Goal: Navigation & Orientation: Find specific page/section

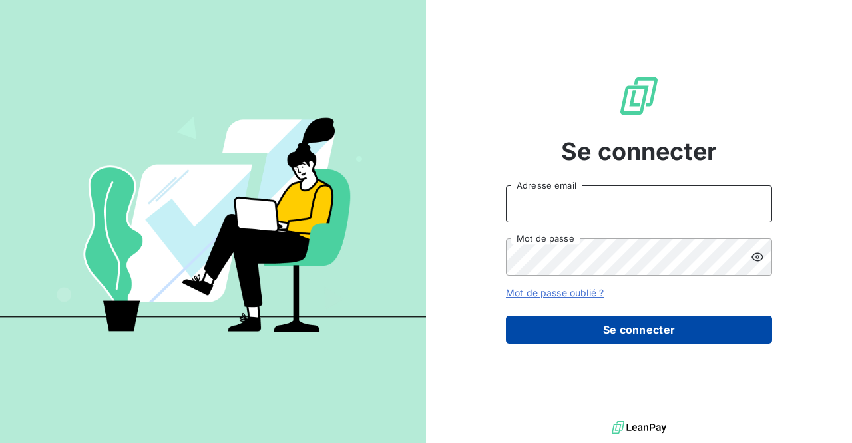
type input "commercial@groupebsl.com"
click at [675, 320] on button "Se connecter" at bounding box center [639, 330] width 266 height 28
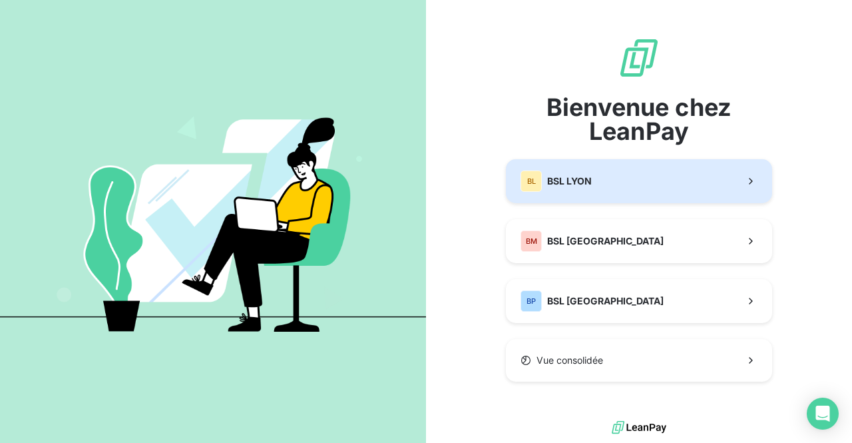
drag, startPoint x: 590, startPoint y: 194, endPoint x: 581, endPoint y: 193, distance: 8.8
click at [590, 194] on button "BL BSL LYON" at bounding box center [639, 181] width 266 height 44
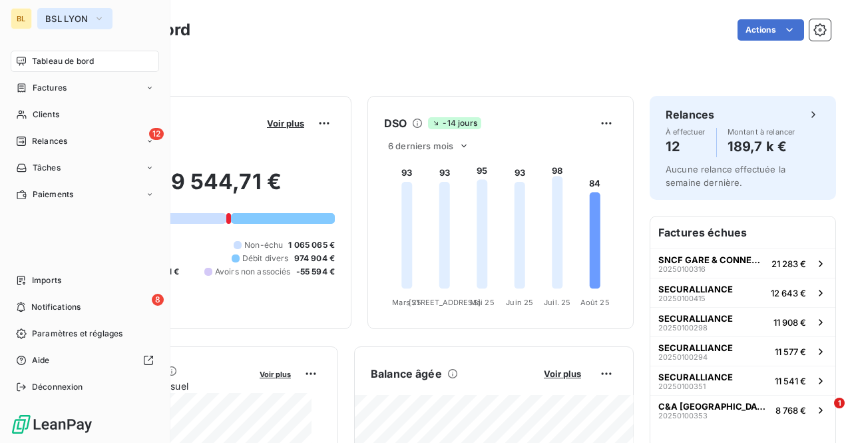
click at [53, 15] on span "BSL LYON" at bounding box center [66, 18] width 43 height 11
click at [100, 13] on icon "button" at bounding box center [99, 18] width 11 height 13
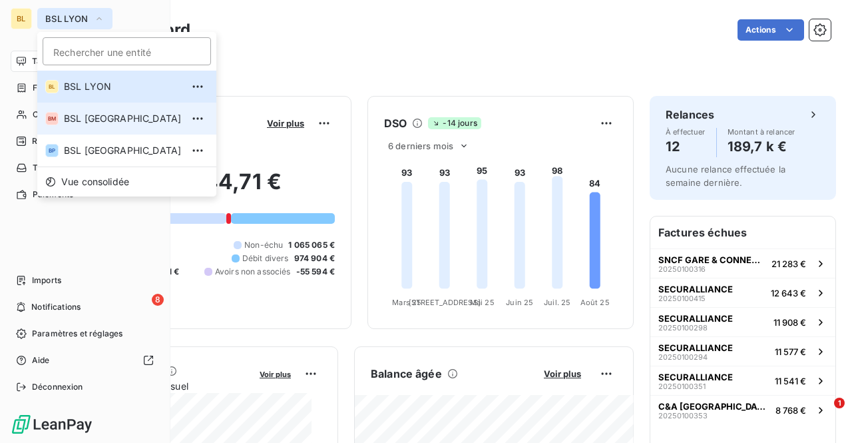
click at [79, 121] on span "BSL [GEOGRAPHIC_DATA]" at bounding box center [123, 118] width 118 height 13
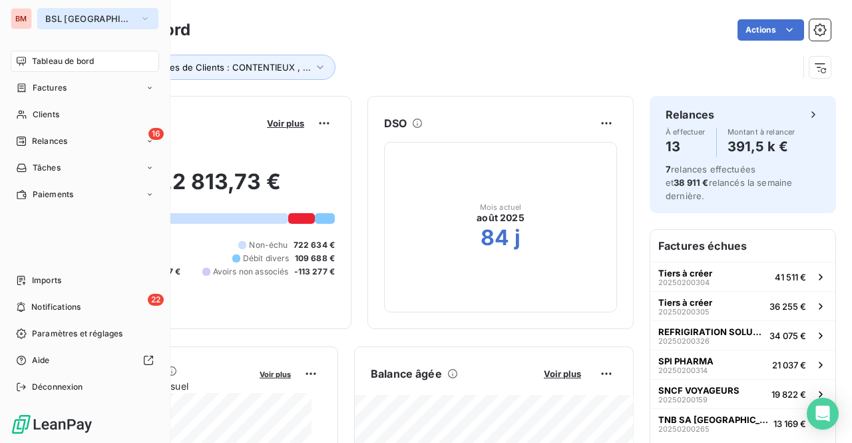
click at [67, 15] on span "BSL [GEOGRAPHIC_DATA]" at bounding box center [89, 18] width 89 height 11
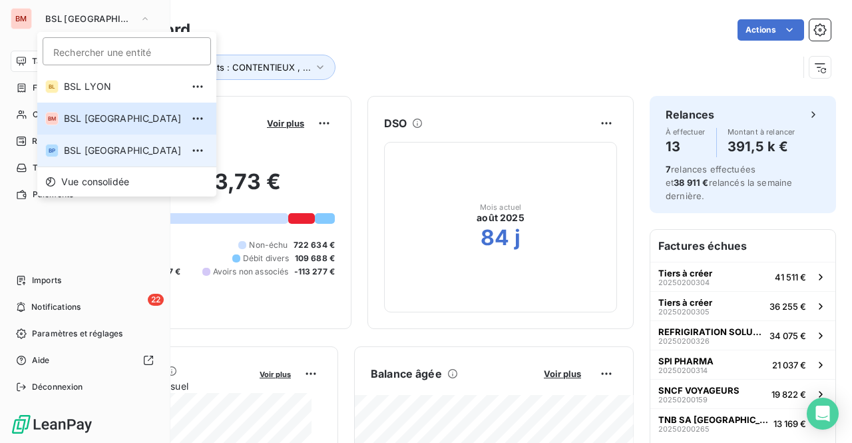
click at [73, 142] on li "BP BSL [GEOGRAPHIC_DATA]" at bounding box center [126, 151] width 179 height 32
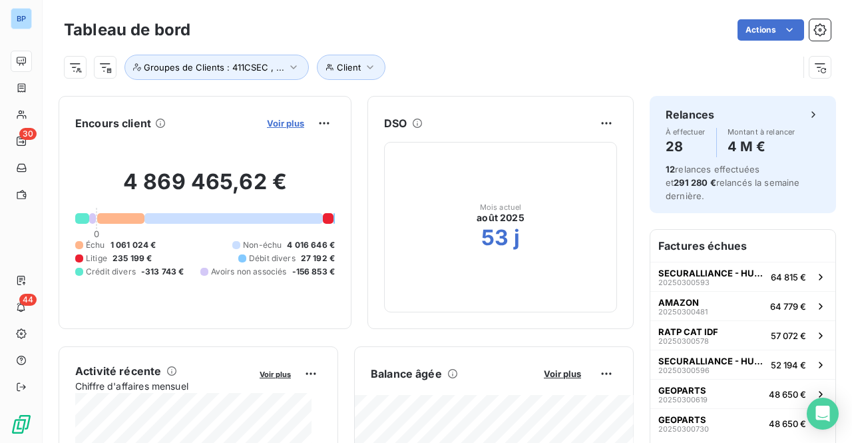
click at [272, 119] on span "Voir plus" at bounding box center [285, 123] width 37 height 11
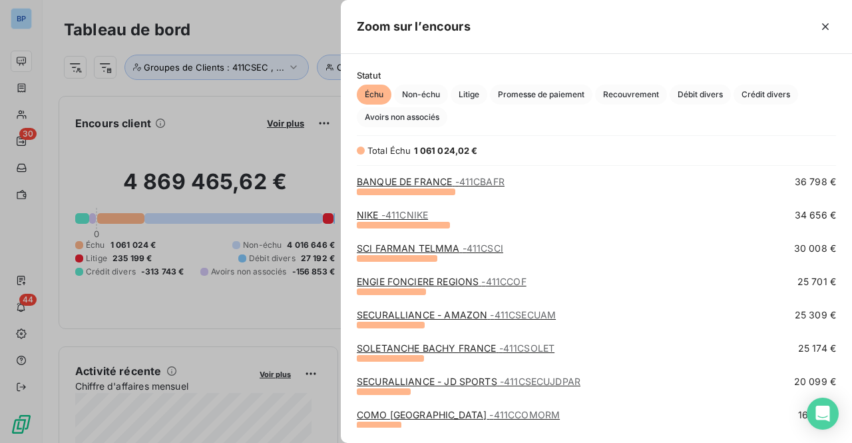
scroll to position [266, 0]
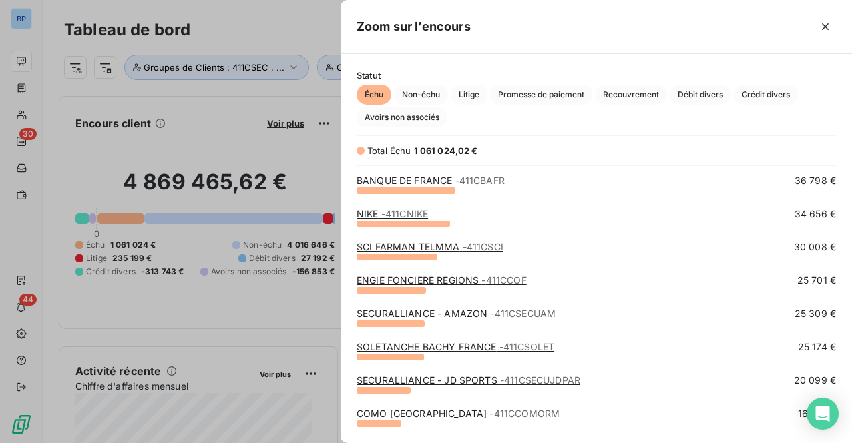
click at [463, 341] on link "SOLETANCHE BACHY FRANCE - 411CSOLET" at bounding box center [456, 346] width 198 height 11
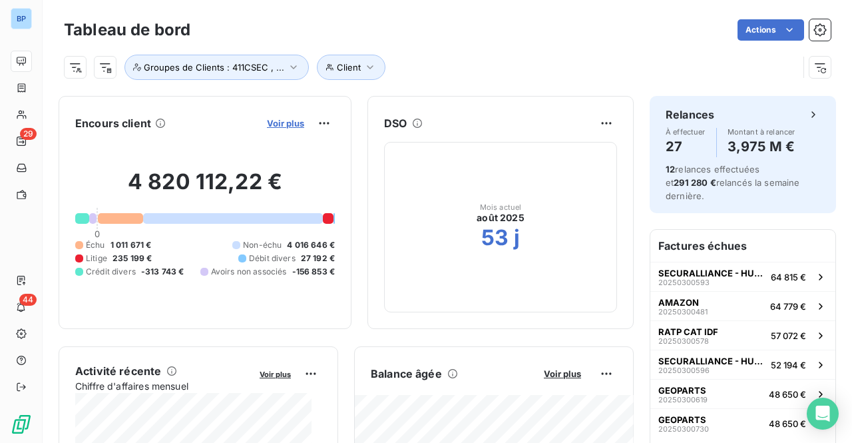
click at [271, 125] on span "Voir plus" at bounding box center [285, 123] width 37 height 11
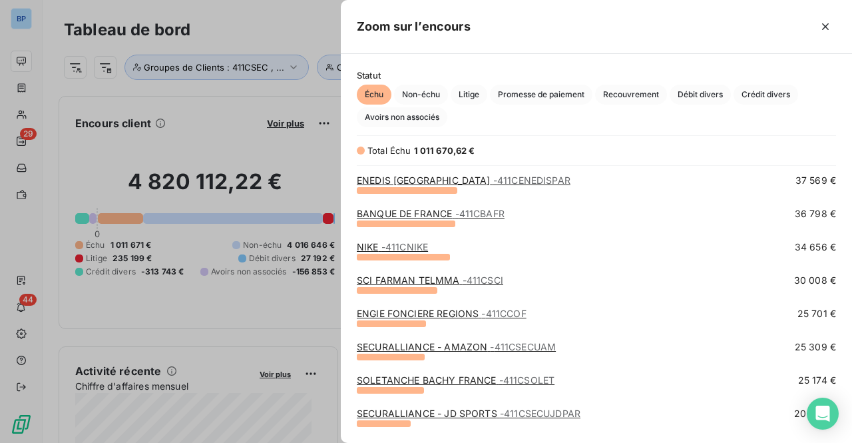
scroll to position [333, 0]
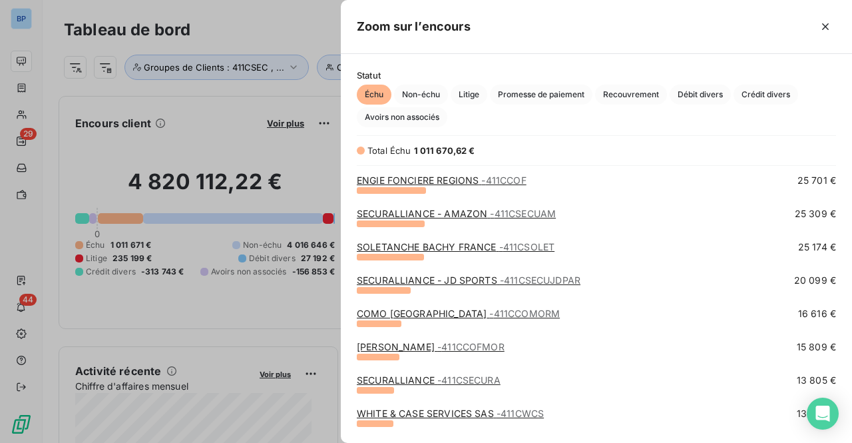
click at [380, 249] on link "SOLETANCHE BACHY FRANCE - 411CSOLET" at bounding box center [456, 246] width 198 height 11
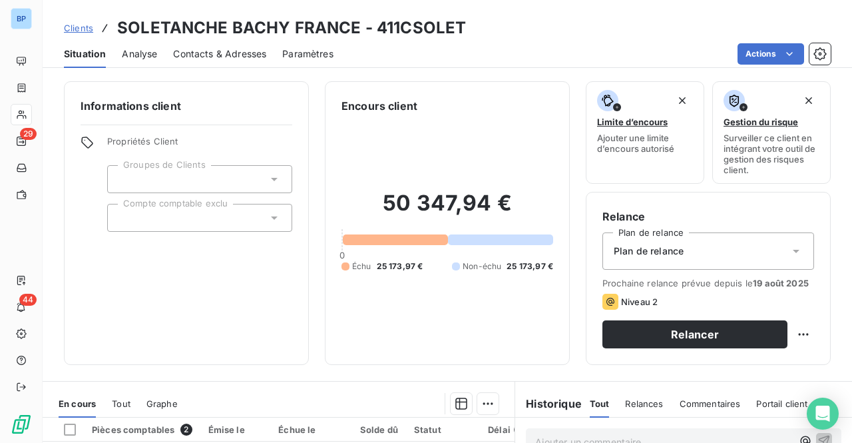
scroll to position [266, 0]
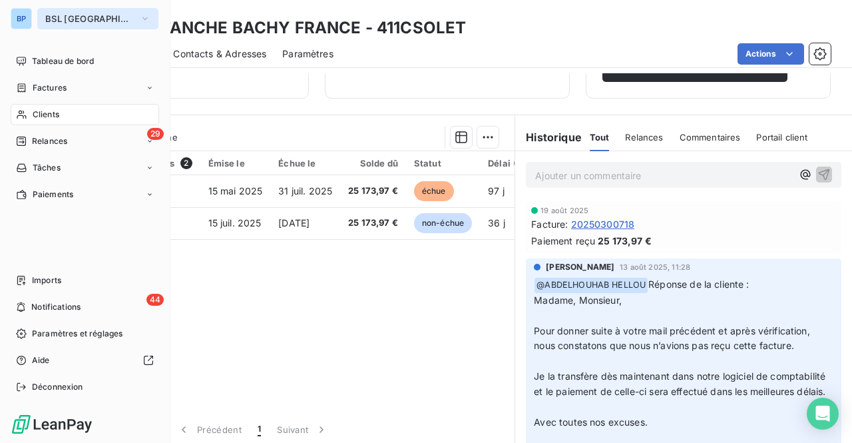
click at [59, 11] on button "BSL [GEOGRAPHIC_DATA]" at bounding box center [97, 18] width 121 height 21
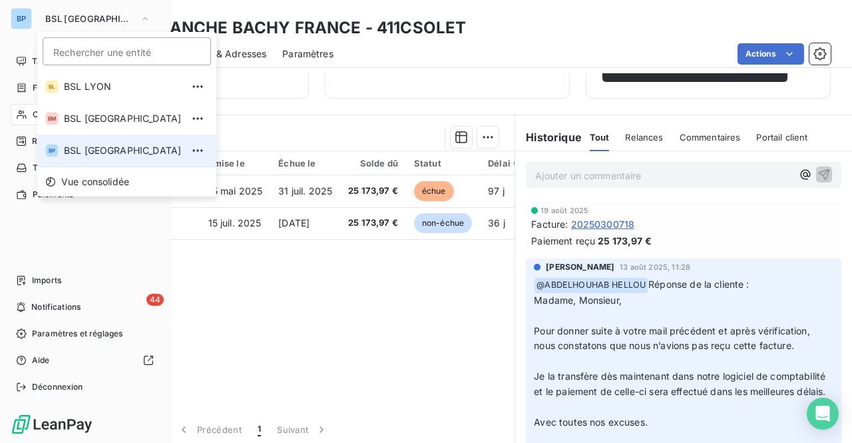
click at [77, 155] on span "BSL [GEOGRAPHIC_DATA]" at bounding box center [123, 150] width 118 height 13
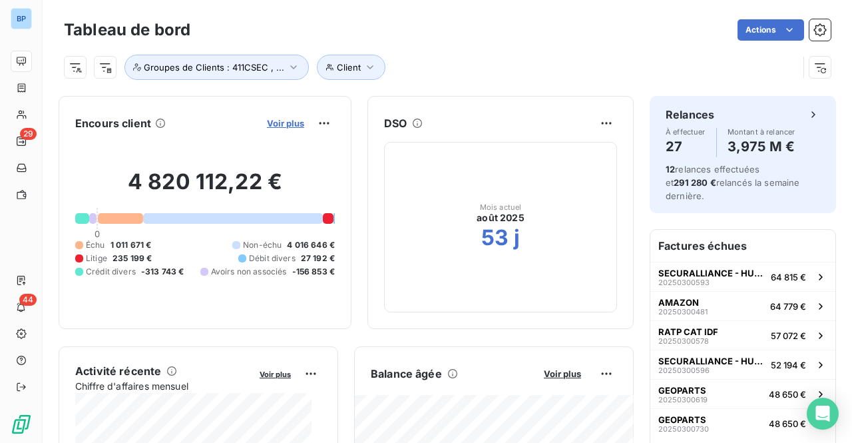
click at [272, 127] on span "Voir plus" at bounding box center [285, 123] width 37 height 11
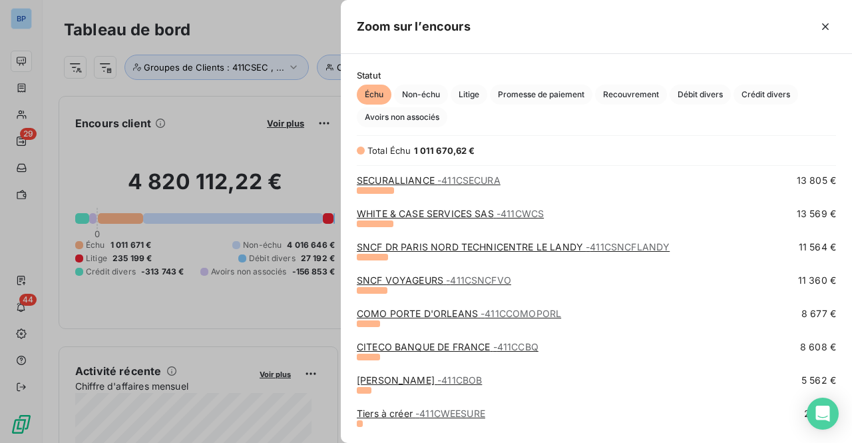
scroll to position [599, 0]
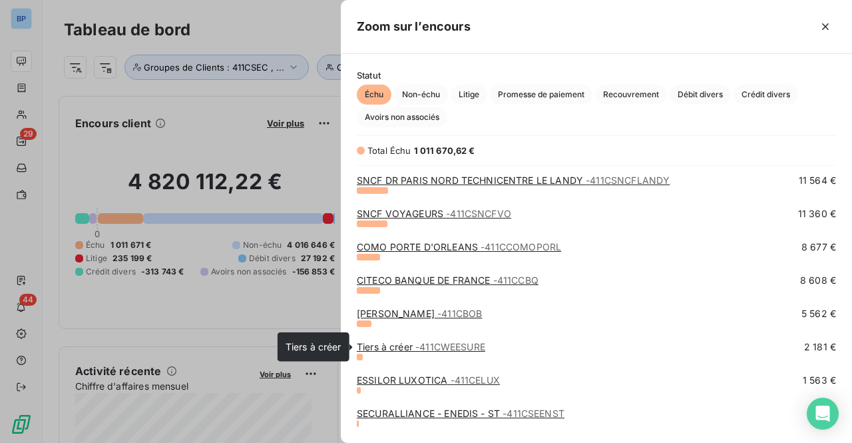
click at [467, 344] on span "- 411CWEESURE" at bounding box center [451, 346] width 70 height 11
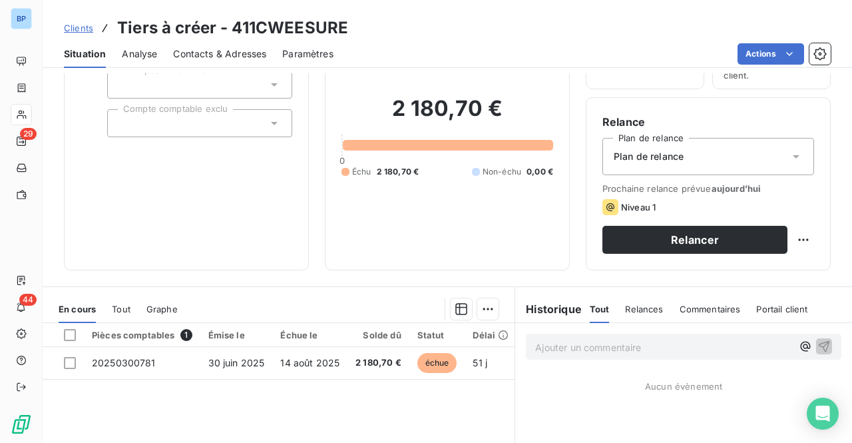
scroll to position [133, 0]
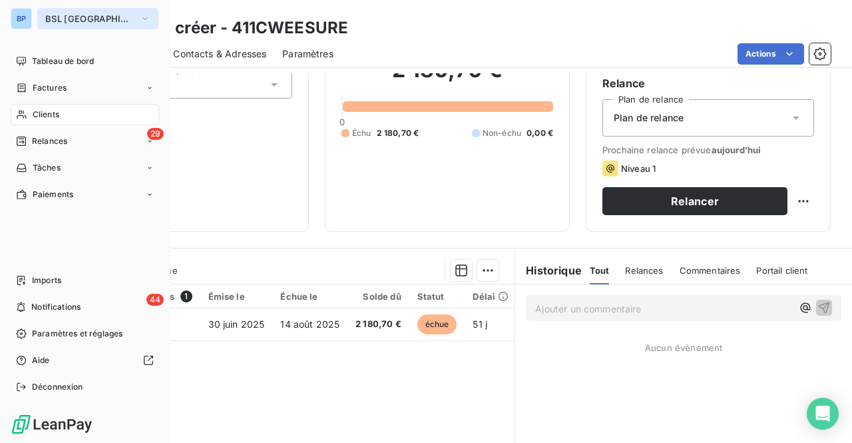
click at [59, 15] on span "BSL [GEOGRAPHIC_DATA]" at bounding box center [89, 18] width 89 height 11
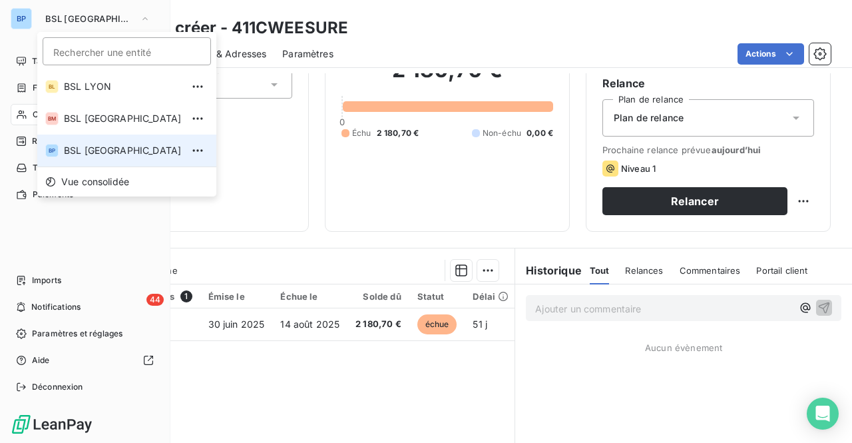
click at [77, 147] on span "BSL [GEOGRAPHIC_DATA]" at bounding box center [123, 150] width 118 height 13
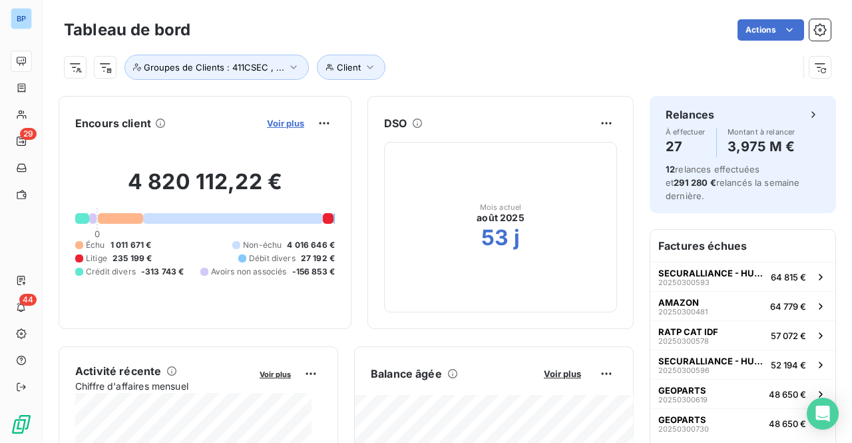
click at [274, 120] on span "Voir plus" at bounding box center [285, 123] width 37 height 11
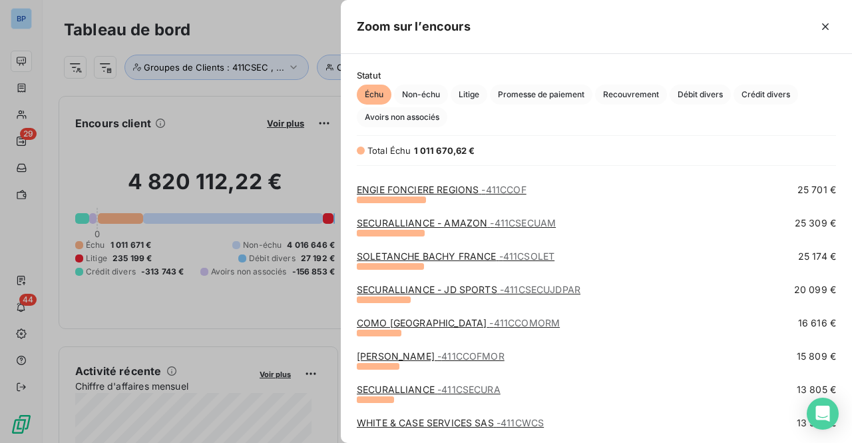
scroll to position [294, 0]
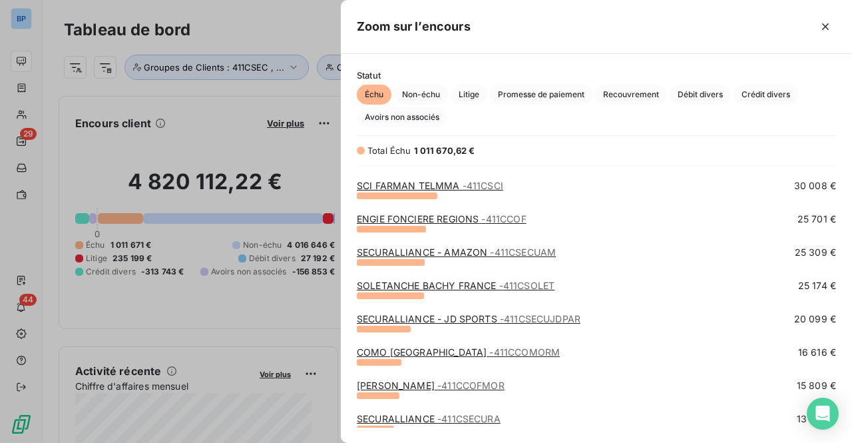
click at [420, 284] on link "SOLETANCHE BACHY FRANCE - 411CSOLET" at bounding box center [456, 285] width 198 height 11
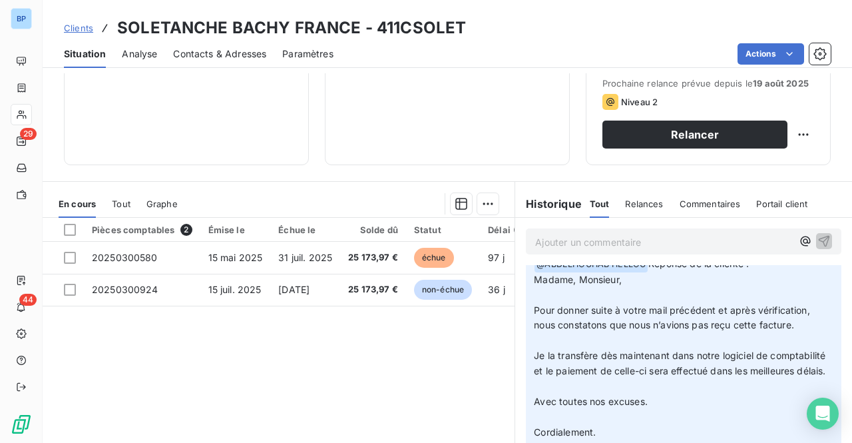
scroll to position [67, 0]
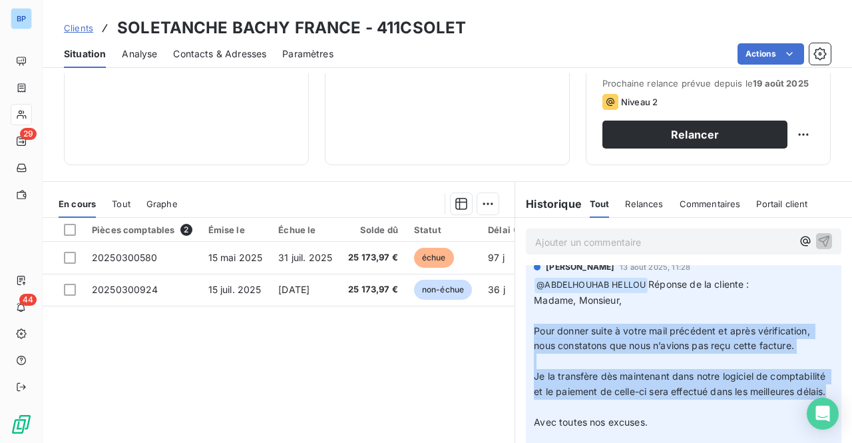
drag, startPoint x: 529, startPoint y: 331, endPoint x: 650, endPoint y: 398, distance: 138.0
click at [659, 399] on p "﻿ @ ABDELHOUHAB HELLOU Réponse de la cliente : Madame, Monsieur, ﻿ Pour donner …" at bounding box center [684, 376] width 300 height 198
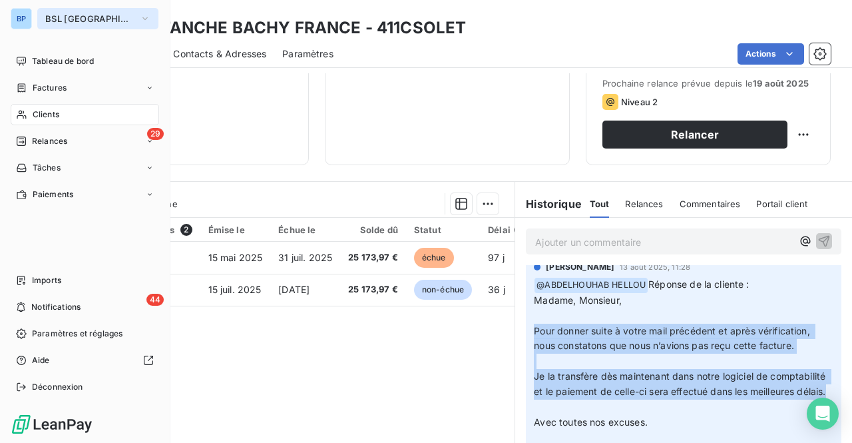
click at [57, 19] on span "BSL [GEOGRAPHIC_DATA]" at bounding box center [89, 18] width 89 height 11
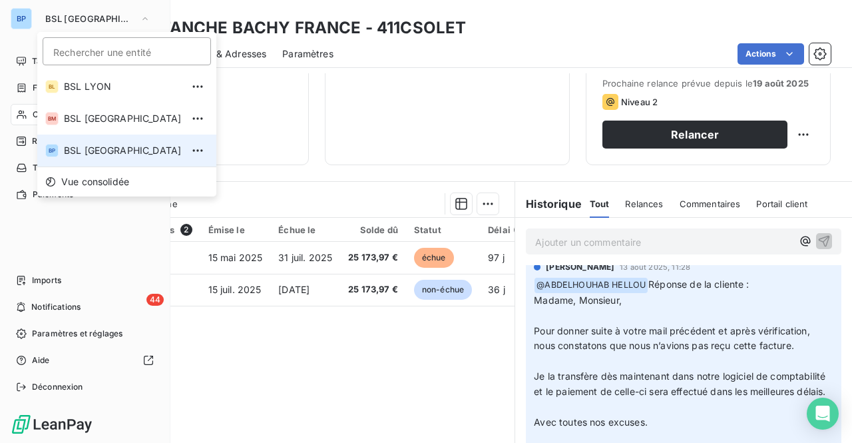
click at [87, 148] on span "BSL [GEOGRAPHIC_DATA]" at bounding box center [123, 150] width 118 height 13
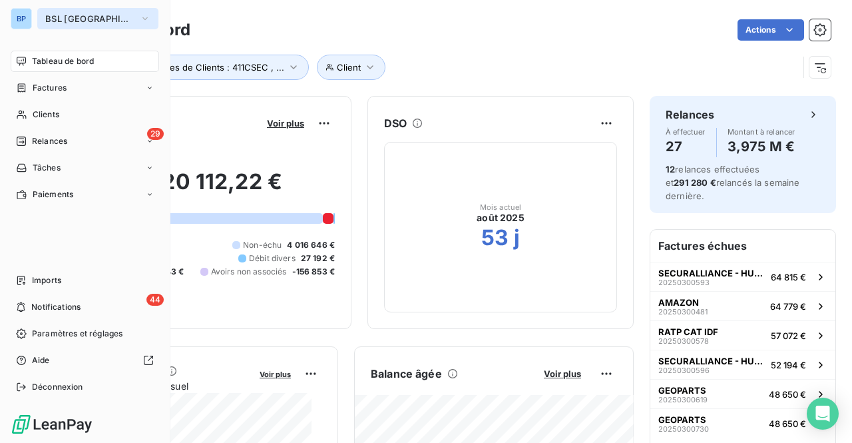
click at [65, 20] on span "BSL [GEOGRAPHIC_DATA]" at bounding box center [89, 18] width 89 height 11
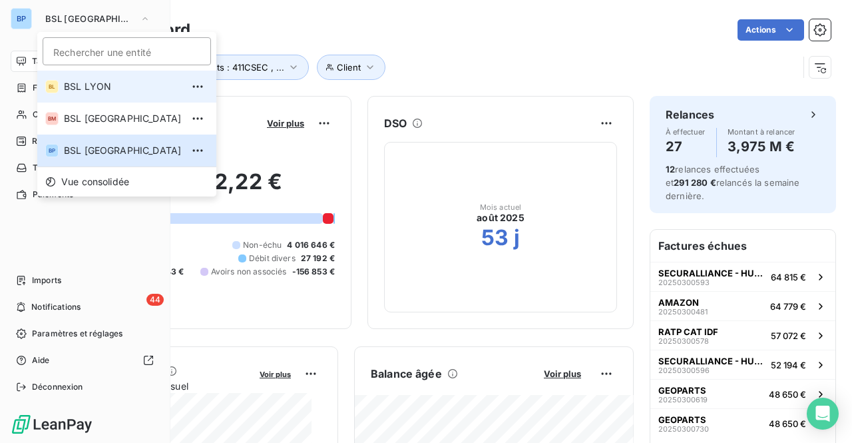
click at [95, 77] on li "BL BSL LYON" at bounding box center [126, 87] width 179 height 32
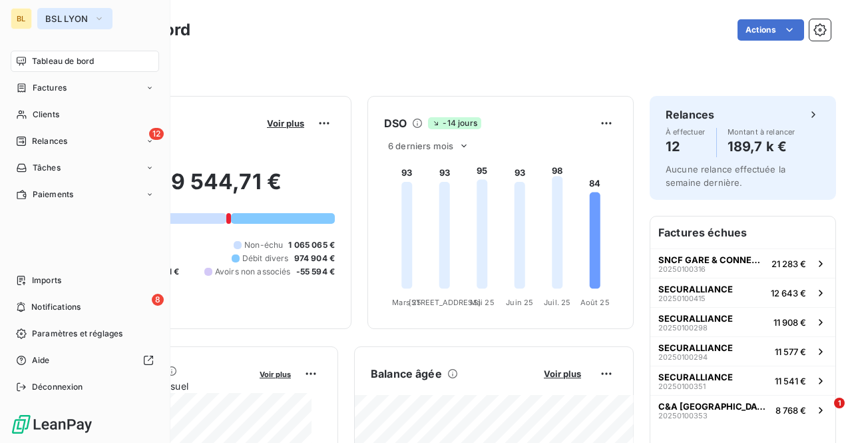
click at [58, 17] on span "BSL LYON" at bounding box center [66, 18] width 43 height 11
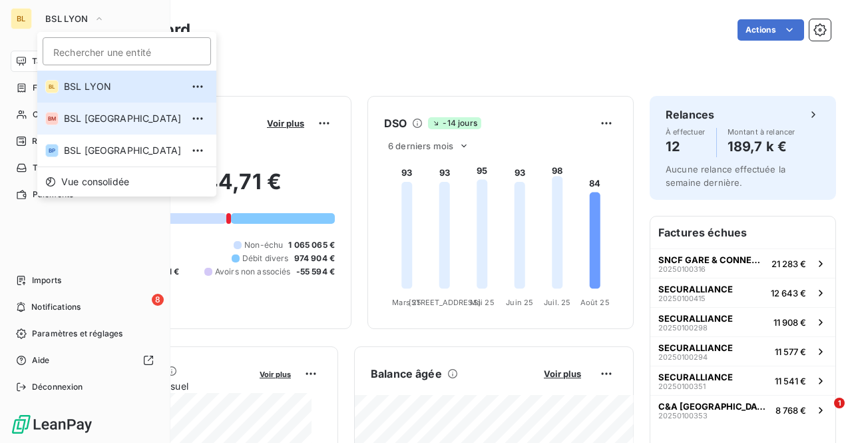
drag, startPoint x: 85, startPoint y: 152, endPoint x: 89, endPoint y: 125, distance: 28.3
click at [89, 125] on div "BL BSL [PERSON_NAME] BSL [GEOGRAPHIC_DATA] [GEOGRAPHIC_DATA]" at bounding box center [126, 119] width 179 height 96
click at [89, 125] on span "BSL [GEOGRAPHIC_DATA]" at bounding box center [123, 118] width 118 height 13
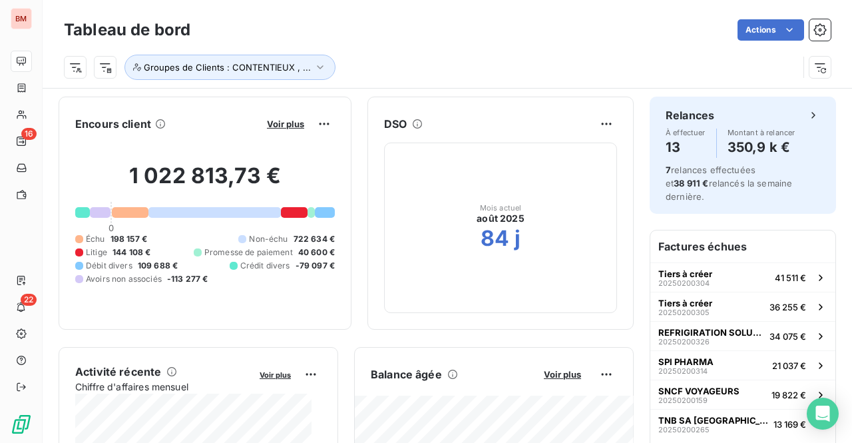
scroll to position [1, 0]
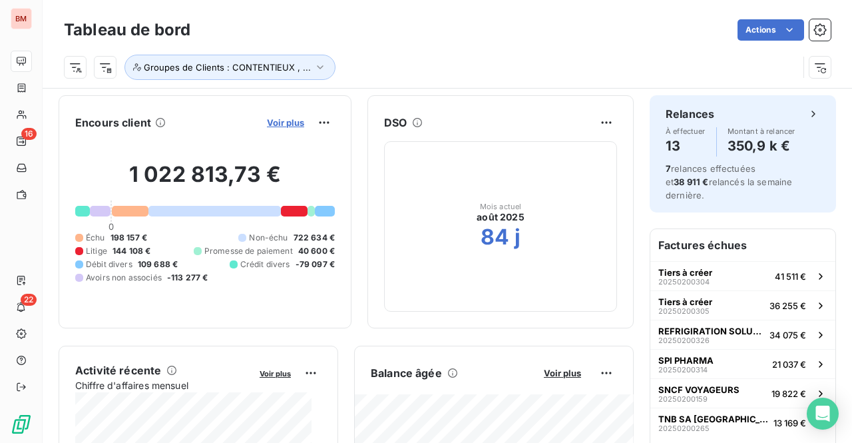
click at [286, 117] on span "Voir plus" at bounding box center [285, 122] width 37 height 11
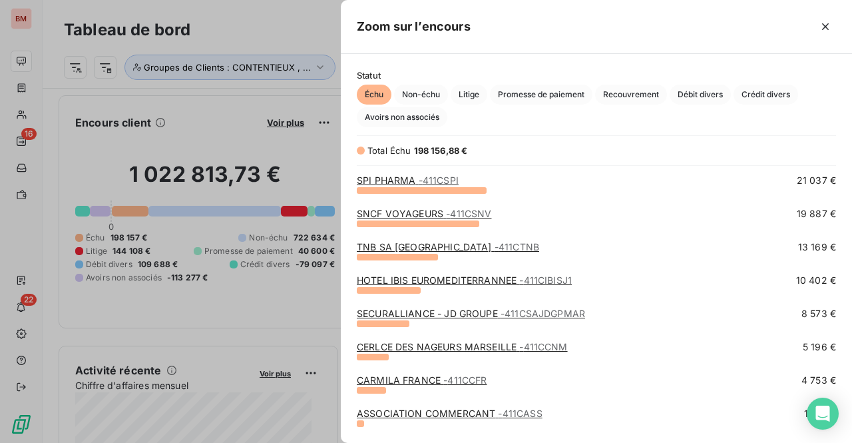
scroll to position [0, 0]
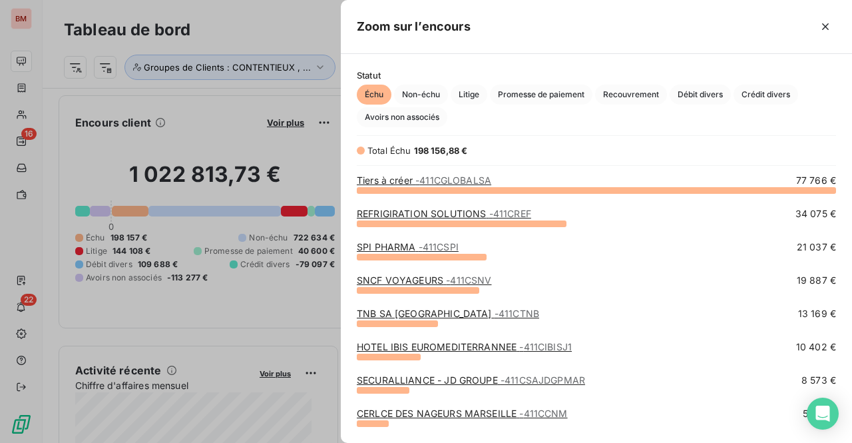
click at [410, 388] on div "SECURALLIANCE - JD GROUPE - 411CSAJDGPMAR 8 573 €" at bounding box center [596, 384] width 479 height 20
click at [424, 378] on link "SECURALLIANCE - JD GROUPE - 411CSAJDGPMAR" at bounding box center [471, 379] width 228 height 11
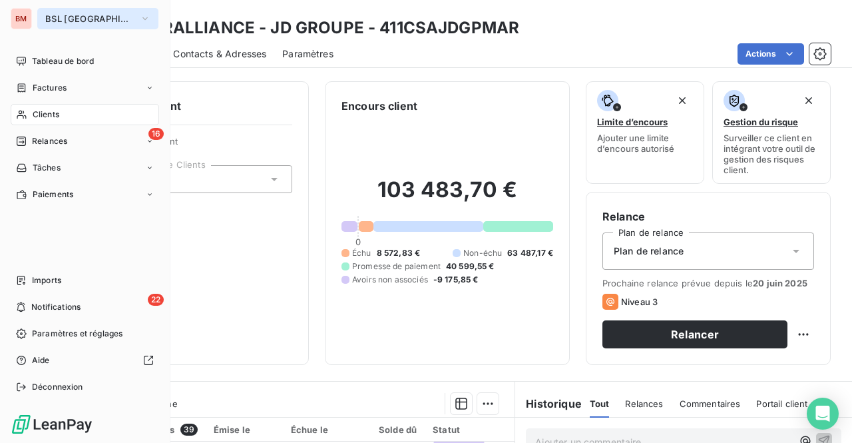
drag, startPoint x: 60, startPoint y: 18, endPoint x: 61, endPoint y: 27, distance: 9.4
click at [61, 18] on span "BSL [GEOGRAPHIC_DATA]" at bounding box center [89, 18] width 89 height 11
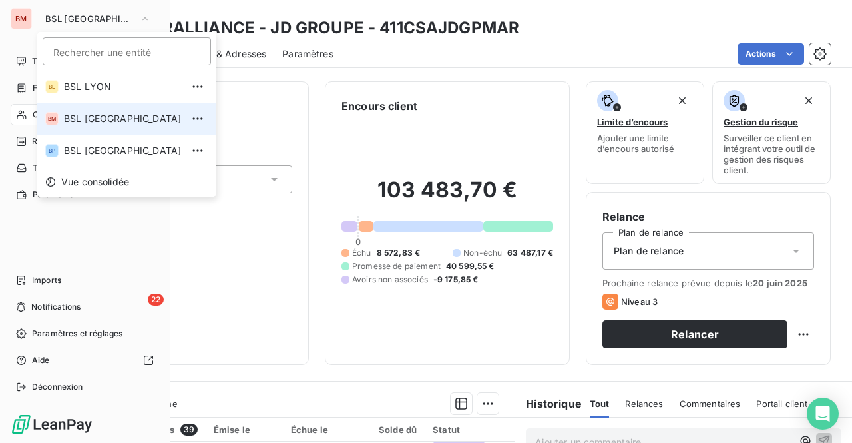
click at [93, 125] on span "BSL [GEOGRAPHIC_DATA]" at bounding box center [123, 118] width 118 height 13
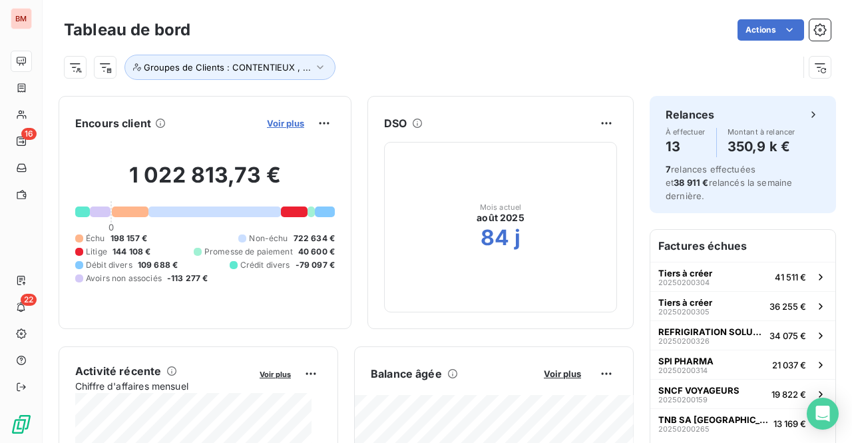
click at [267, 125] on span "Voir plus" at bounding box center [285, 123] width 37 height 11
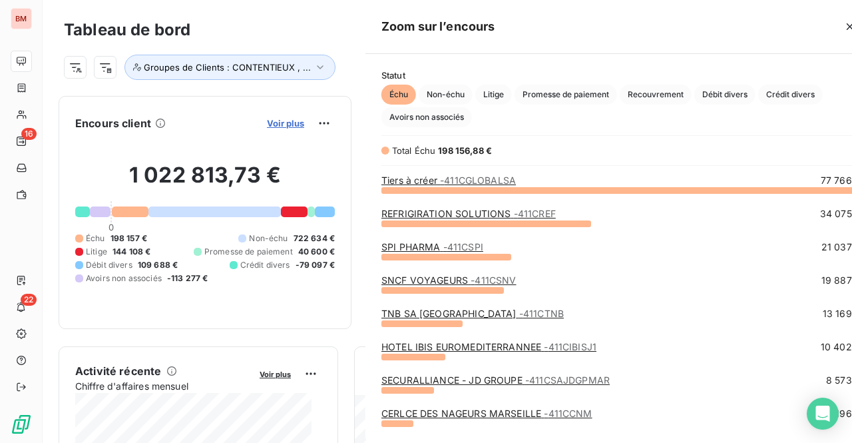
scroll to position [243, 501]
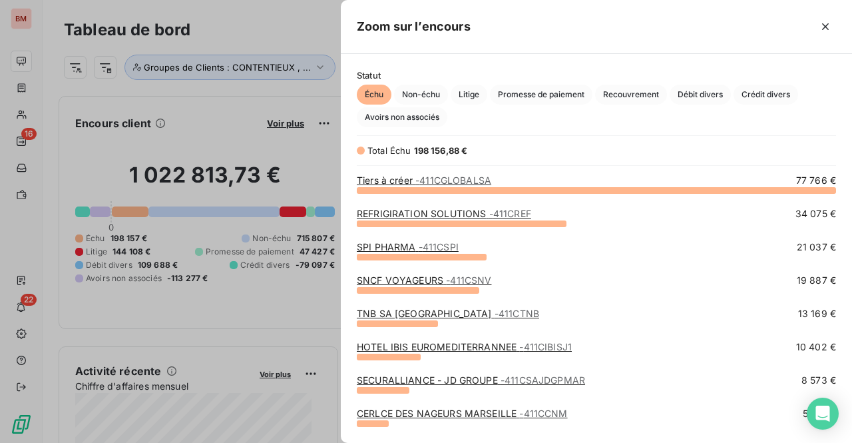
click at [21, 19] on div at bounding box center [426, 221] width 852 height 443
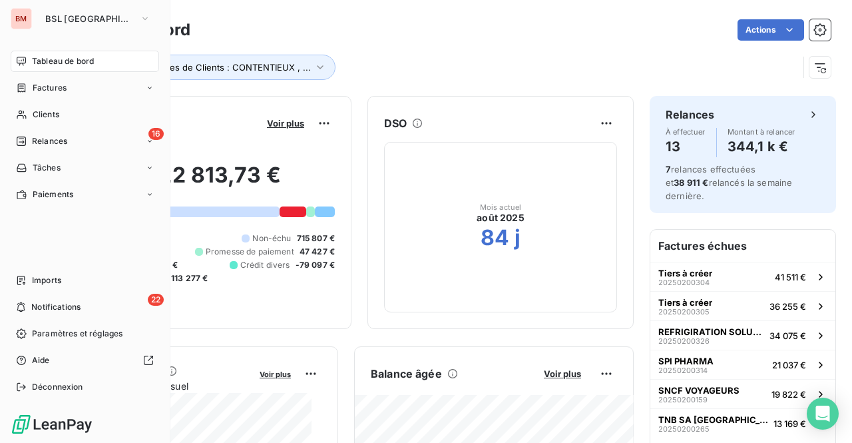
click at [29, 18] on div "BM" at bounding box center [21, 18] width 21 height 21
click at [63, 19] on span "BSL [GEOGRAPHIC_DATA]" at bounding box center [89, 18] width 89 height 11
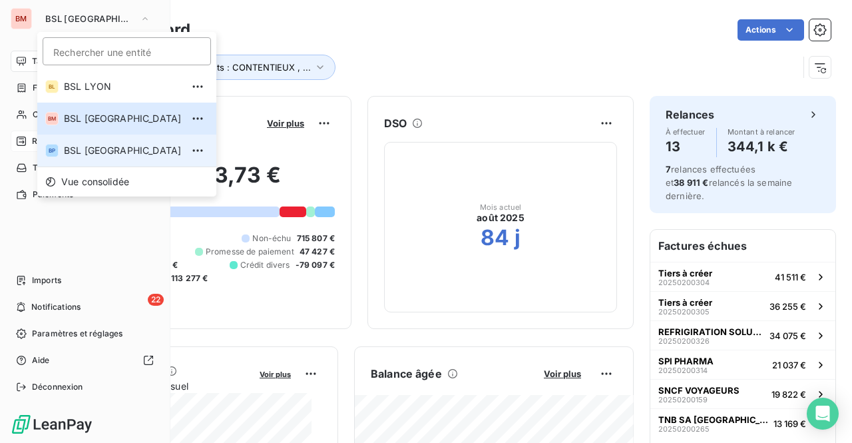
click at [96, 150] on span "BSL [GEOGRAPHIC_DATA]" at bounding box center [123, 150] width 118 height 13
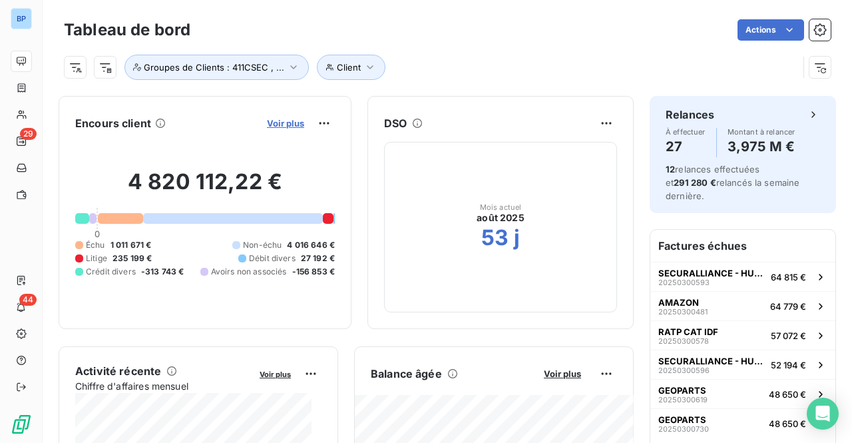
click at [279, 119] on span "Voir plus" at bounding box center [285, 123] width 37 height 11
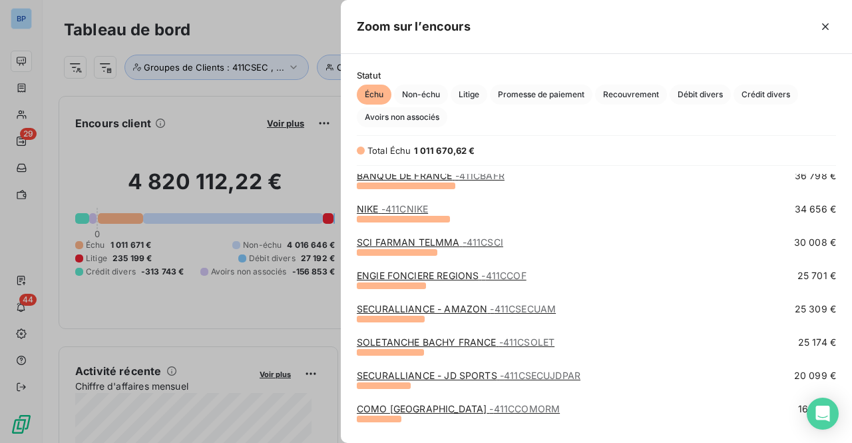
scroll to position [266, 0]
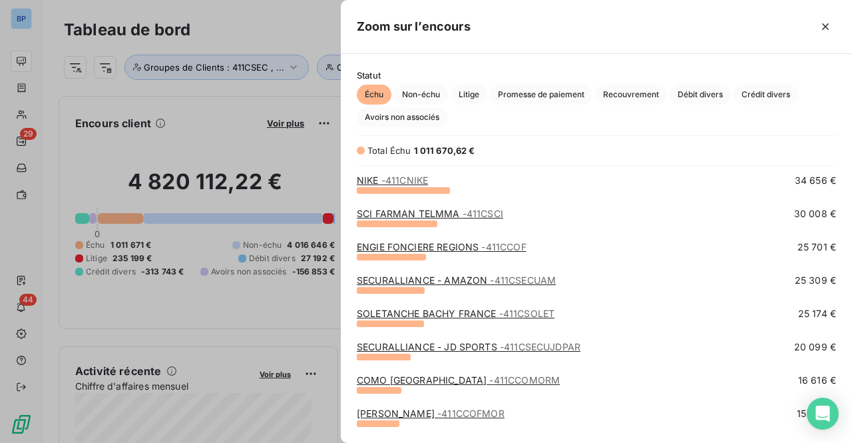
click at [23, 27] on div at bounding box center [426, 221] width 852 height 443
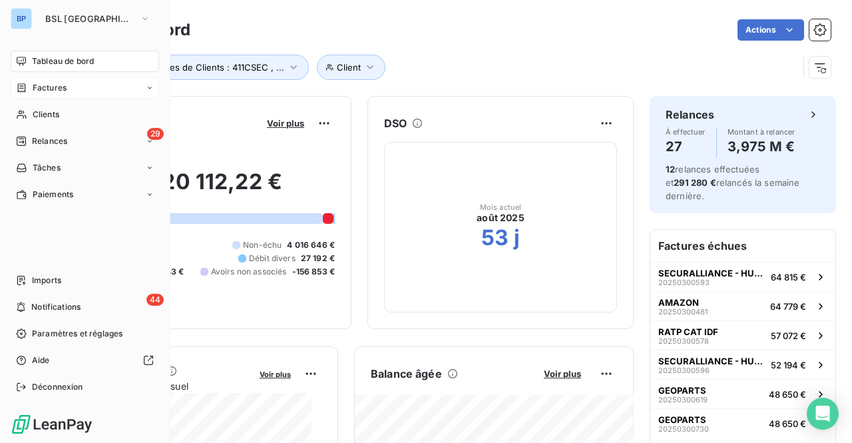
click at [52, 87] on span "Factures" at bounding box center [50, 88] width 34 height 12
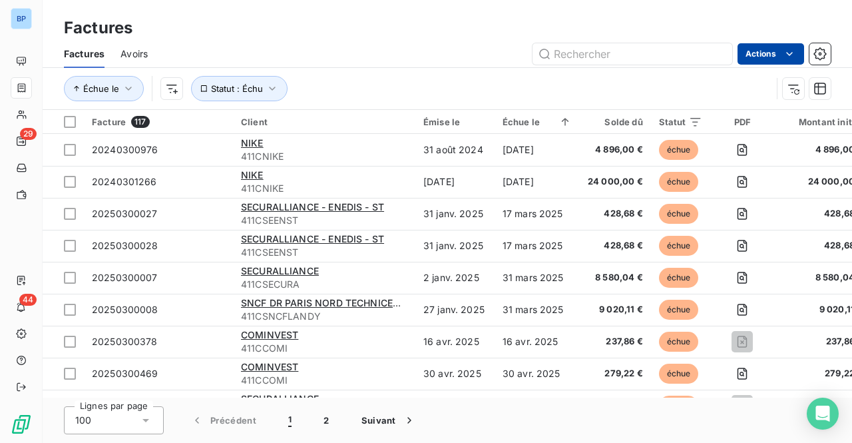
click at [784, 45] on html "BP 29 44 Factures Factures Avoirs Actions Échue le Statut : Échu Facture 117 Cl…" at bounding box center [426, 221] width 852 height 443
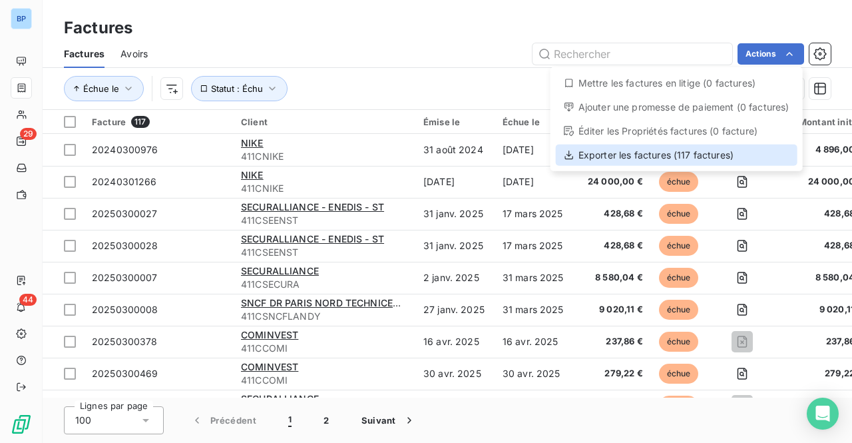
click at [666, 152] on div "Exporter les factures (117 factures)" at bounding box center [677, 154] width 242 height 21
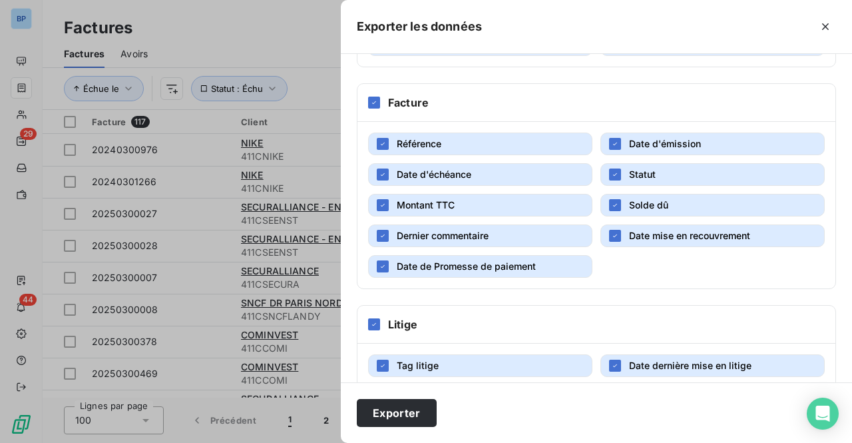
scroll to position [333, 0]
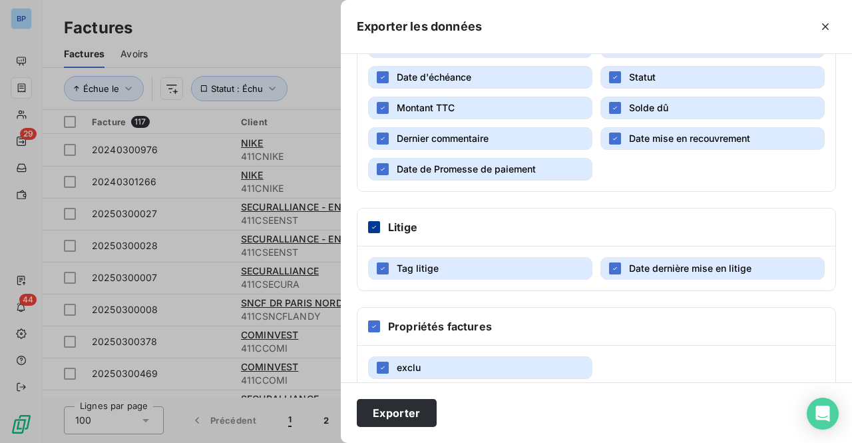
click at [372, 221] on div at bounding box center [374, 227] width 12 height 12
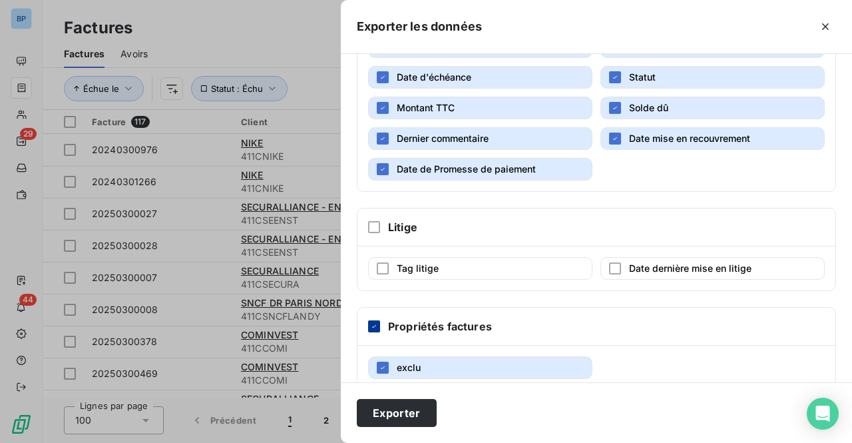
click at [370, 322] on icon at bounding box center [374, 326] width 8 height 8
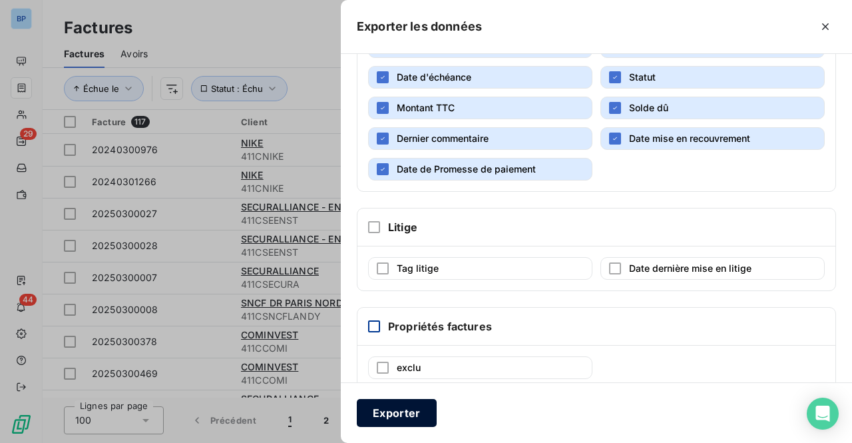
click at [378, 402] on button "Exporter" at bounding box center [397, 413] width 80 height 28
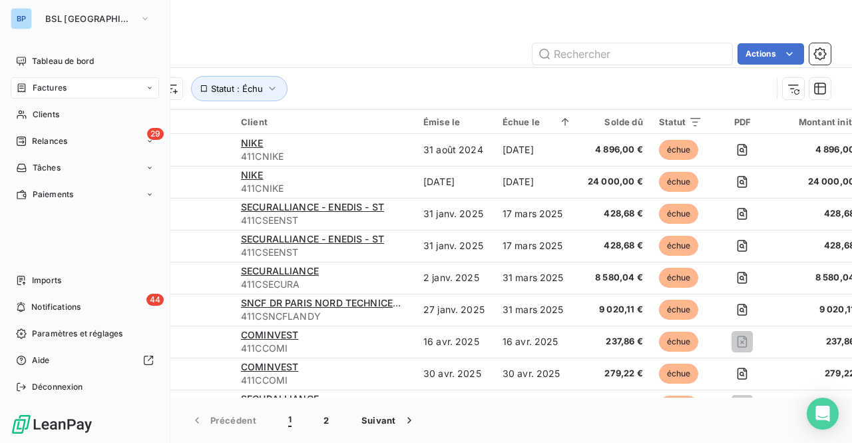
click at [28, 19] on div "BP" at bounding box center [21, 18] width 21 height 21
click at [59, 62] on span "Tableau de bord" at bounding box center [63, 61] width 62 height 12
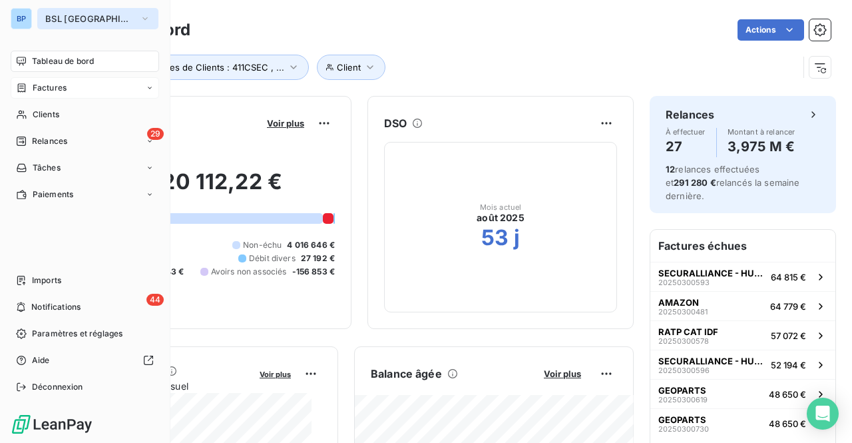
click at [69, 16] on span "BSL [GEOGRAPHIC_DATA]" at bounding box center [89, 18] width 89 height 11
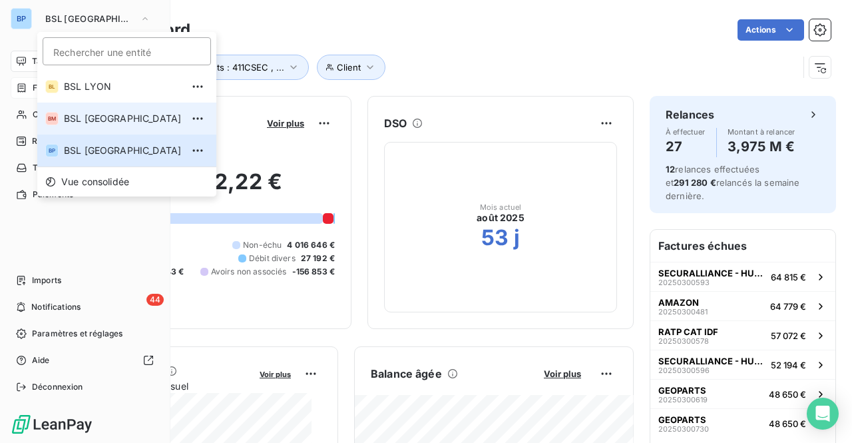
drag, startPoint x: 84, startPoint y: 119, endPoint x: 262, endPoint y: 136, distance: 179.2
click at [85, 119] on span "BSL [GEOGRAPHIC_DATA]" at bounding box center [123, 118] width 118 height 13
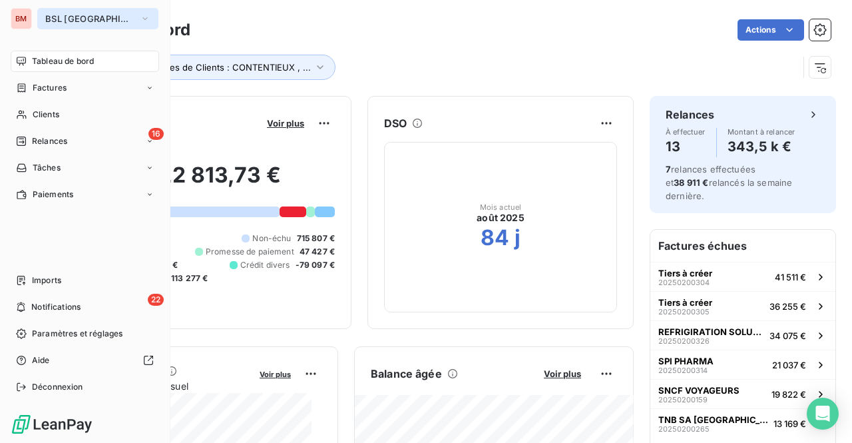
click at [64, 15] on span "BSL [GEOGRAPHIC_DATA]" at bounding box center [89, 18] width 89 height 11
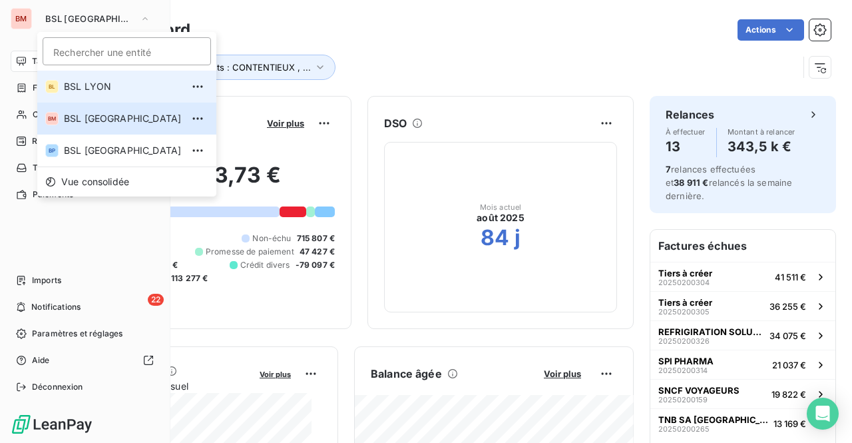
click at [81, 87] on span "BSL LYON" at bounding box center [123, 86] width 118 height 13
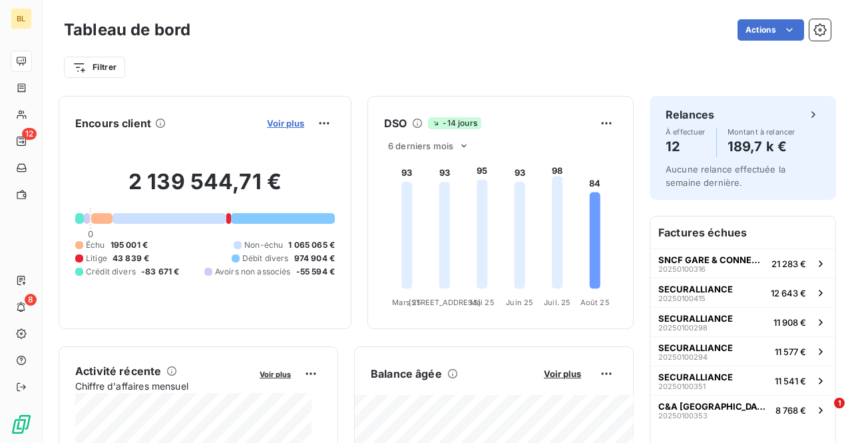
click at [274, 121] on span "Voir plus" at bounding box center [285, 123] width 37 height 11
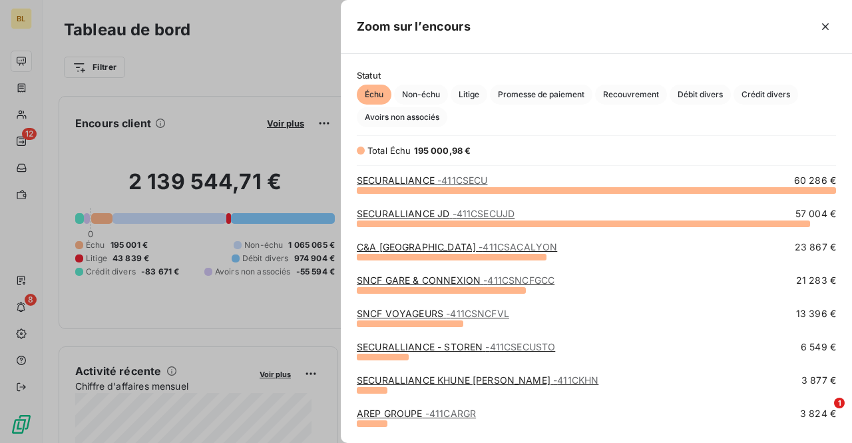
scroll to position [243, 501]
click at [274, 88] on div at bounding box center [426, 221] width 852 height 443
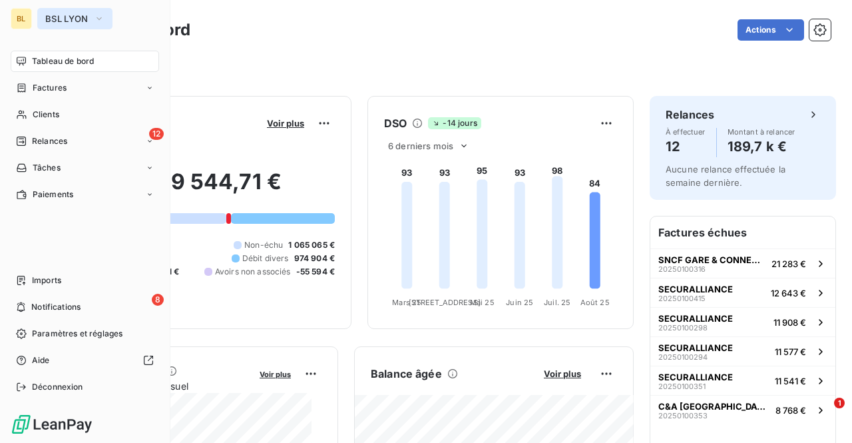
drag, startPoint x: 25, startPoint y: 18, endPoint x: 60, endPoint y: 18, distance: 35.3
click at [25, 18] on div "BL" at bounding box center [21, 18] width 21 height 21
click at [88, 18] on span "BSL LYON" at bounding box center [66, 18] width 43 height 11
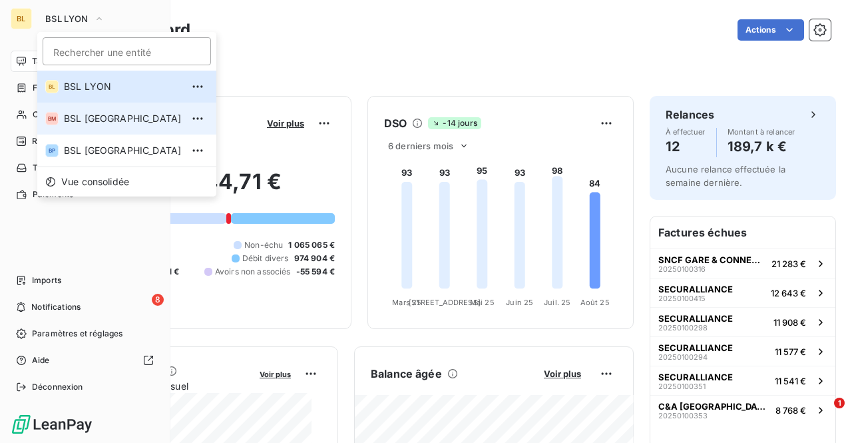
click at [85, 117] on span "BSL [GEOGRAPHIC_DATA]" at bounding box center [123, 118] width 118 height 13
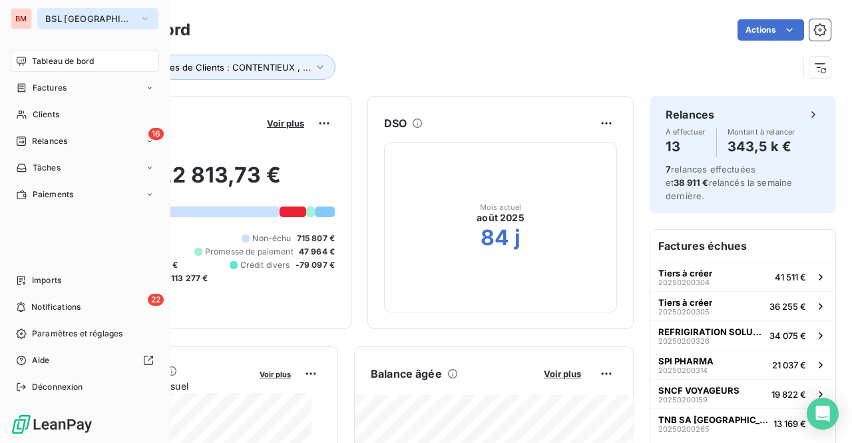
click at [79, 27] on button "BSL [GEOGRAPHIC_DATA]" at bounding box center [97, 18] width 121 height 21
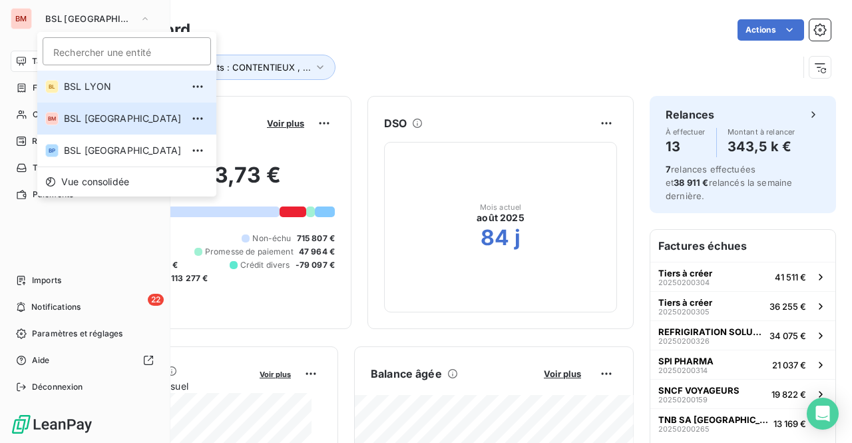
click at [81, 90] on span "BSL LYON" at bounding box center [123, 86] width 118 height 13
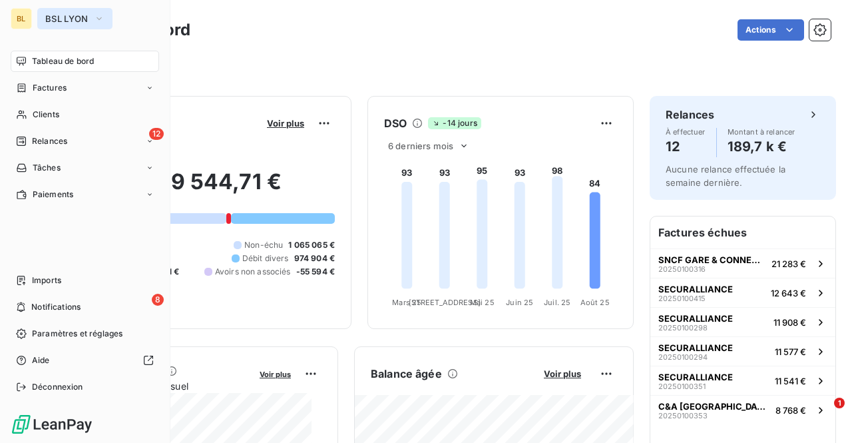
click at [43, 16] on button "BSL LYON" at bounding box center [74, 18] width 75 height 21
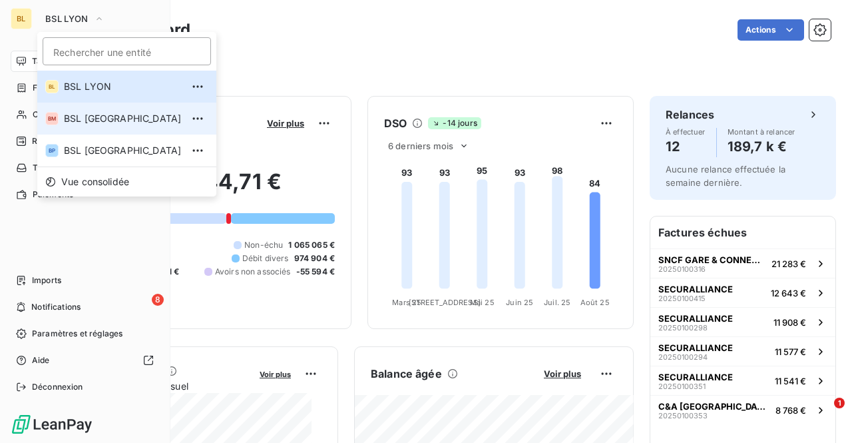
click at [80, 107] on li "BM BSL [GEOGRAPHIC_DATA]" at bounding box center [126, 119] width 179 height 32
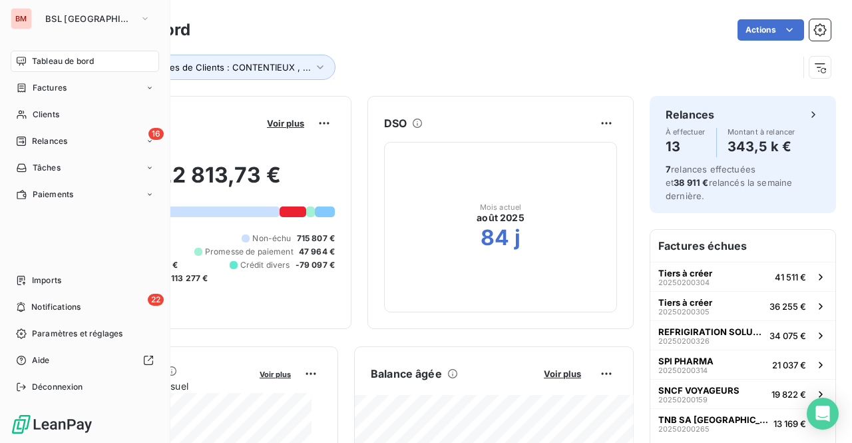
click at [31, 21] on div "BM" at bounding box center [21, 18] width 21 height 21
click at [68, 22] on span "BSL [GEOGRAPHIC_DATA]" at bounding box center [89, 18] width 89 height 11
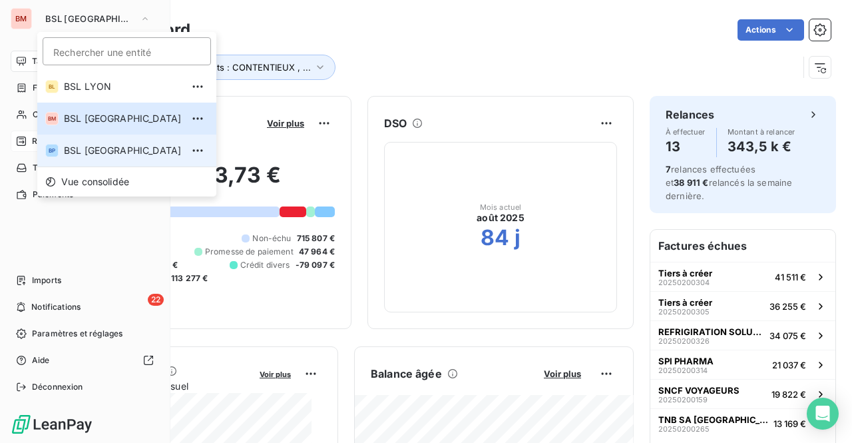
click at [82, 146] on span "BSL [GEOGRAPHIC_DATA]" at bounding box center [123, 150] width 118 height 13
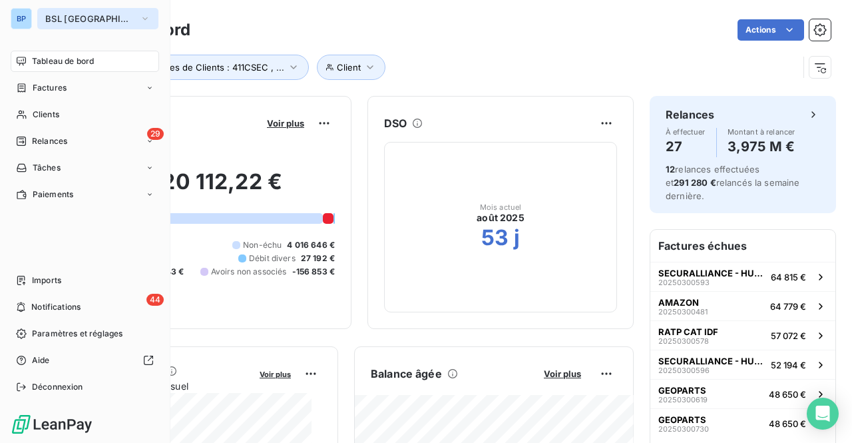
click at [53, 13] on span "BSL [GEOGRAPHIC_DATA]" at bounding box center [89, 18] width 89 height 11
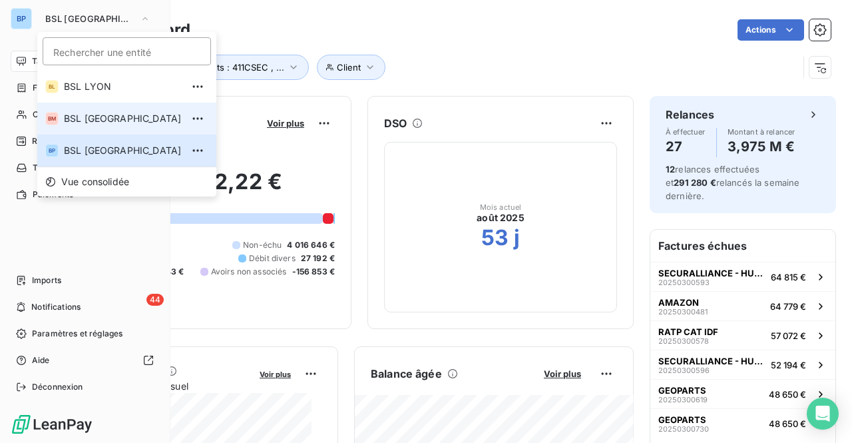
click at [88, 121] on span "BSL [GEOGRAPHIC_DATA]" at bounding box center [123, 118] width 118 height 13
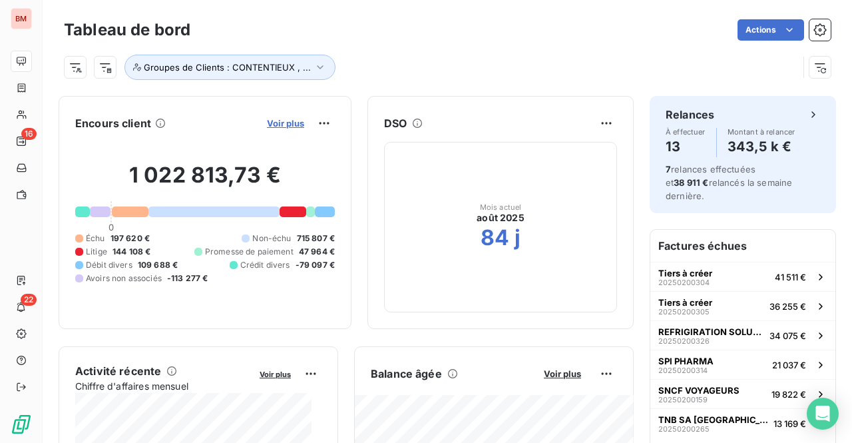
click at [274, 123] on span "Voir plus" at bounding box center [285, 123] width 37 height 11
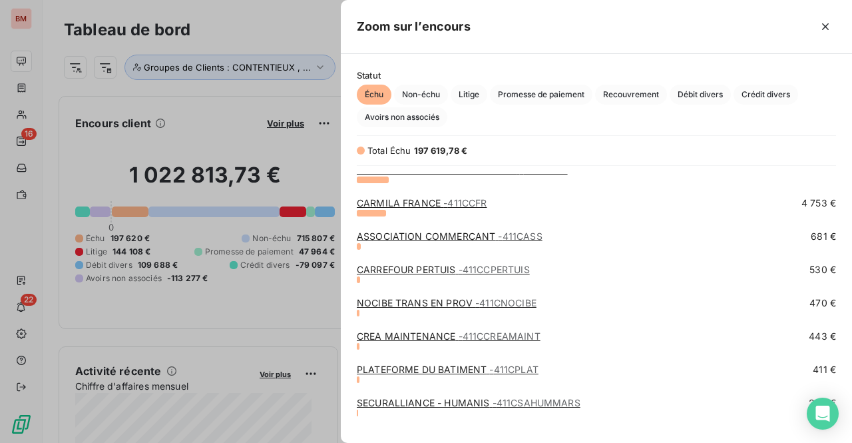
scroll to position [261, 0]
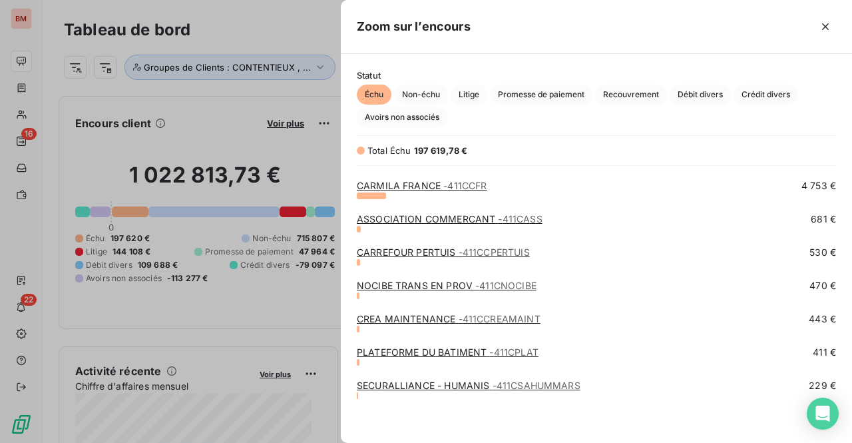
click at [451, 379] on div "SECURALLIANCE - HUMANIS - 411CSAHUMMARS" at bounding box center [469, 385] width 224 height 13
click at [452, 381] on link "SECURALLIANCE - HUMANIS - 411CSAHUMMARS" at bounding box center [469, 385] width 224 height 11
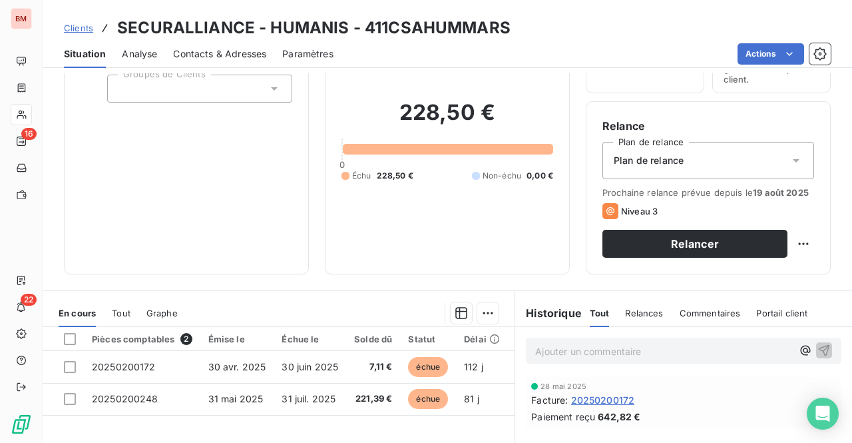
scroll to position [200, 0]
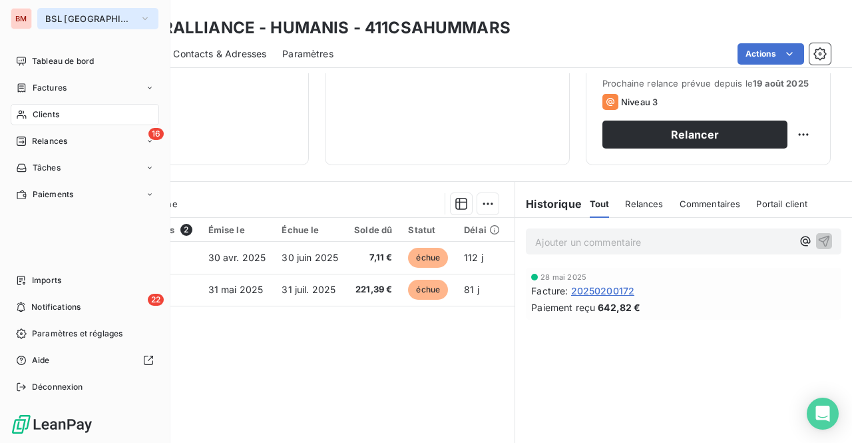
click at [67, 17] on span "BSL [GEOGRAPHIC_DATA]" at bounding box center [89, 18] width 89 height 11
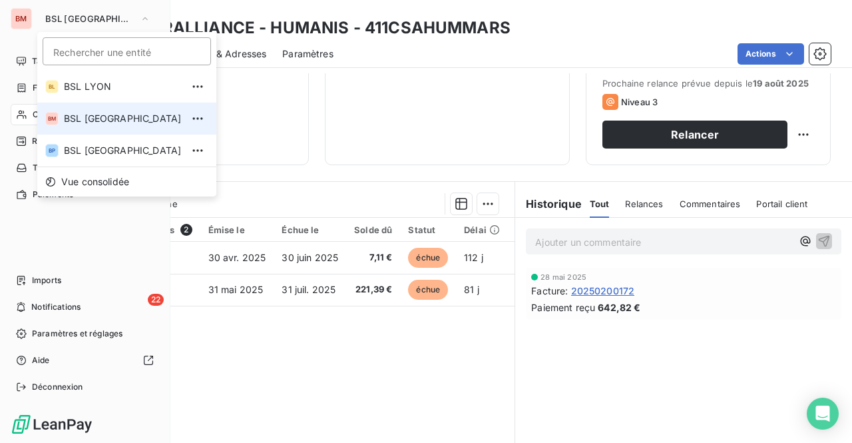
click at [76, 122] on span "BSL [GEOGRAPHIC_DATA]" at bounding box center [123, 118] width 118 height 13
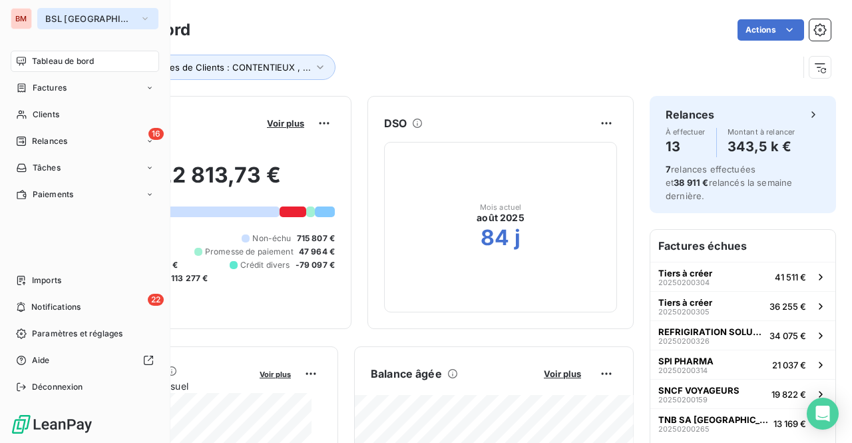
click at [62, 23] on span "BSL [GEOGRAPHIC_DATA]" at bounding box center [89, 18] width 89 height 11
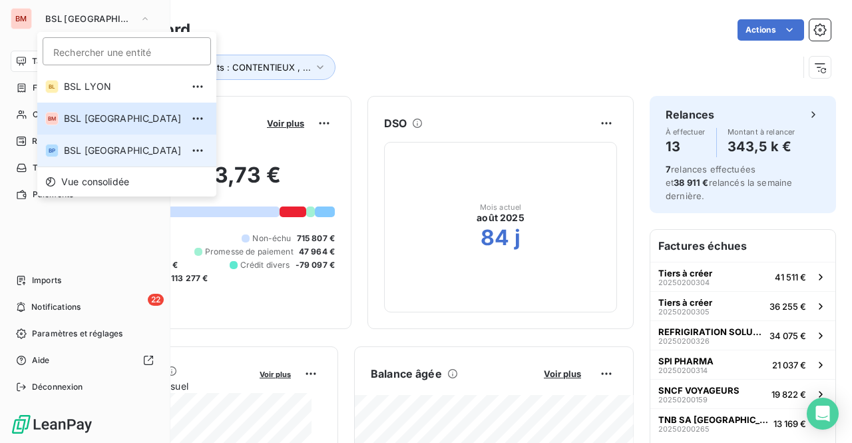
click at [76, 147] on span "BSL [GEOGRAPHIC_DATA]" at bounding box center [123, 150] width 118 height 13
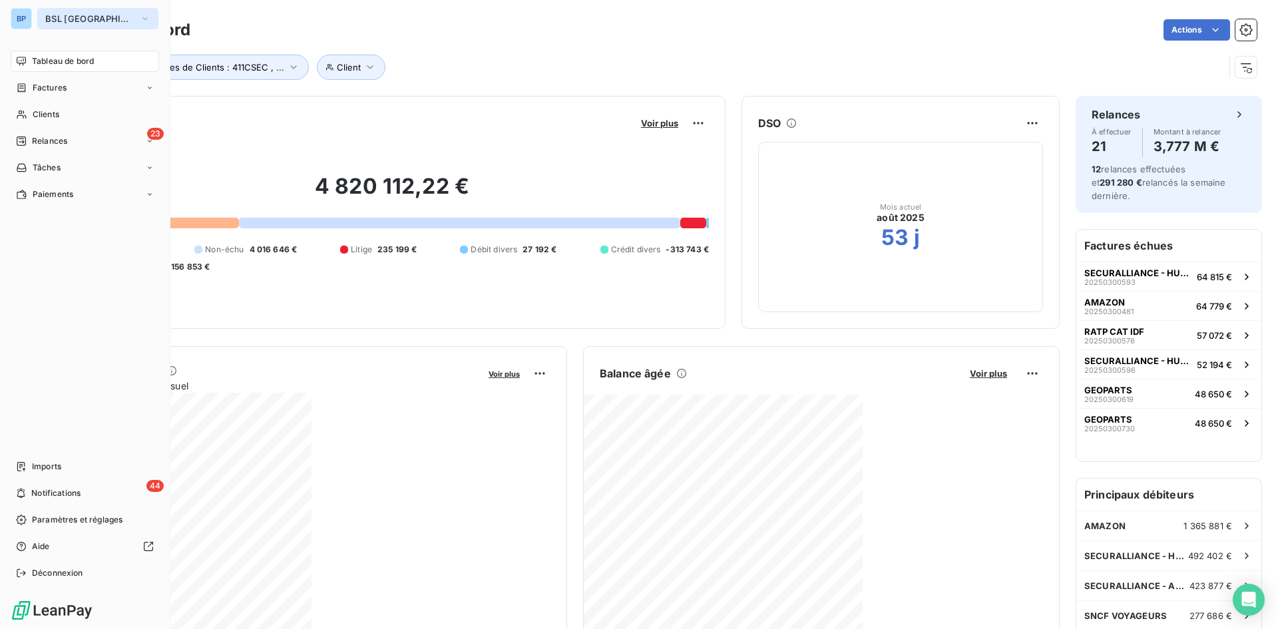
click at [46, 23] on span "BSL [GEOGRAPHIC_DATA]" at bounding box center [89, 18] width 89 height 11
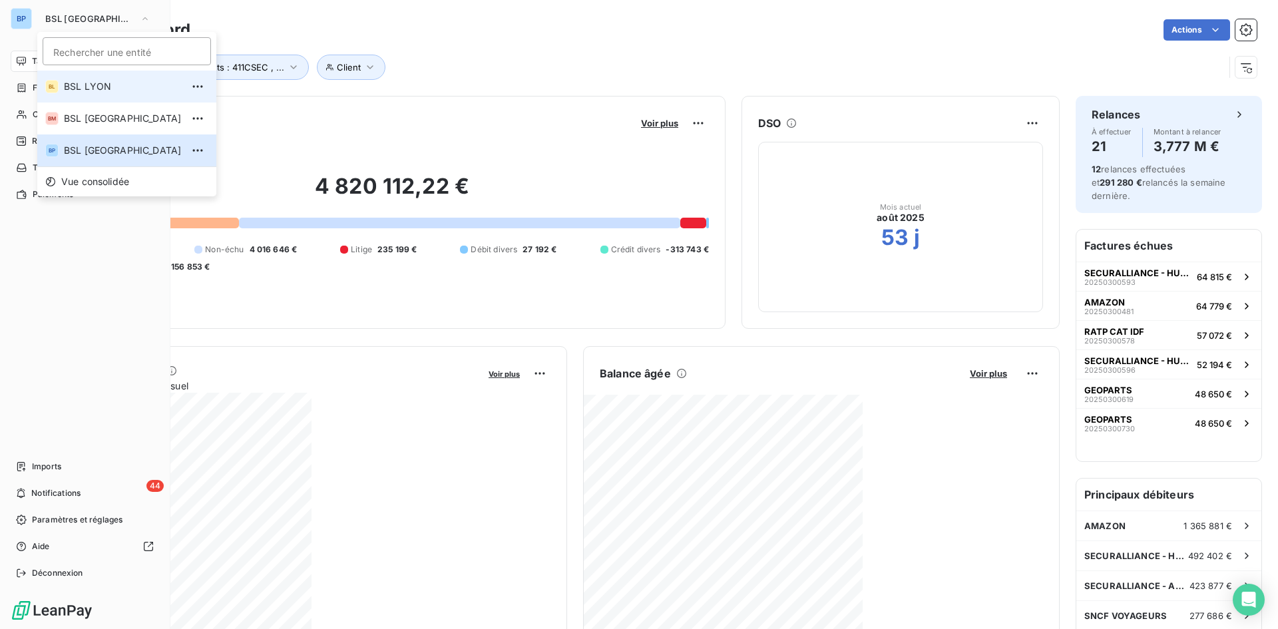
click at [101, 88] on span "BSL LYON" at bounding box center [123, 86] width 118 height 13
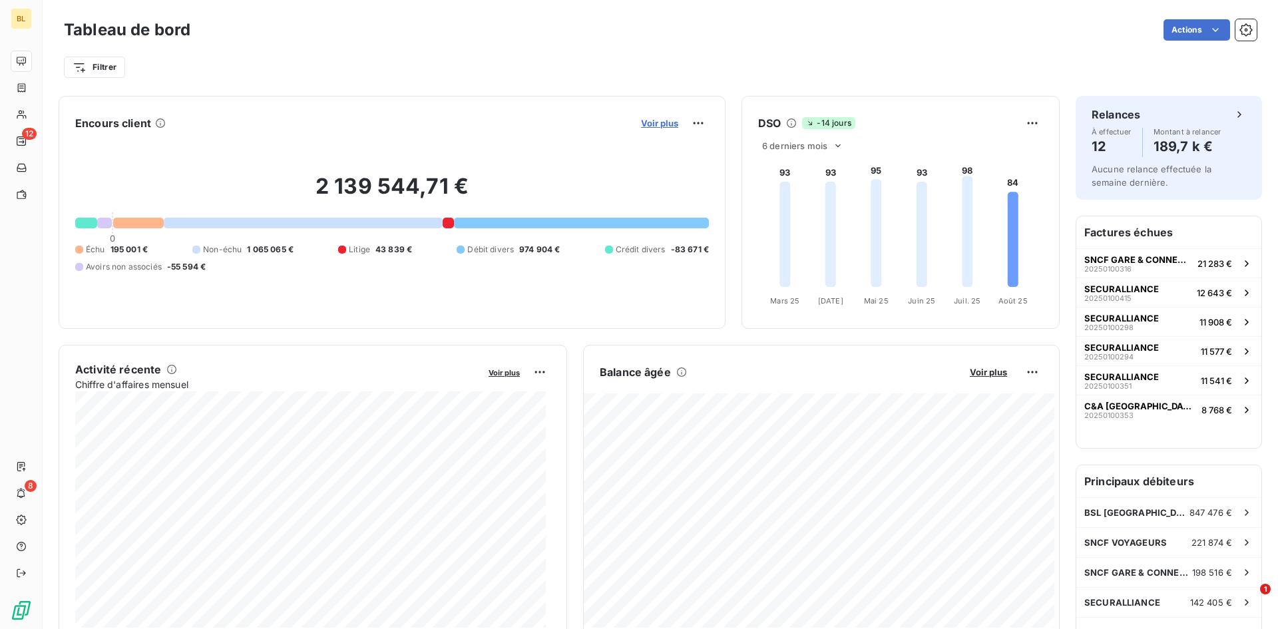
click at [656, 124] on span "Voir plus" at bounding box center [659, 123] width 37 height 11
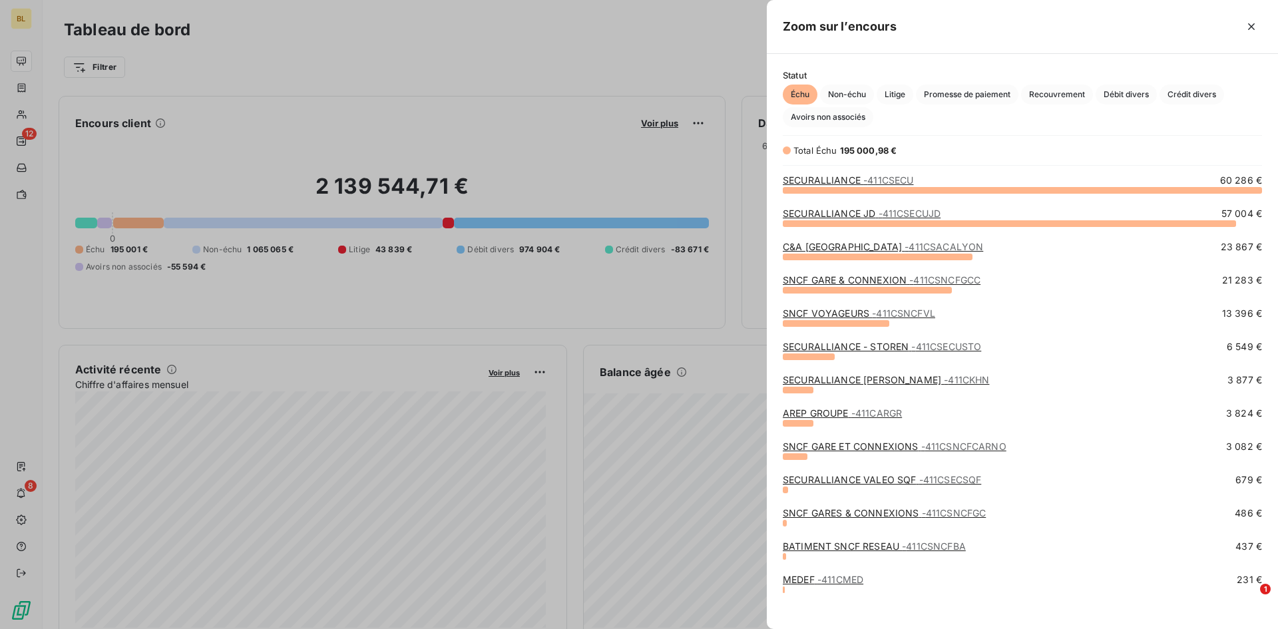
scroll to position [429, 501]
click at [855, 175] on link "SECURALLIANCE - 411CSECU" at bounding box center [848, 179] width 131 height 11
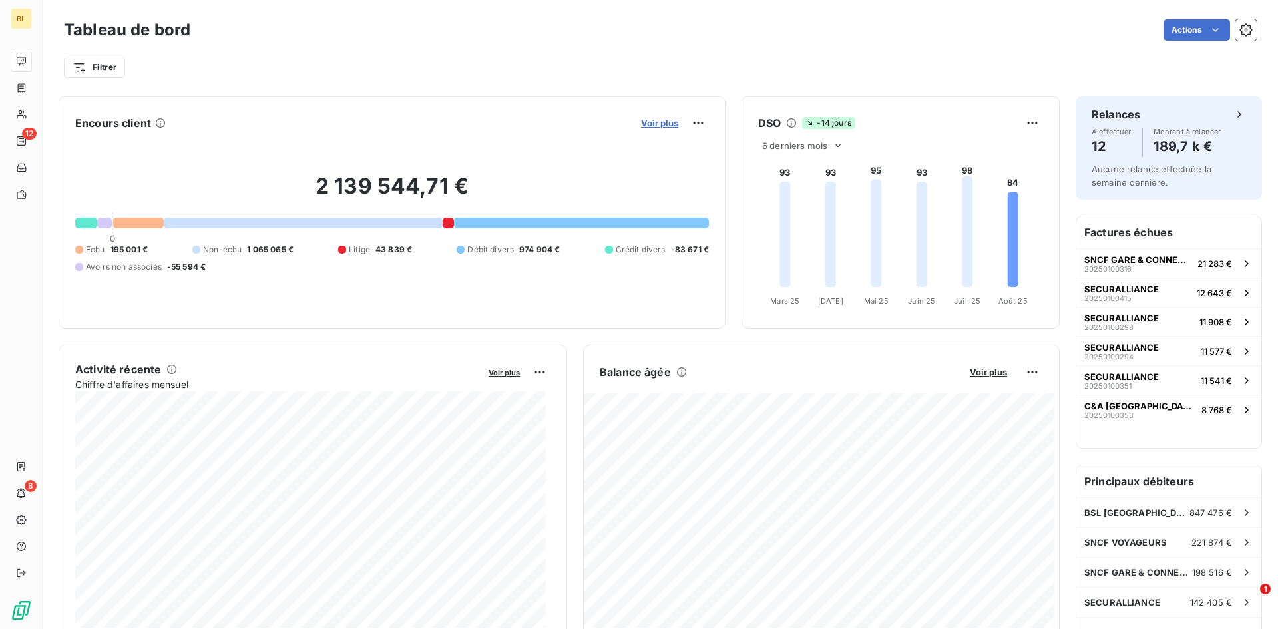
click at [643, 124] on span "Voir plus" at bounding box center [659, 123] width 37 height 11
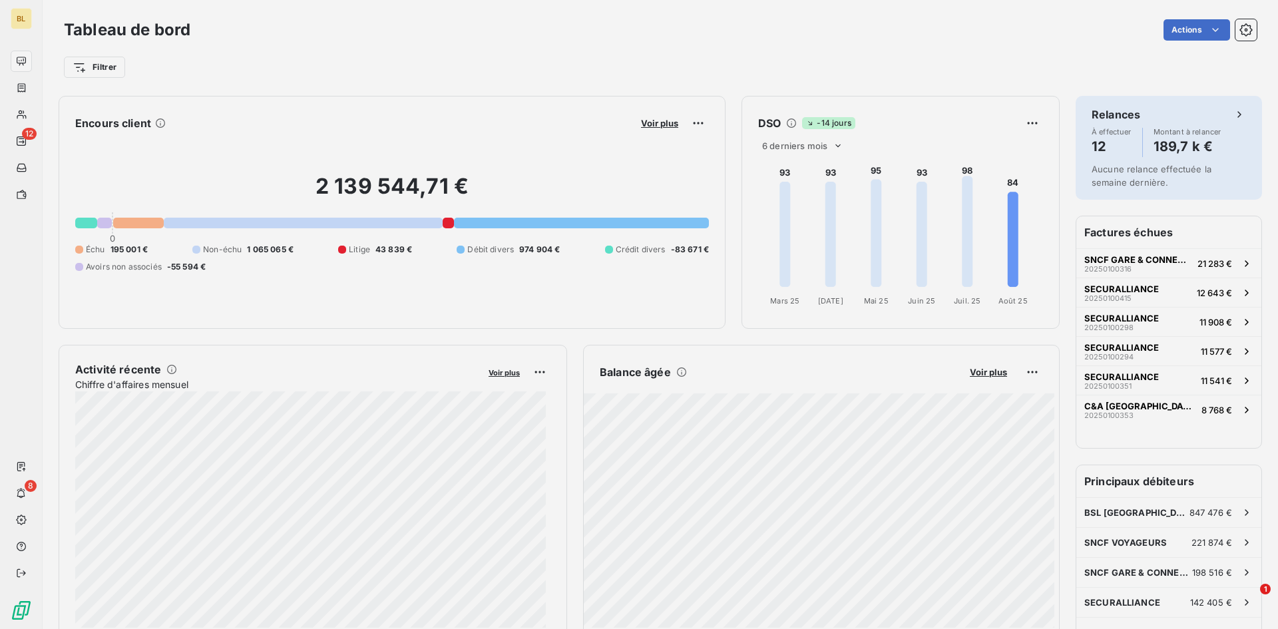
scroll to position [11, 11]
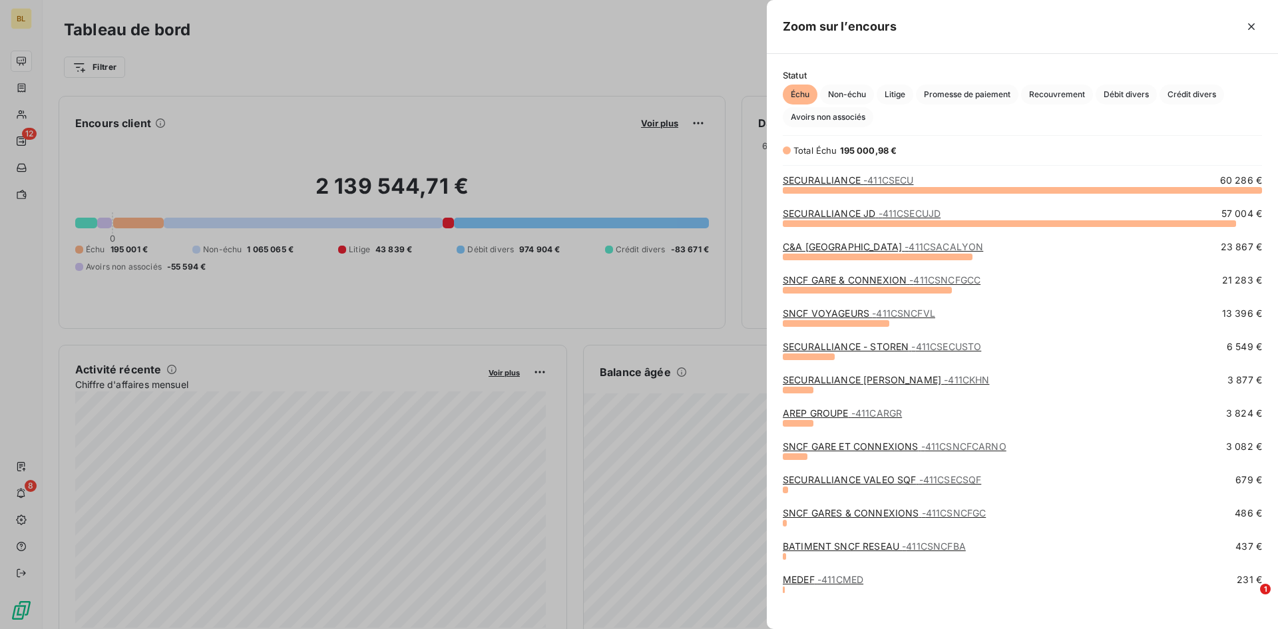
click at [861, 214] on link "SECURALLIANCE JD - 411CSECUJD" at bounding box center [862, 213] width 158 height 11
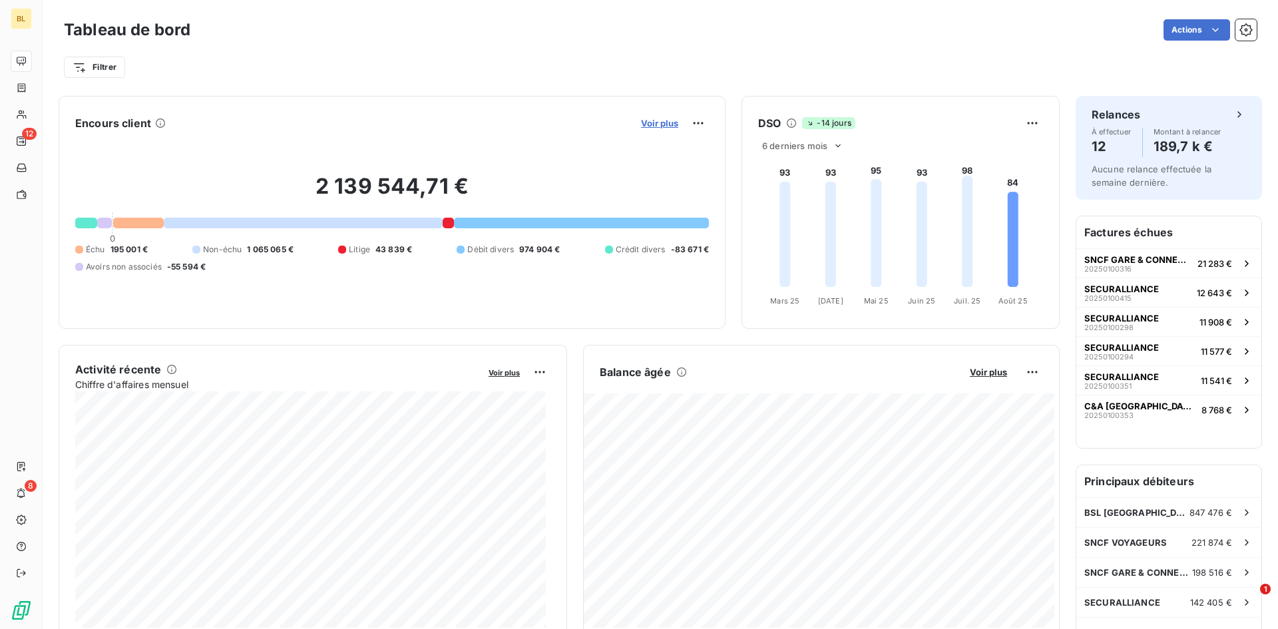
click at [663, 120] on span "Voir plus" at bounding box center [659, 123] width 37 height 11
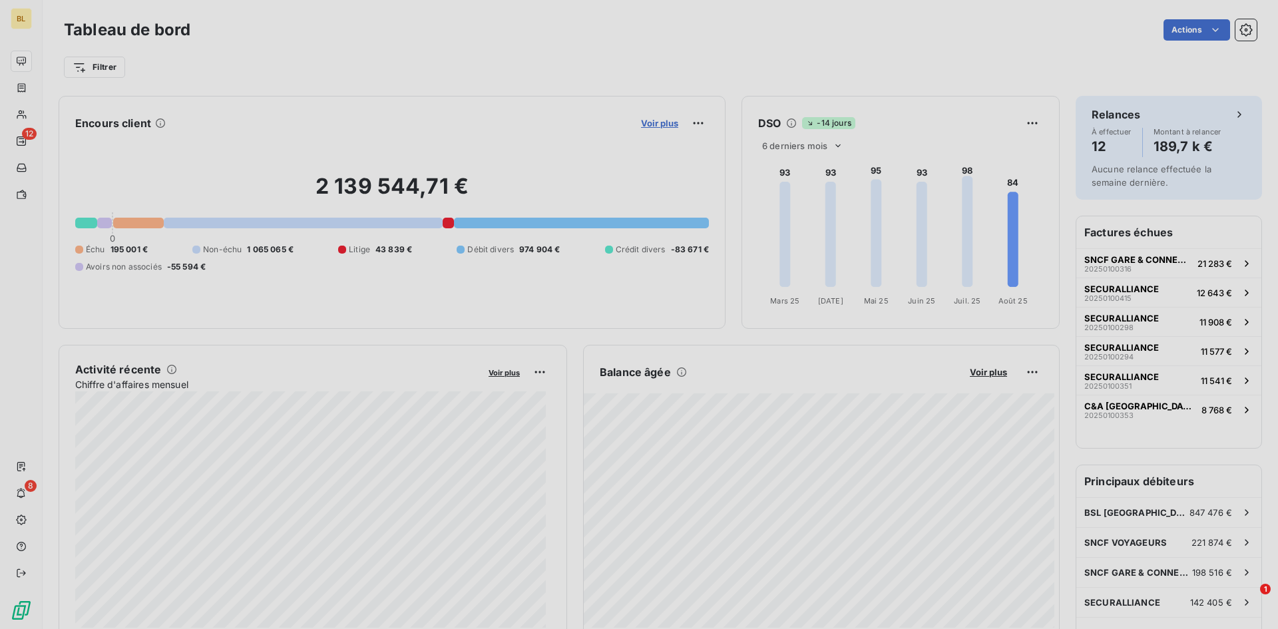
scroll to position [619, 501]
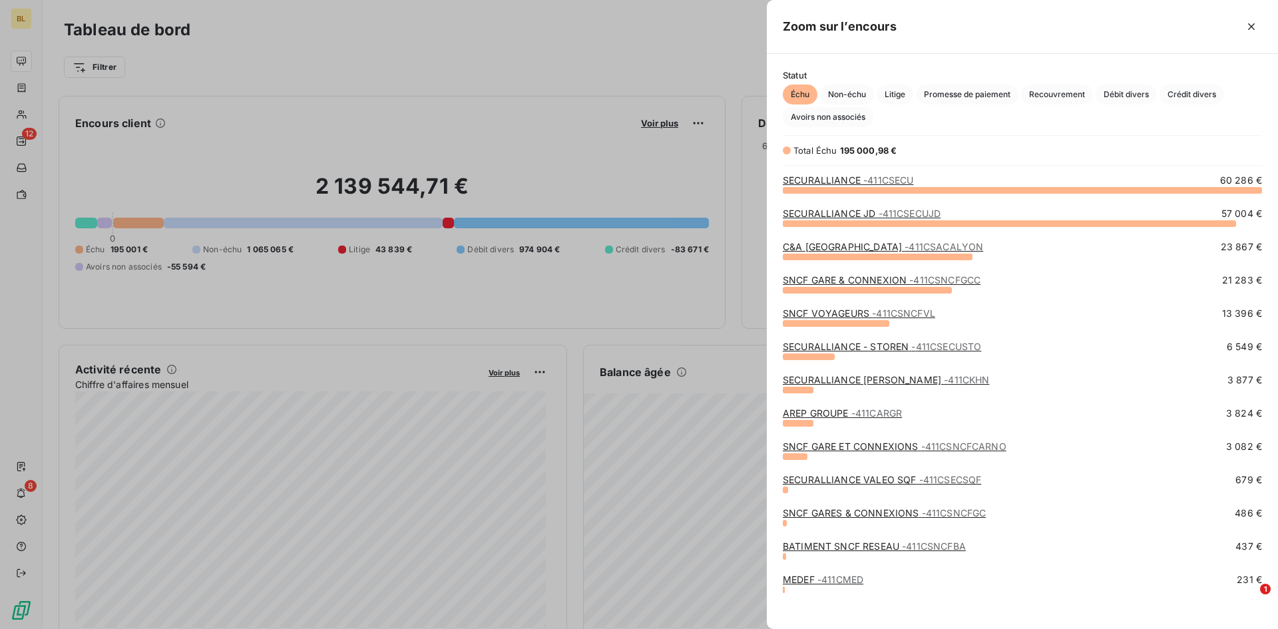
click at [842, 277] on link "SNCF GARE & CONNEXION - 411CSNCFGCC" at bounding box center [882, 279] width 198 height 11
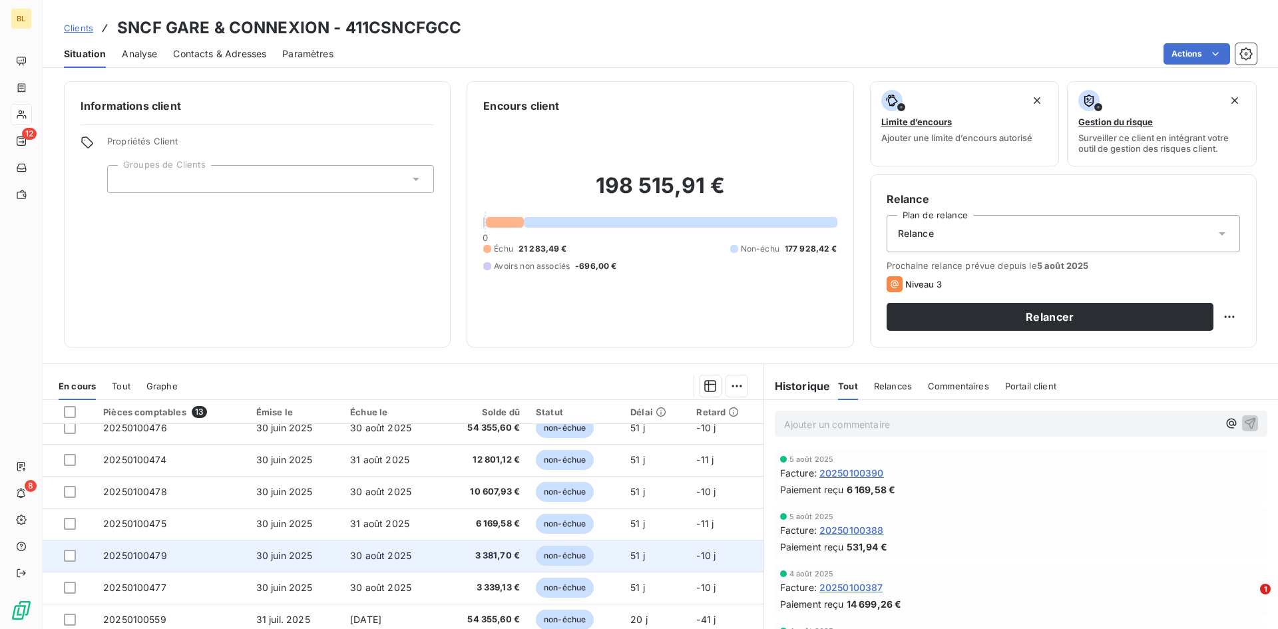
scroll to position [184, 0]
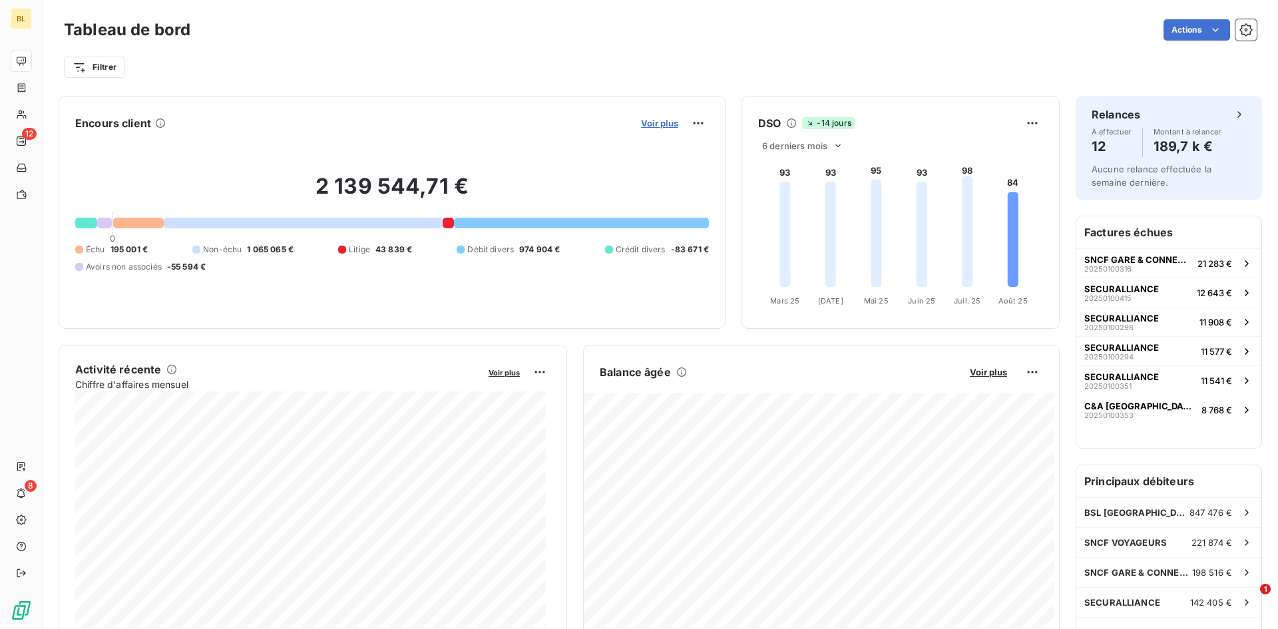
click at [645, 123] on span "Voir plus" at bounding box center [659, 123] width 37 height 11
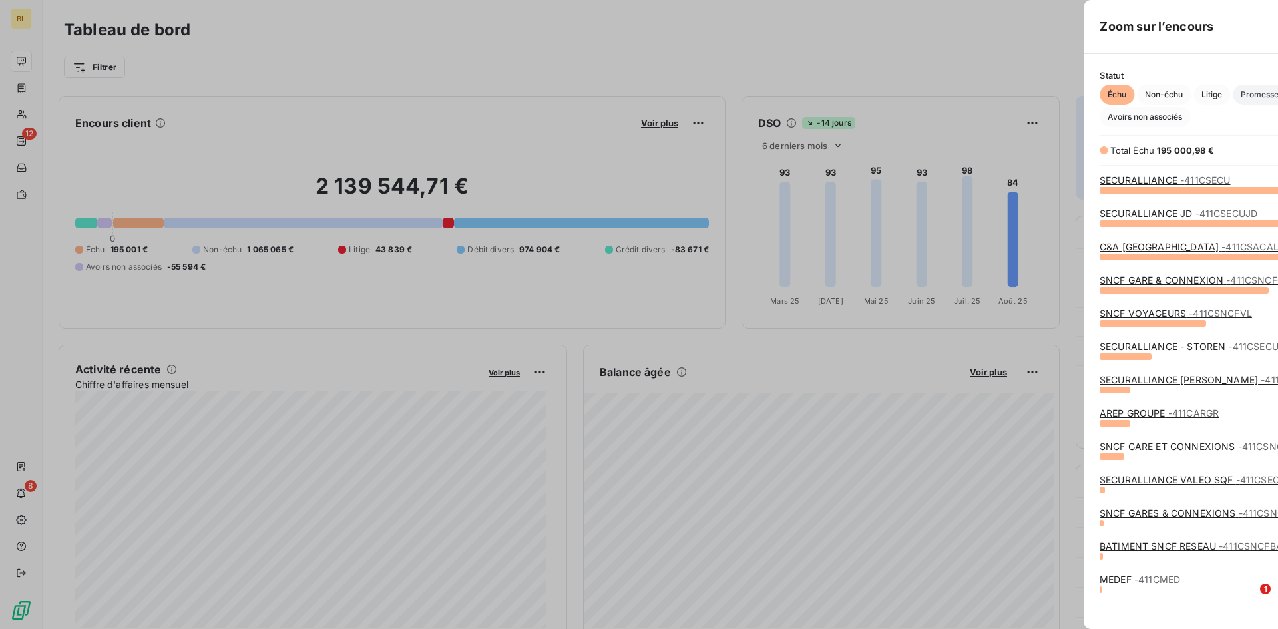
scroll to position [619, 501]
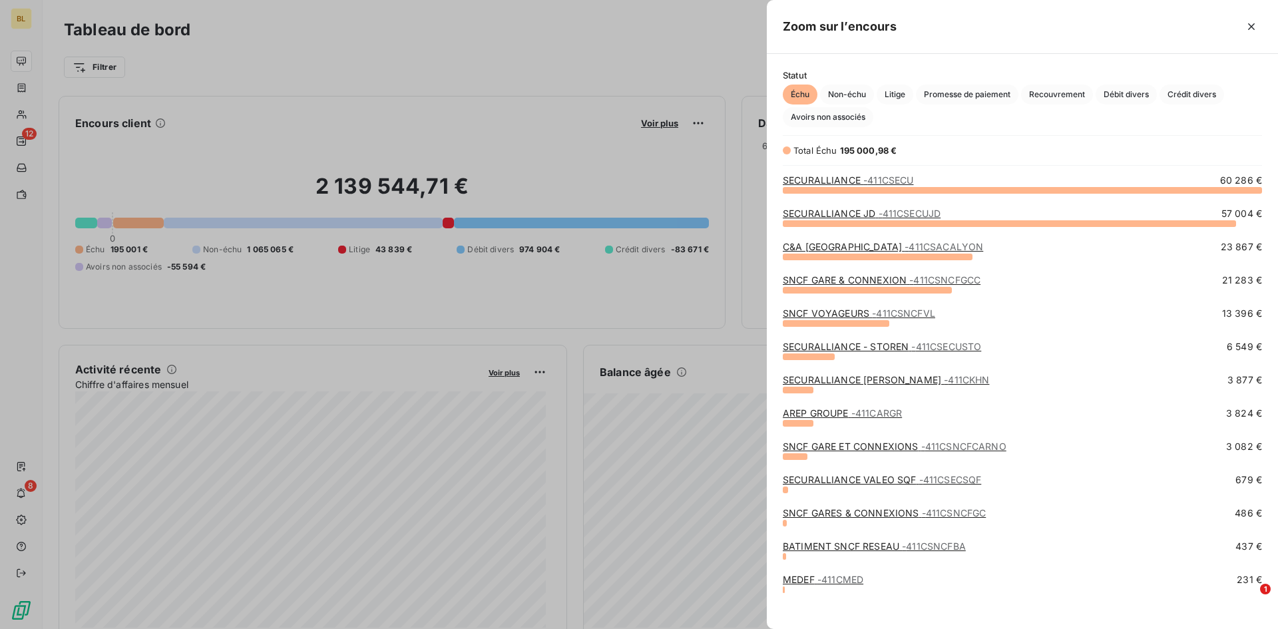
click at [824, 348] on link "SECURALLIANCE - STOREN - 411CSECUSTO" at bounding box center [882, 346] width 198 height 11
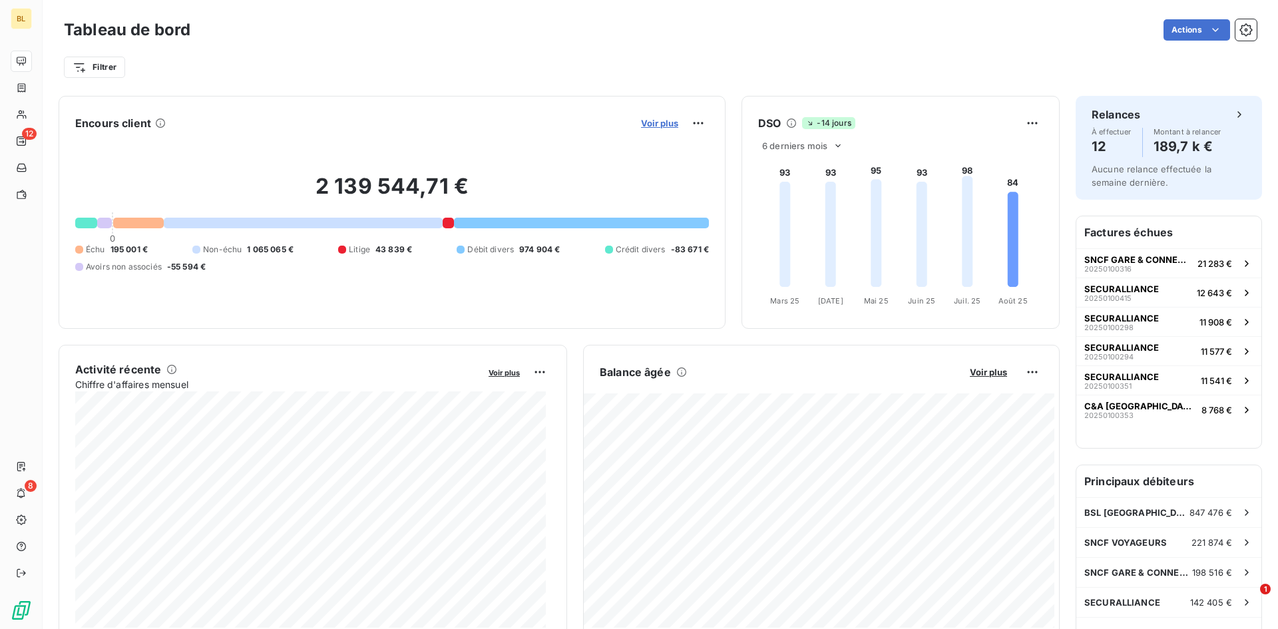
click at [657, 127] on span "Voir plus" at bounding box center [659, 123] width 37 height 11
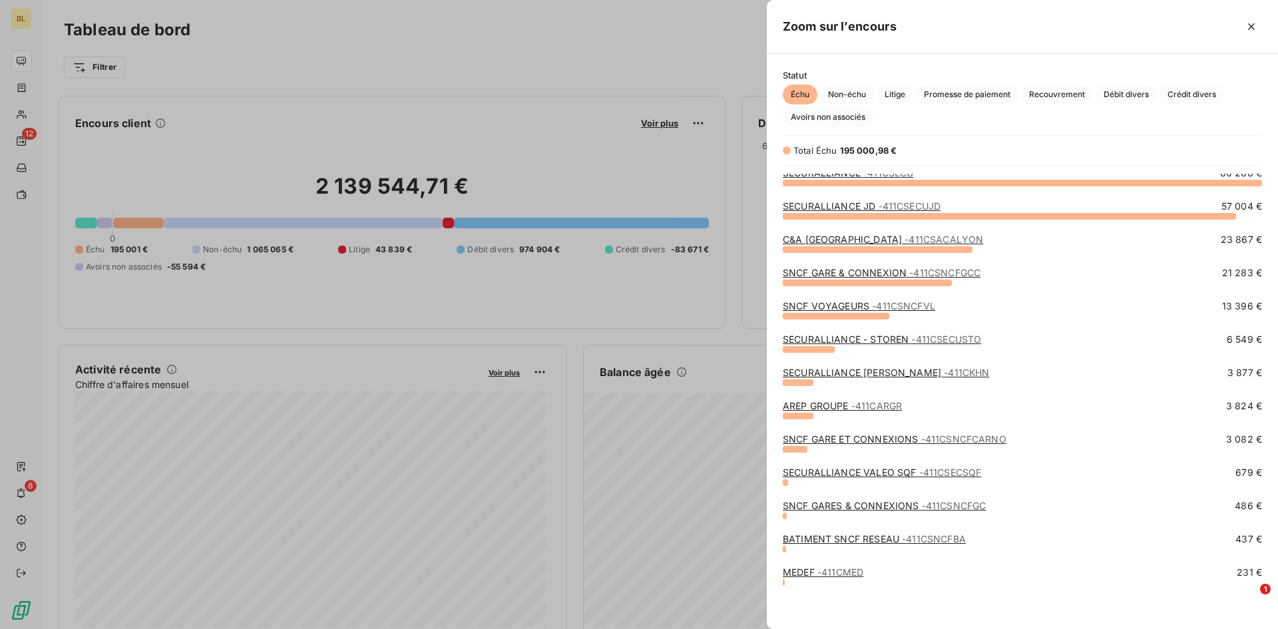
scroll to position [9, 0]
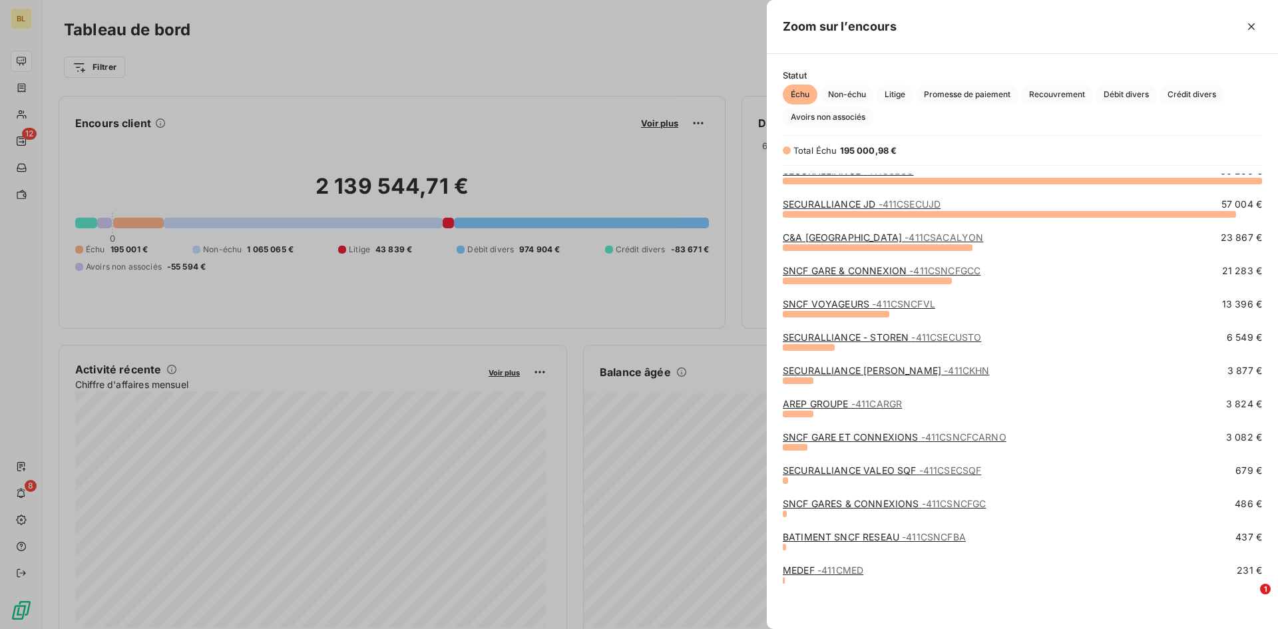
click at [901, 469] on link "SECURALLIANCE VALEO SQF - 411CSECSQF" at bounding box center [882, 470] width 198 height 11
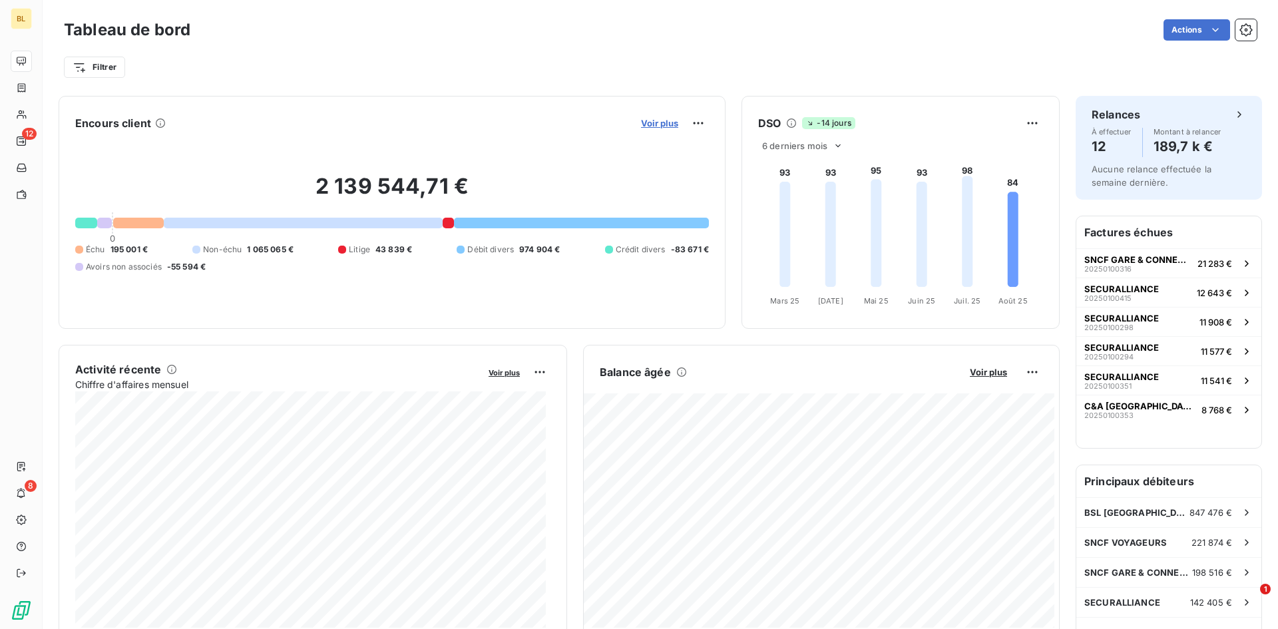
click at [659, 124] on span "Voir plus" at bounding box center [659, 123] width 37 height 11
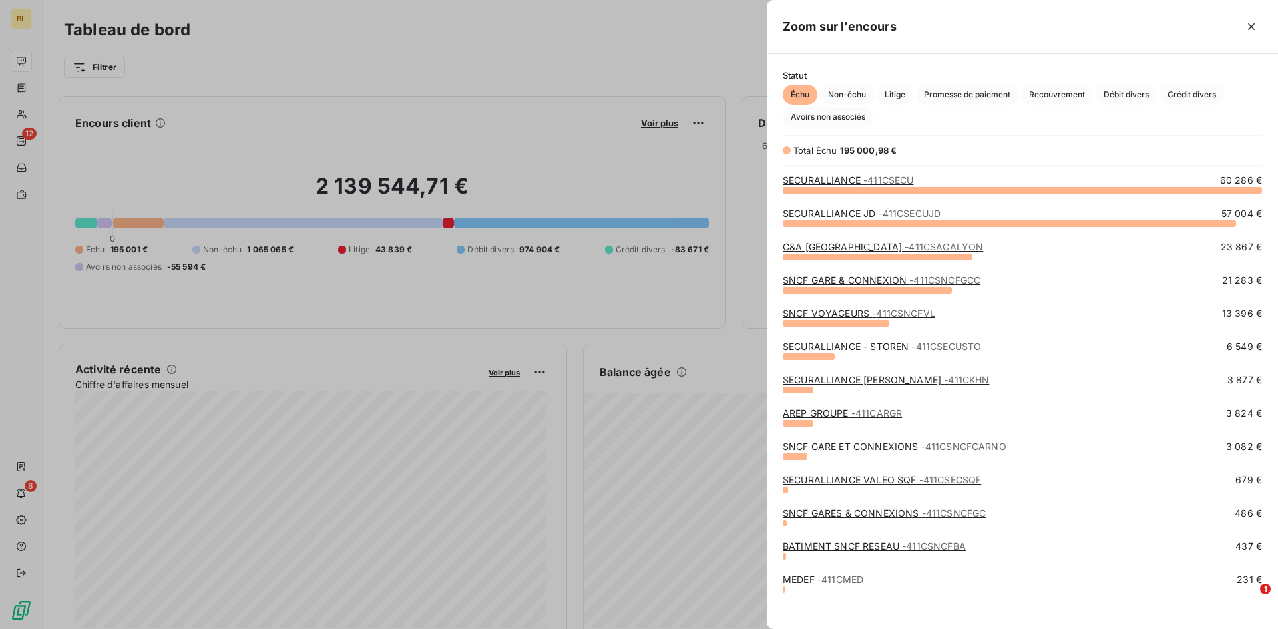
scroll to position [9, 0]
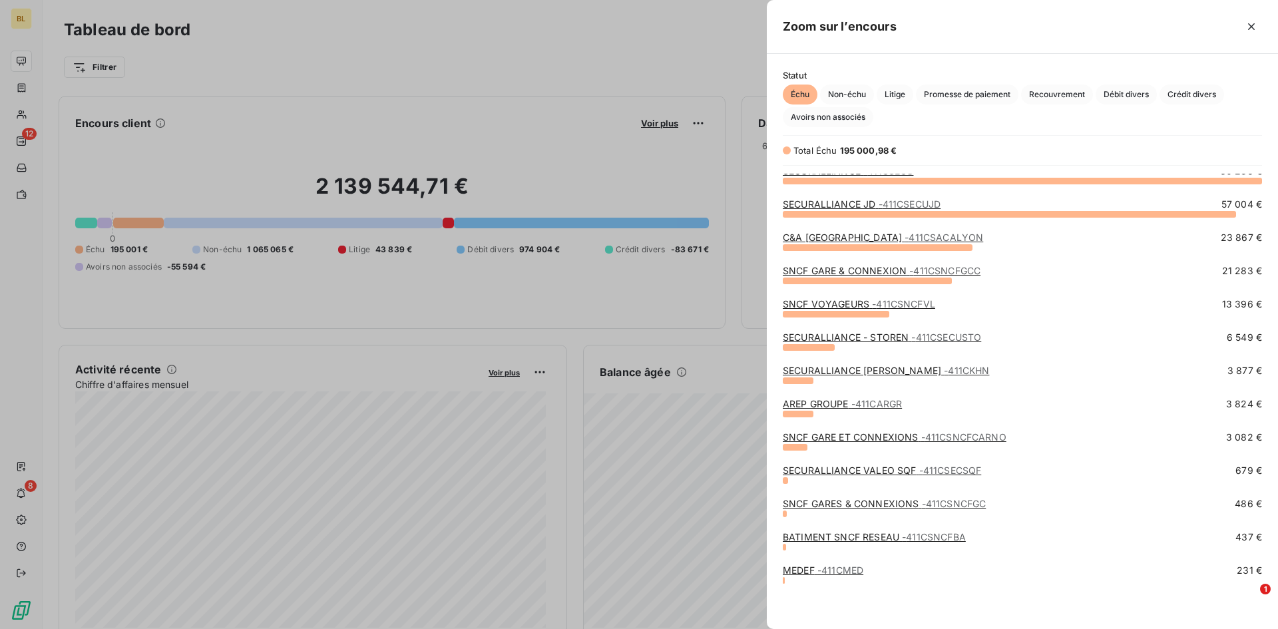
click at [274, 64] on div at bounding box center [639, 314] width 1278 height 629
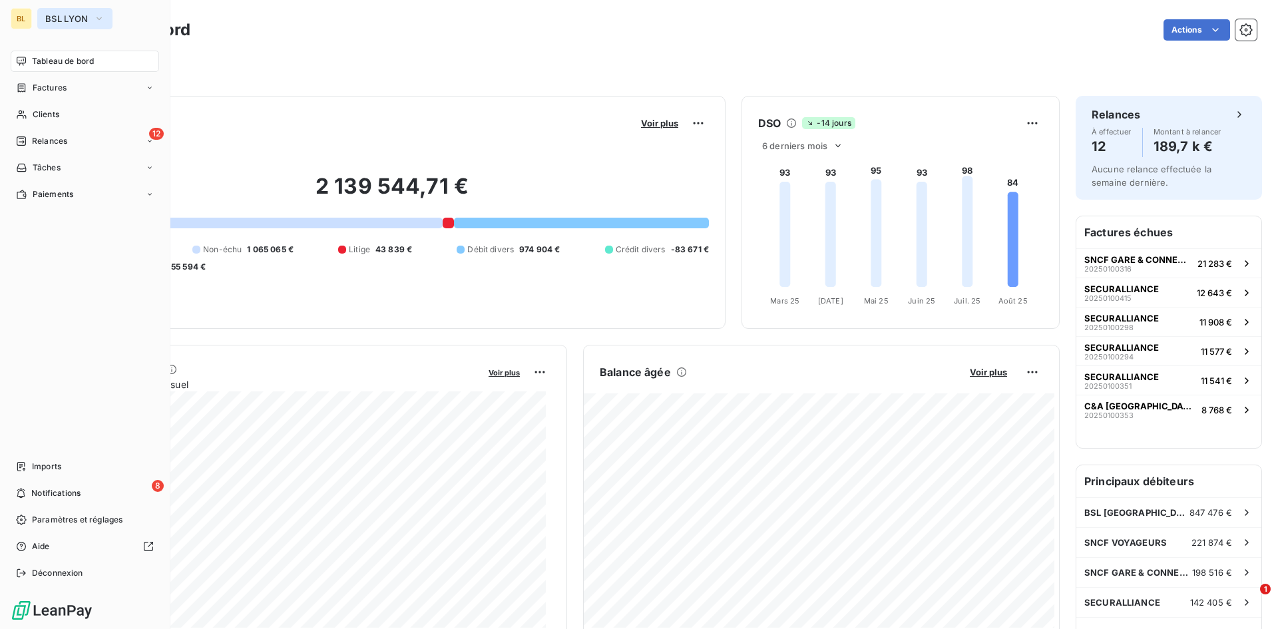
click at [55, 13] on span "BSL LYON" at bounding box center [66, 18] width 43 height 11
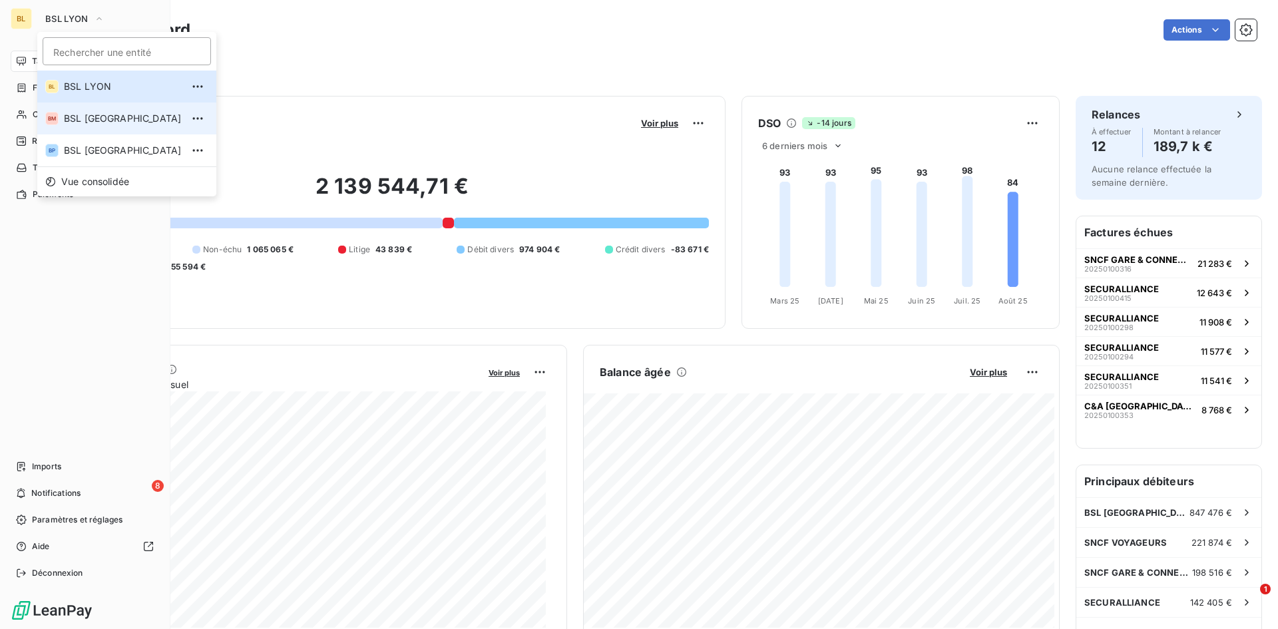
click at [87, 113] on span "BSL [GEOGRAPHIC_DATA]" at bounding box center [123, 118] width 118 height 13
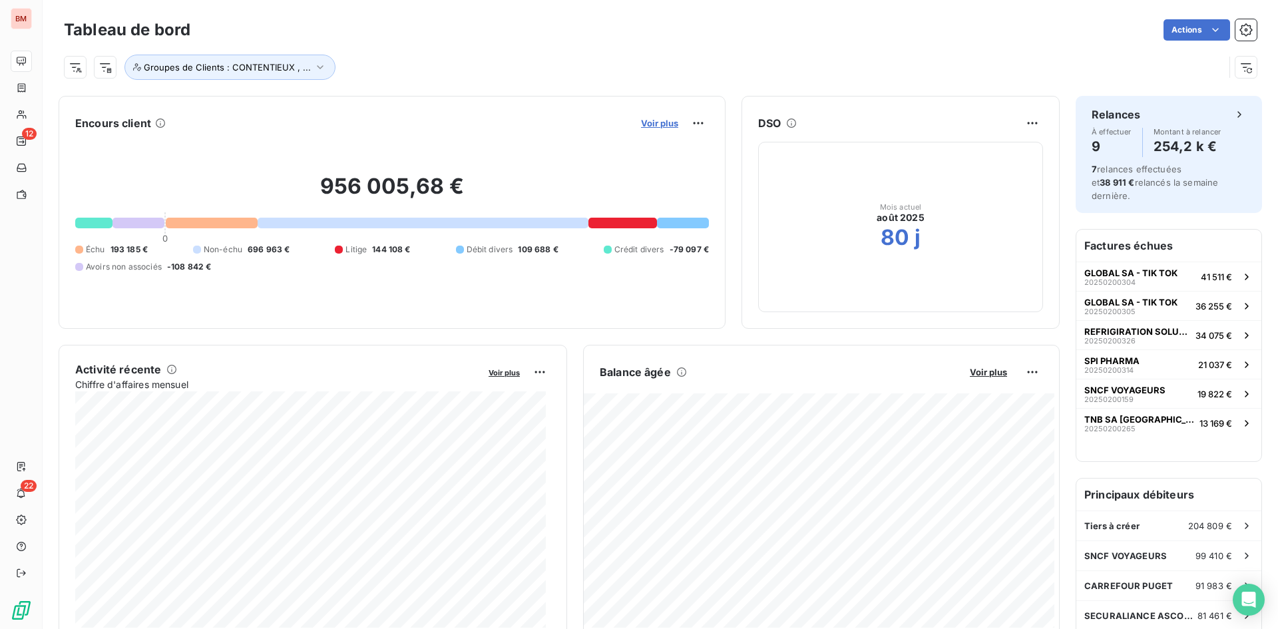
click at [656, 120] on span "Voir plus" at bounding box center [659, 123] width 37 height 11
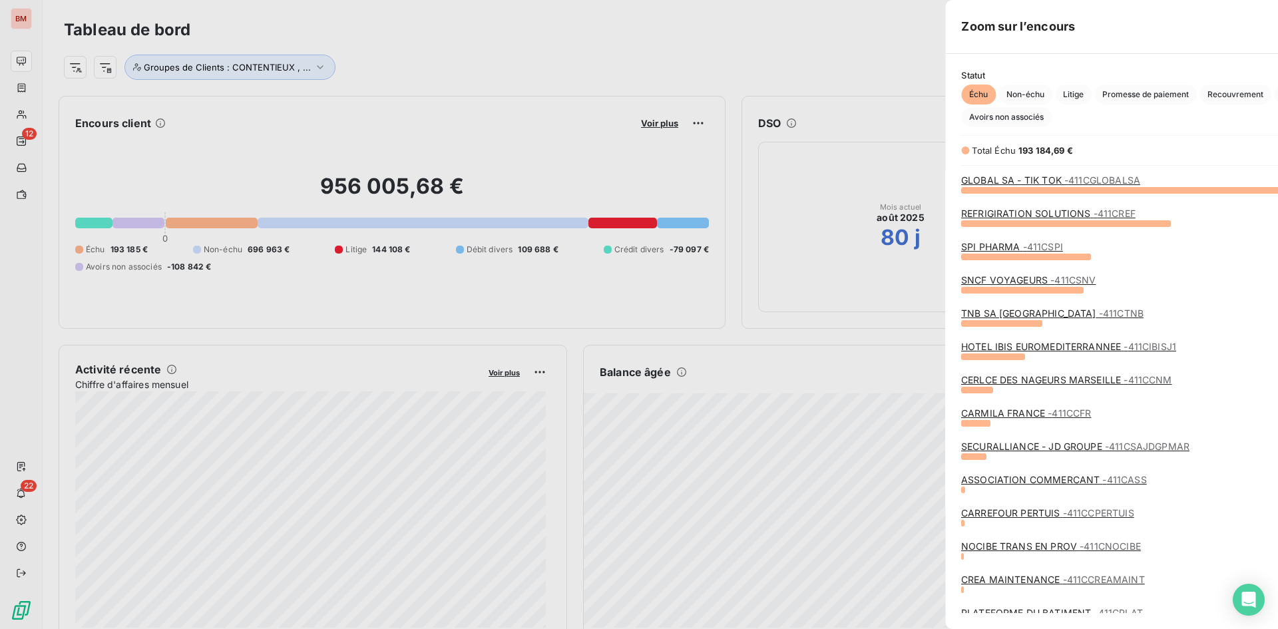
scroll to position [429, 501]
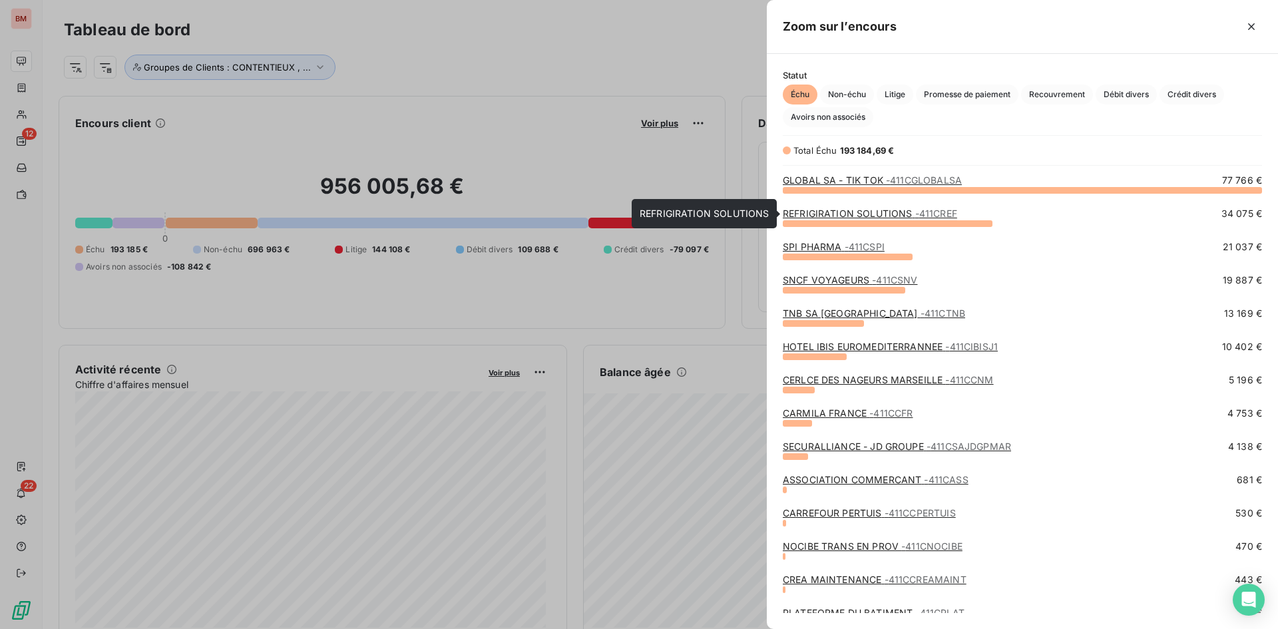
click at [895, 215] on link "REFRIGIRATION SOLUTIONS - 411CREF" at bounding box center [870, 213] width 174 height 11
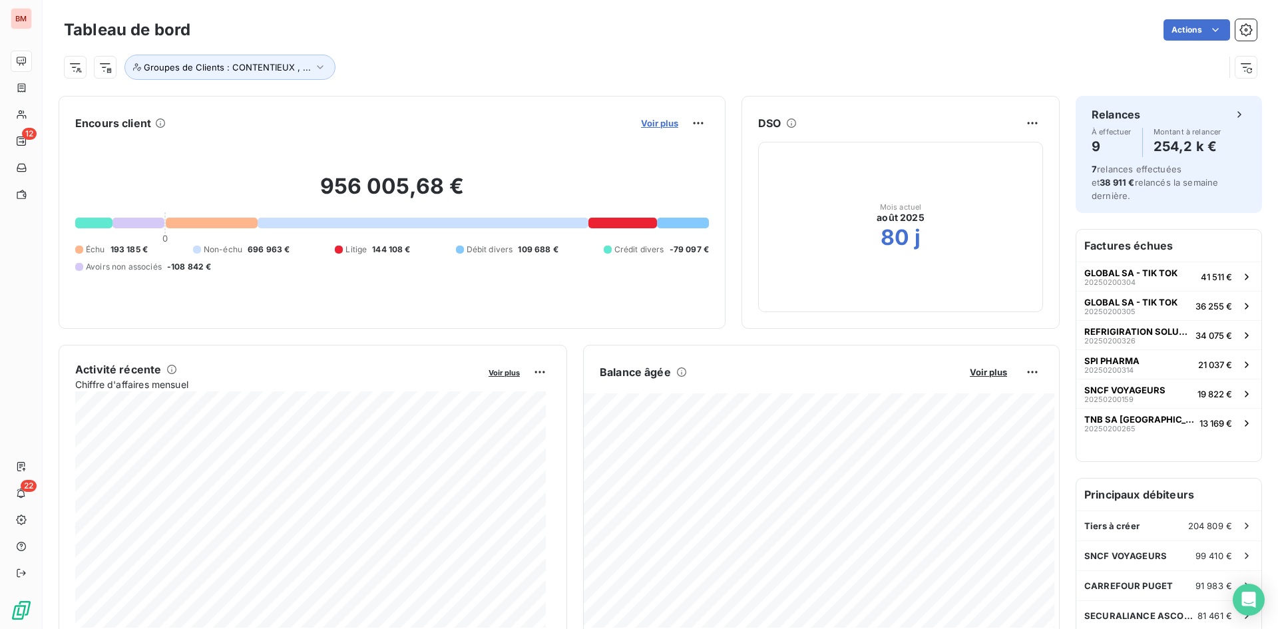
click at [641, 121] on span "Voir plus" at bounding box center [659, 123] width 37 height 11
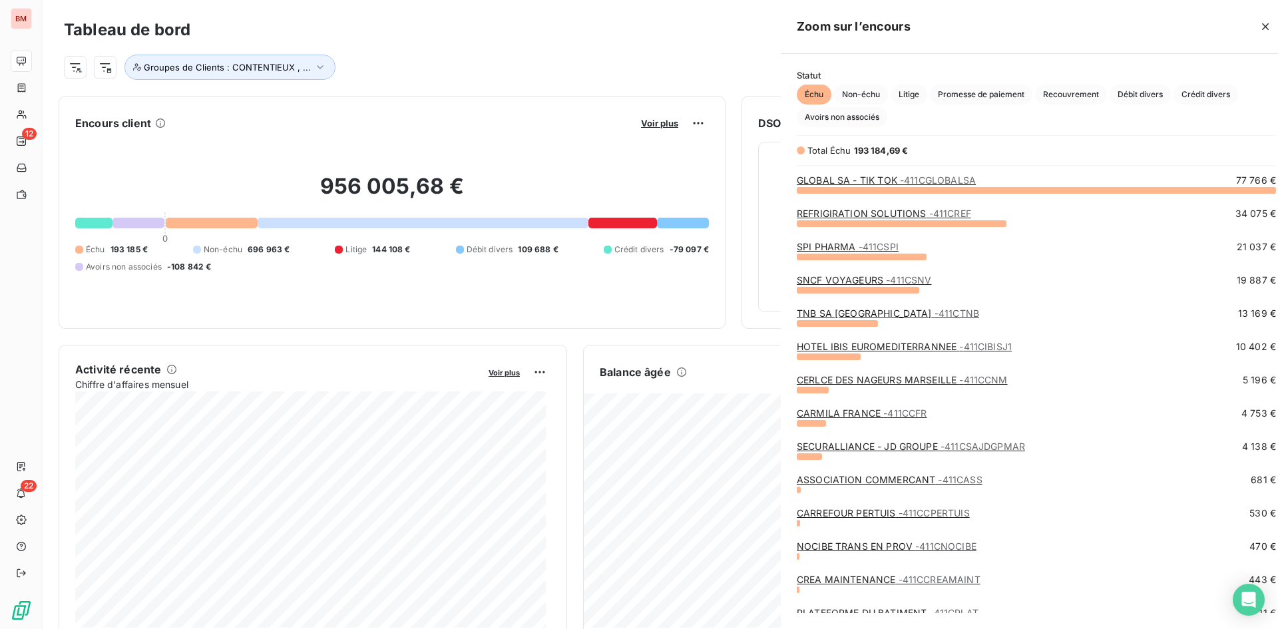
scroll to position [619, 501]
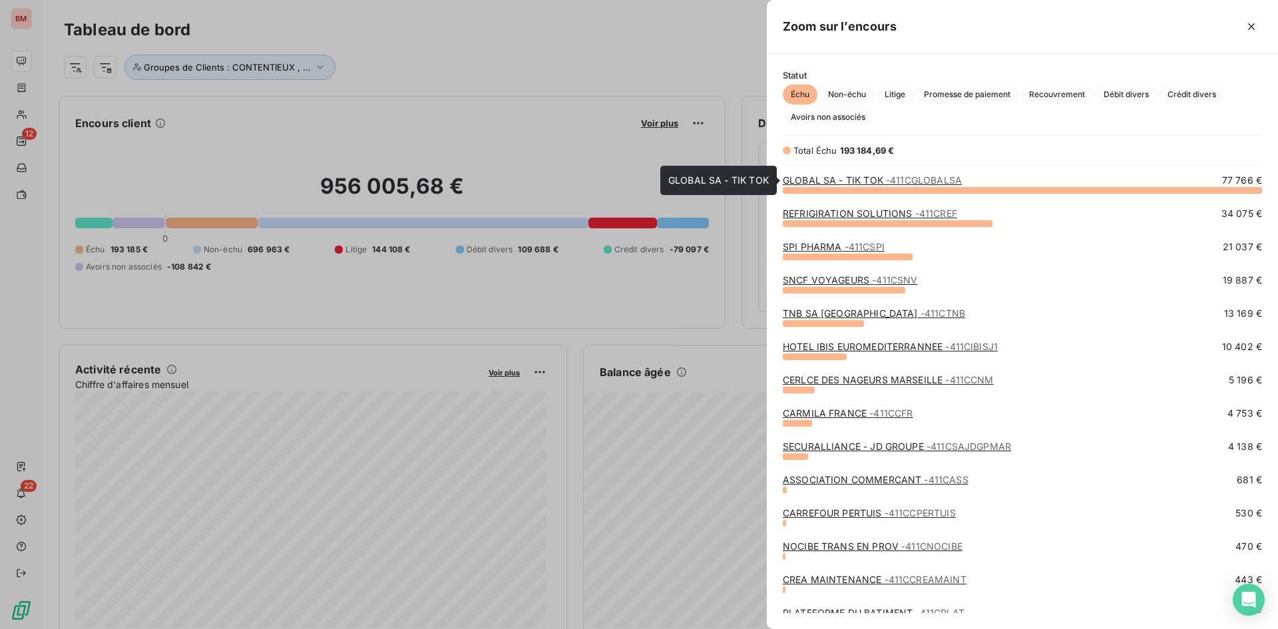
click at [868, 182] on link "GLOBAL SA - TIK TOK - 411CGLOBALSA" at bounding box center [872, 179] width 179 height 11
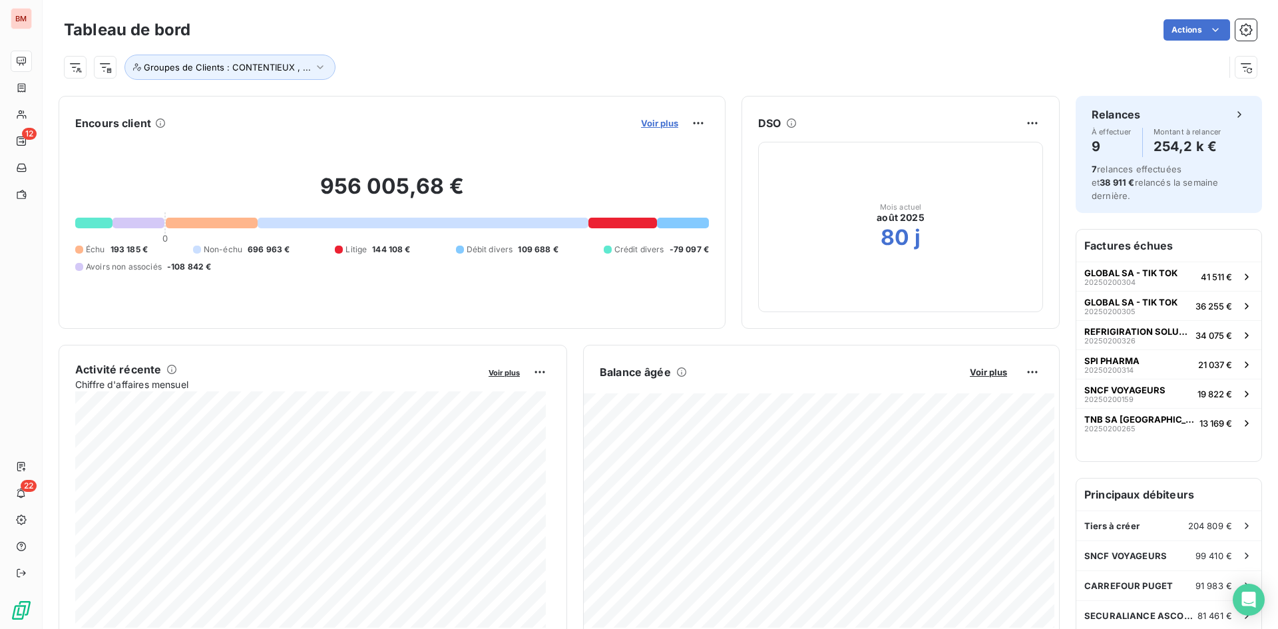
click at [663, 128] on span "Voir plus" at bounding box center [659, 123] width 37 height 11
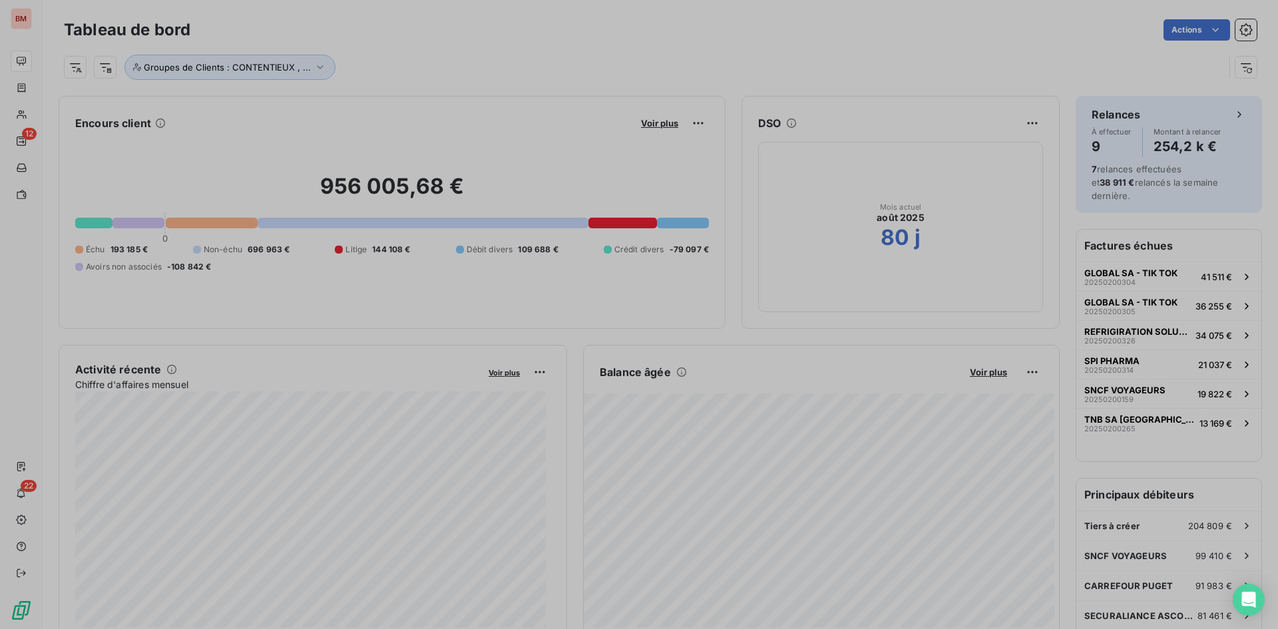
scroll to position [619, 501]
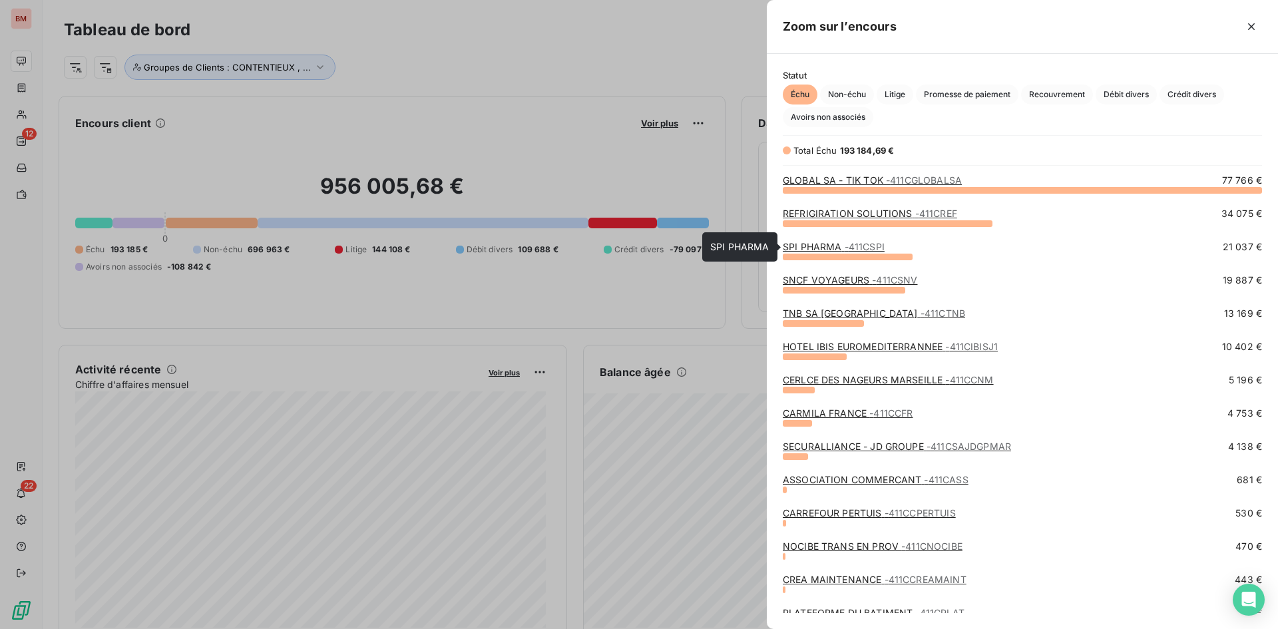
click at [822, 249] on link "SPI PHARMA - 411CSPI" at bounding box center [834, 246] width 102 height 11
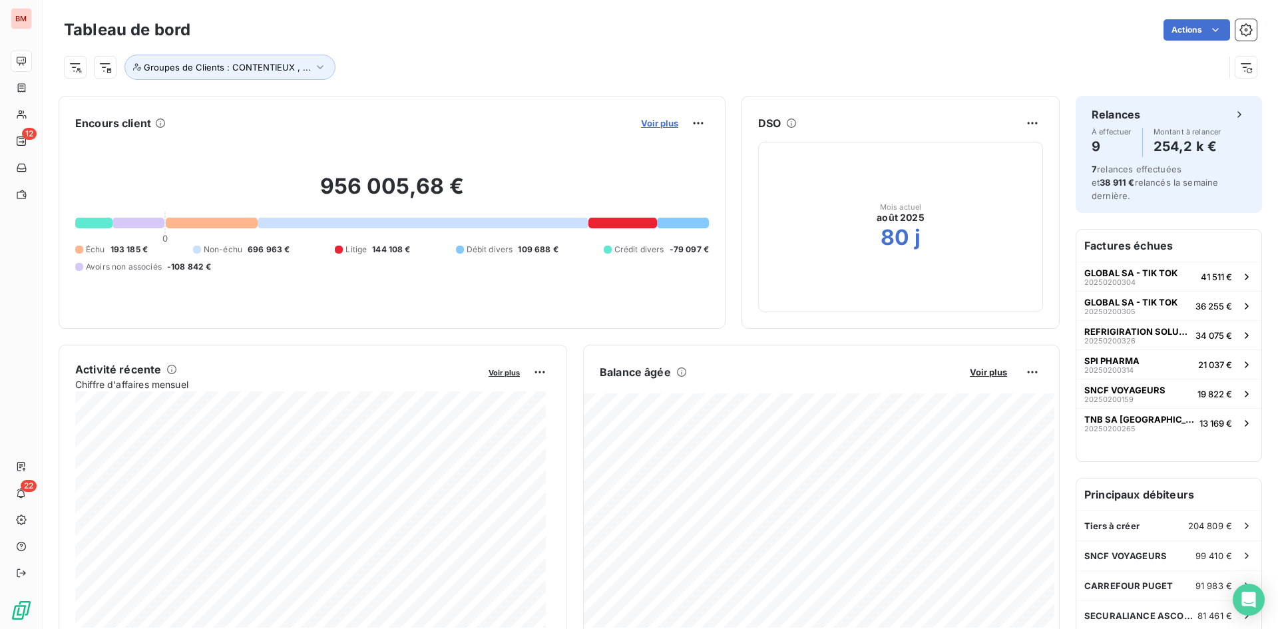
click at [649, 125] on span "Voir plus" at bounding box center [659, 123] width 37 height 11
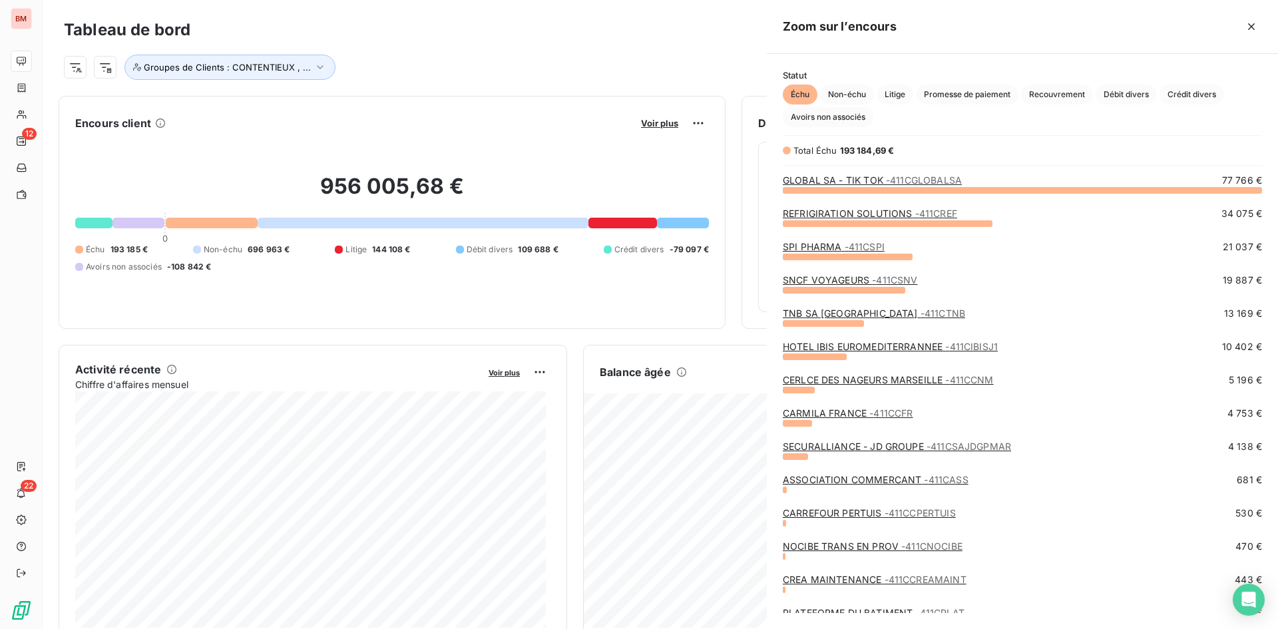
scroll to position [619, 501]
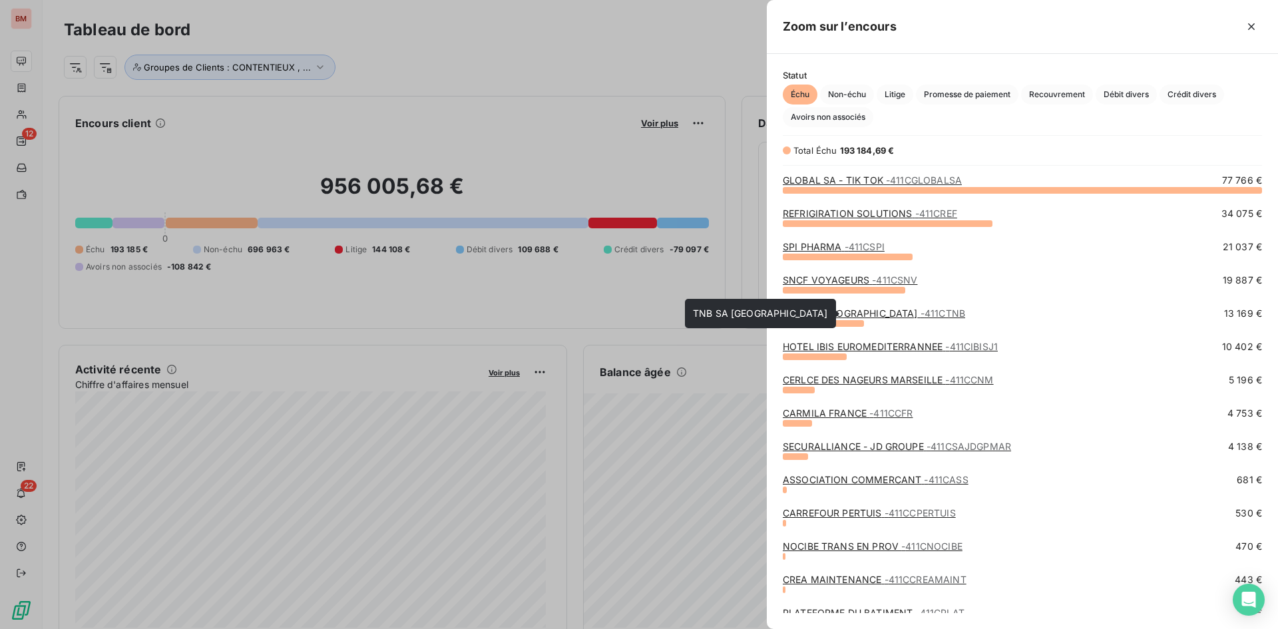
click at [835, 318] on link "TNB SA [GEOGRAPHIC_DATA] - 411CTNB" at bounding box center [874, 313] width 182 height 11
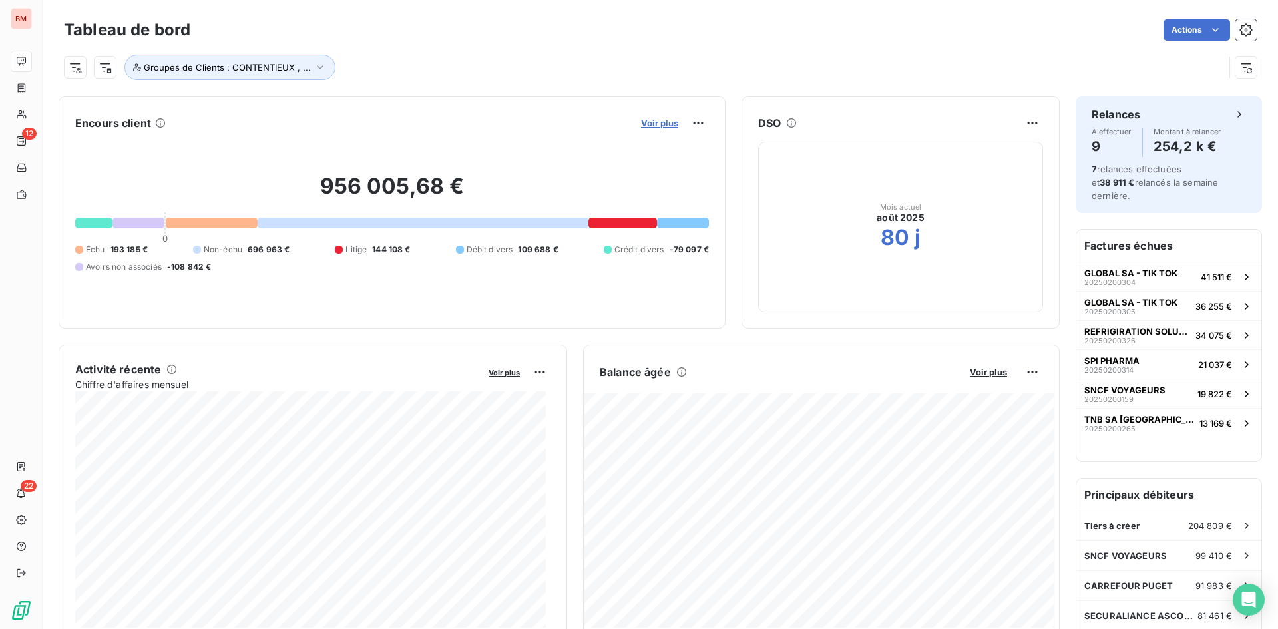
click at [643, 121] on span "Voir plus" at bounding box center [659, 123] width 37 height 11
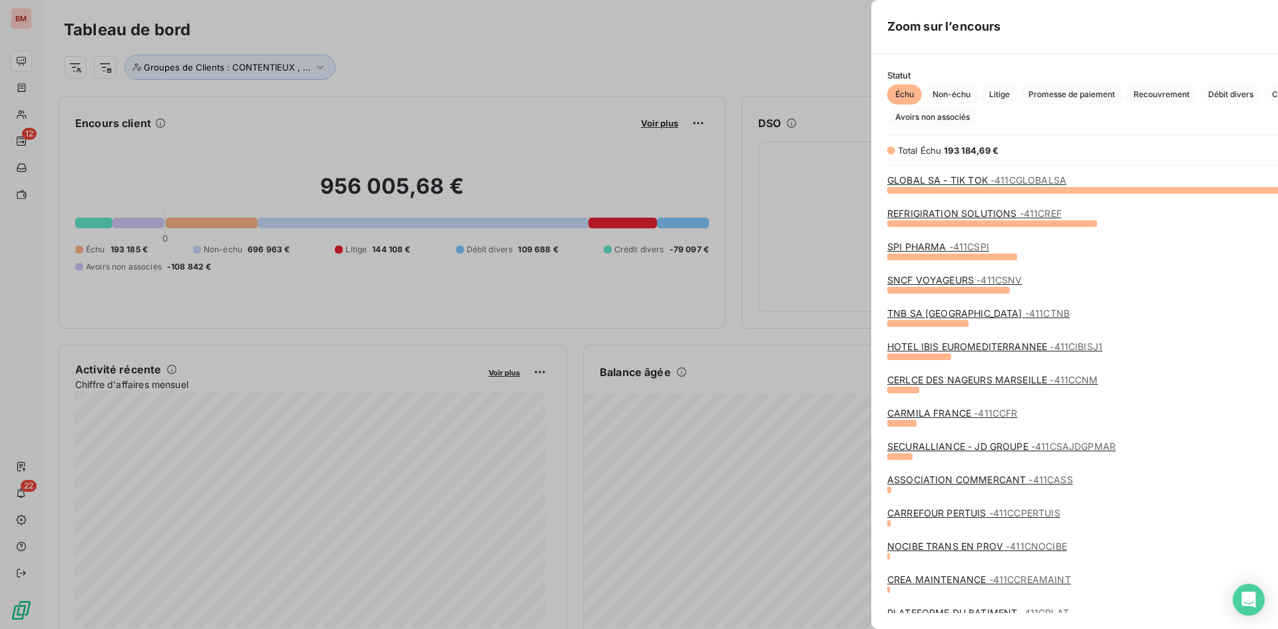
scroll to position [619, 501]
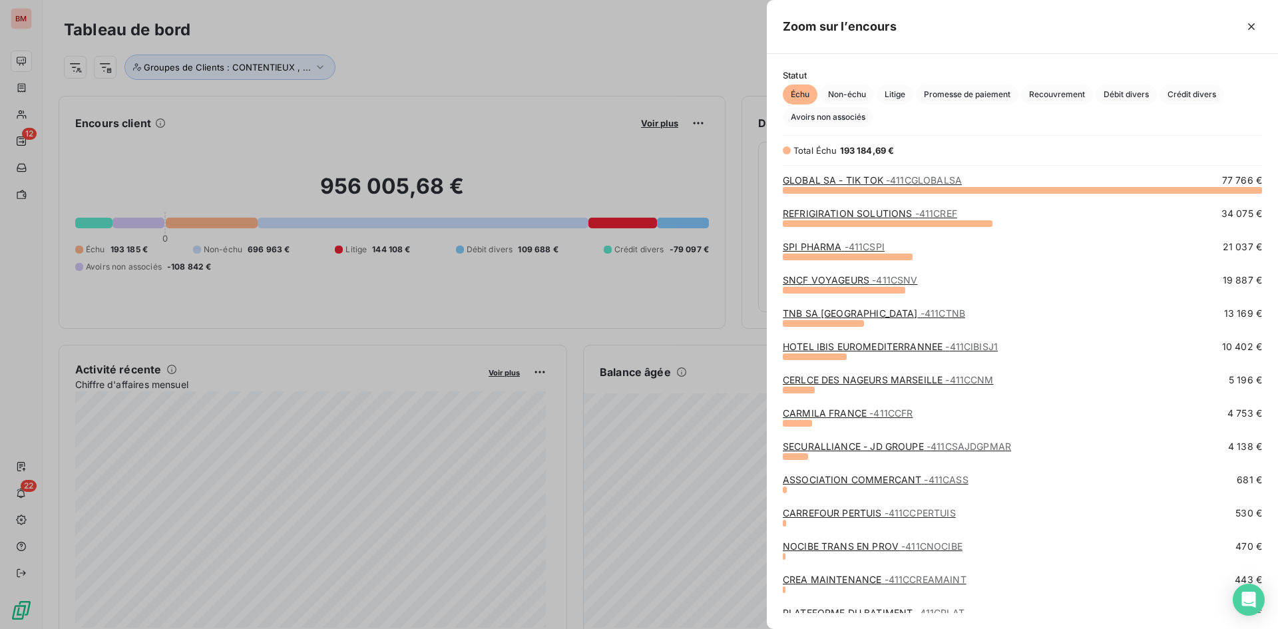
click at [934, 348] on link "HOTEL IBIS EUROMEDITERRANNEE - 411CIBISJ1" at bounding box center [890, 346] width 215 height 11
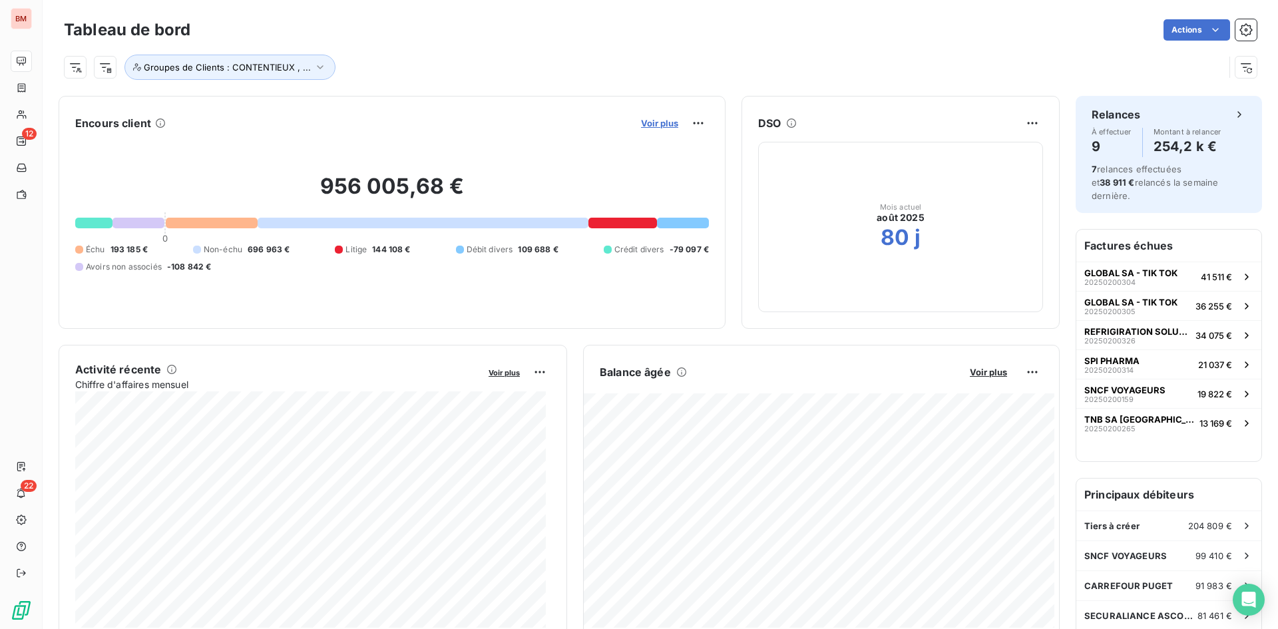
click at [646, 121] on span "Voir plus" at bounding box center [659, 123] width 37 height 11
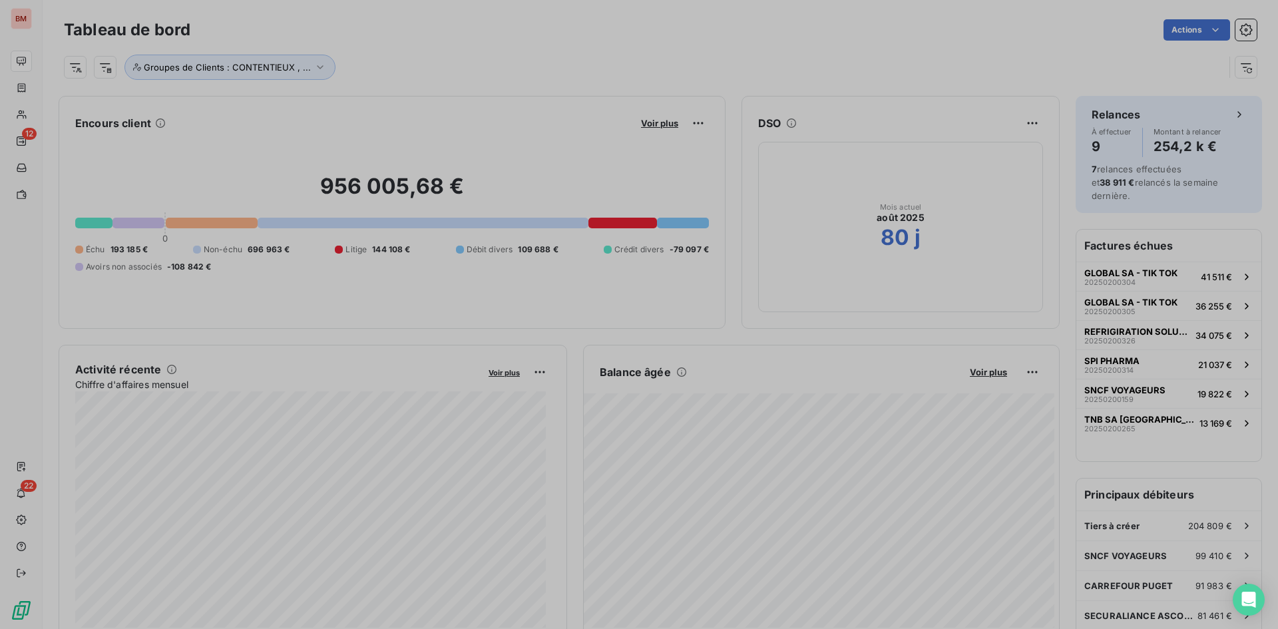
scroll to position [619, 501]
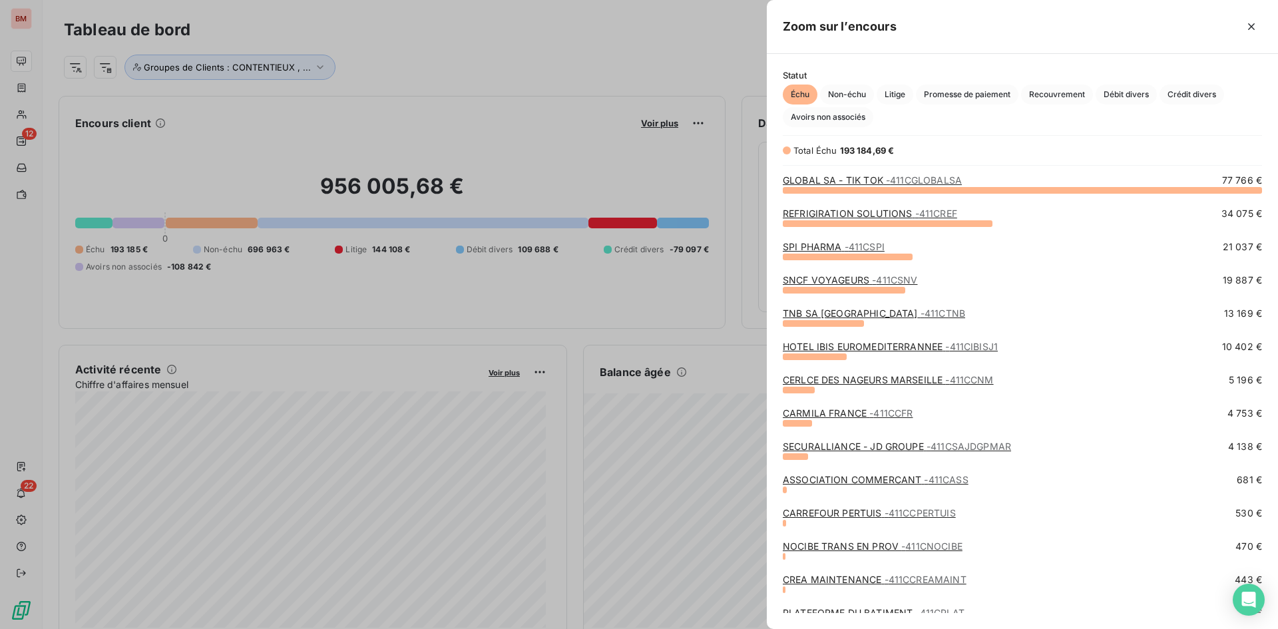
click at [811, 314] on link "TNB SA [GEOGRAPHIC_DATA] - 411CTNB" at bounding box center [874, 313] width 182 height 11
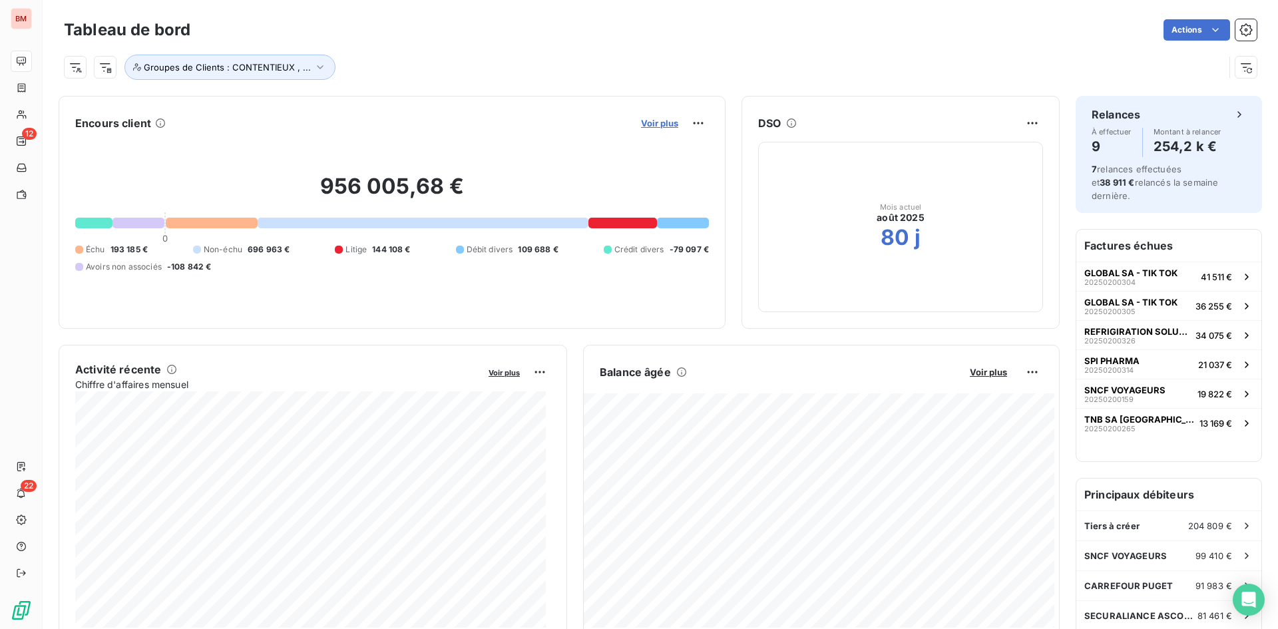
click at [661, 121] on span "Voir plus" at bounding box center [659, 123] width 37 height 11
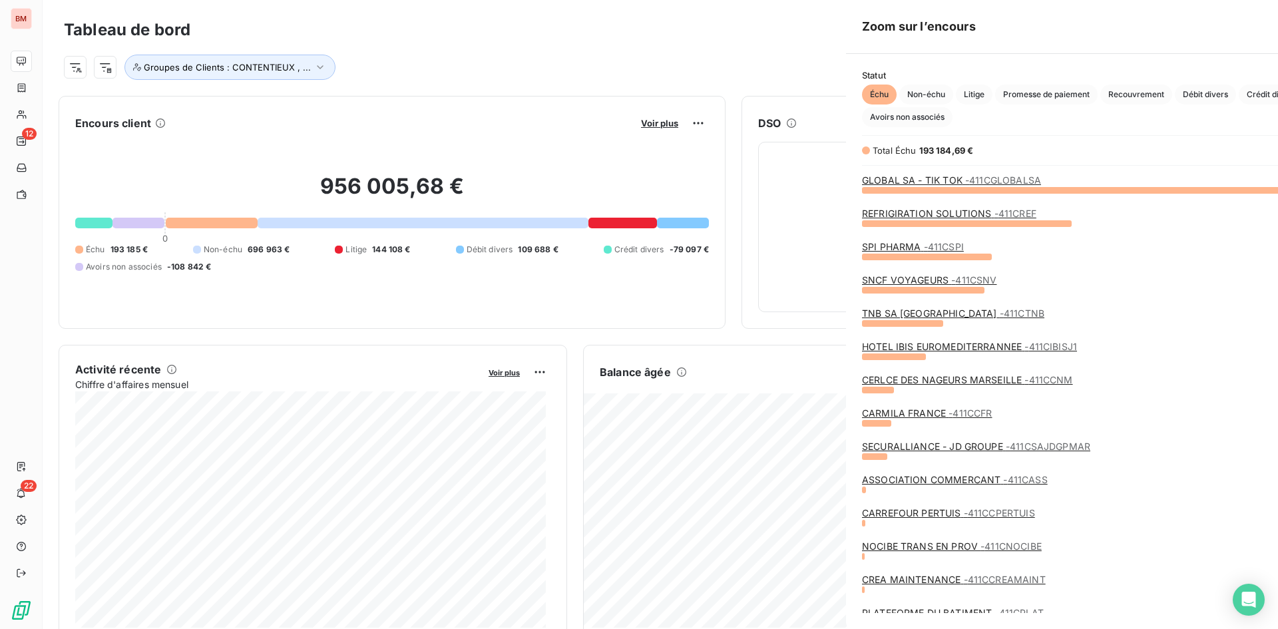
scroll to position [619, 501]
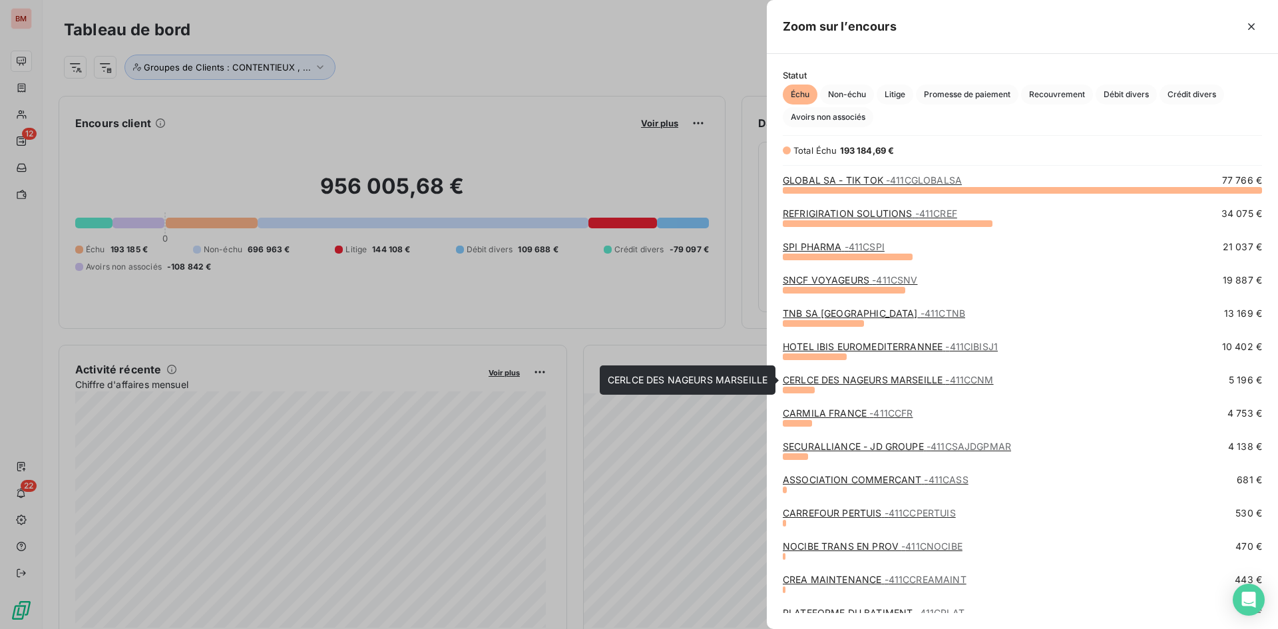
click at [910, 382] on link "CERLCE DES NAGEURS [GEOGRAPHIC_DATA] - 411CCNM" at bounding box center [888, 379] width 211 height 11
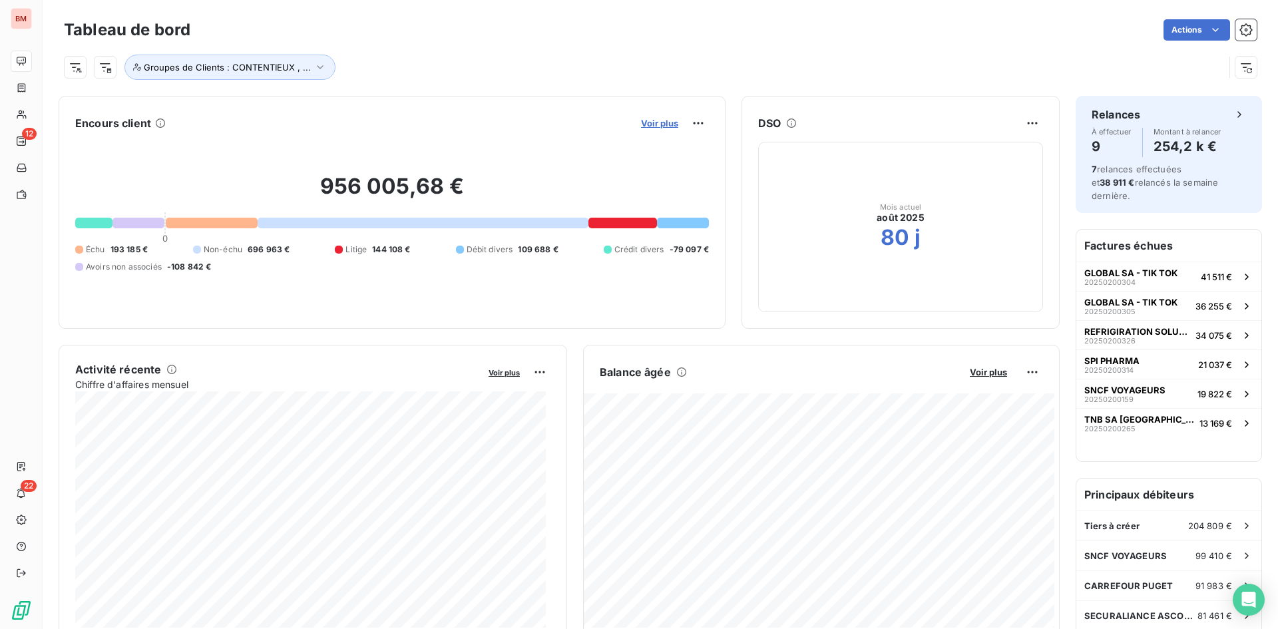
click at [660, 121] on span "Voir plus" at bounding box center [659, 123] width 37 height 11
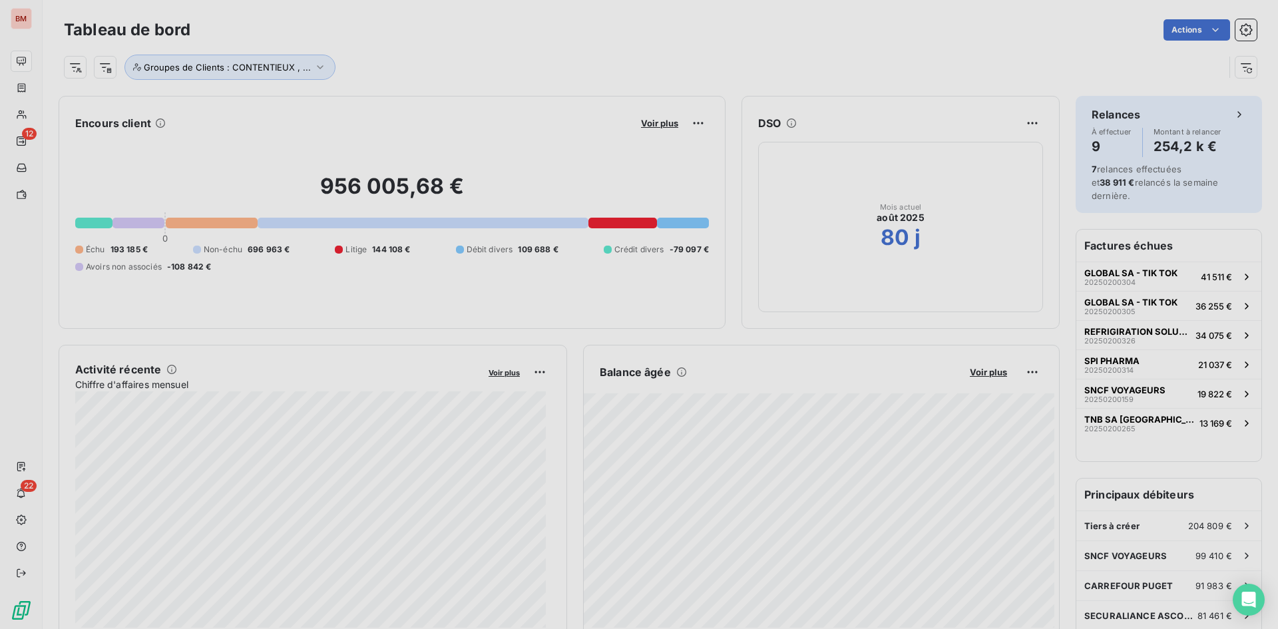
scroll to position [11, 11]
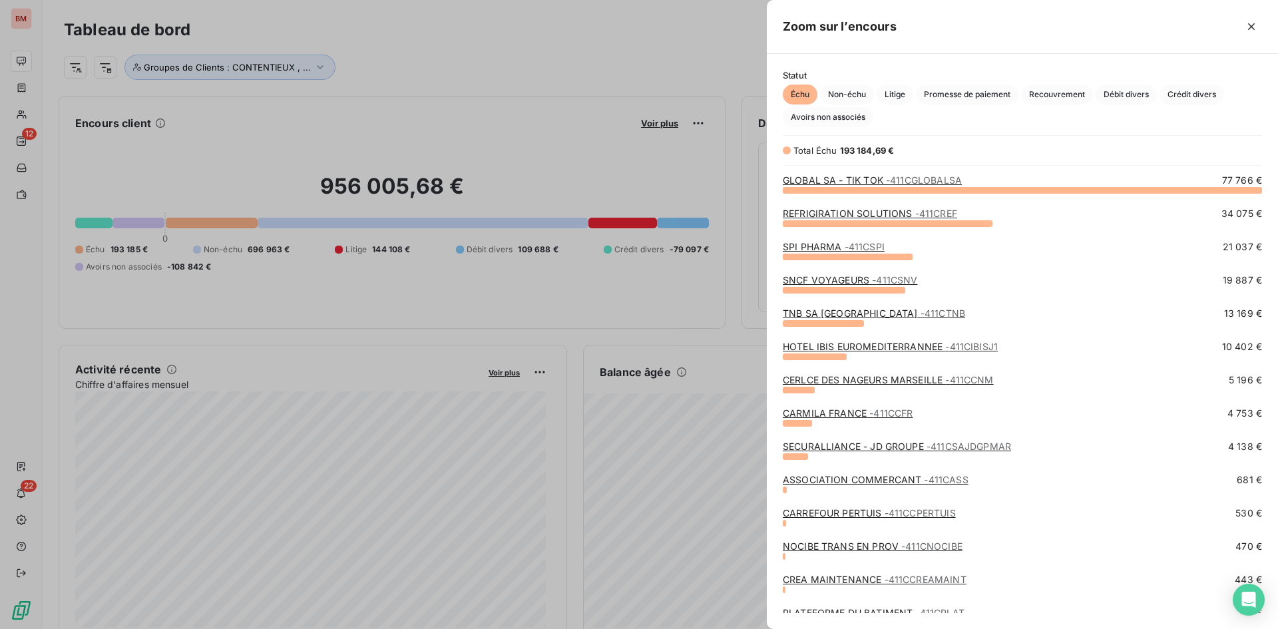
click at [886, 449] on link "SECURALLIANCE - JD GROUPE - 411CSAJDGPMAR" at bounding box center [897, 446] width 228 height 11
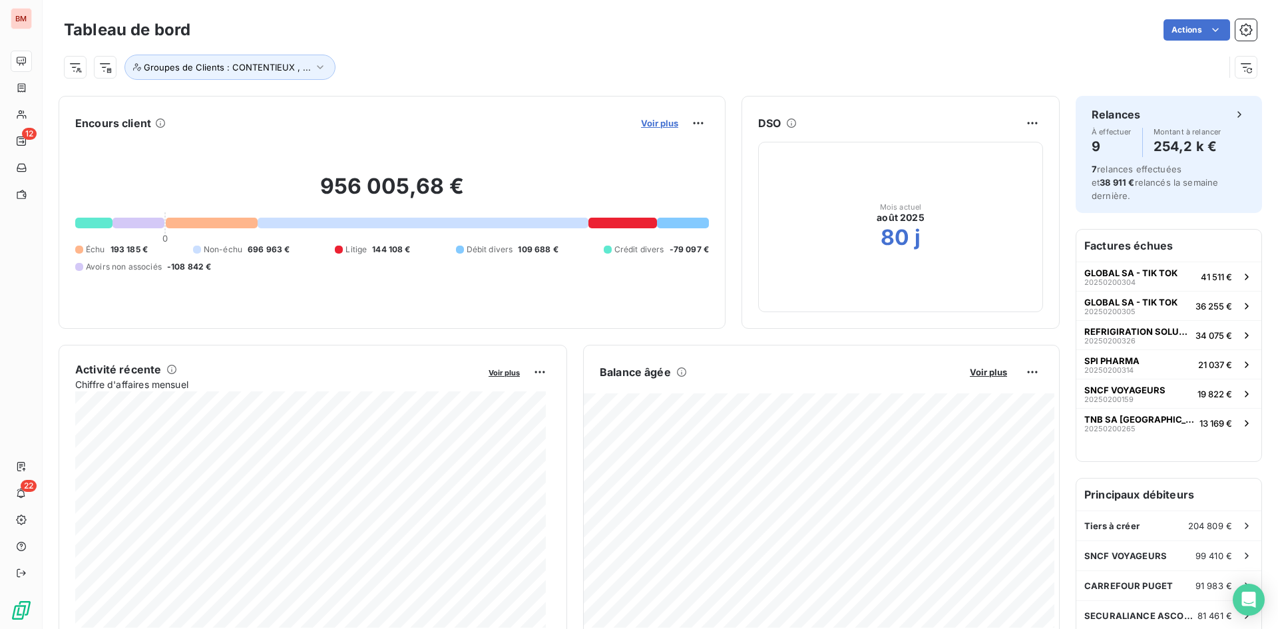
click at [655, 123] on span "Voir plus" at bounding box center [659, 123] width 37 height 11
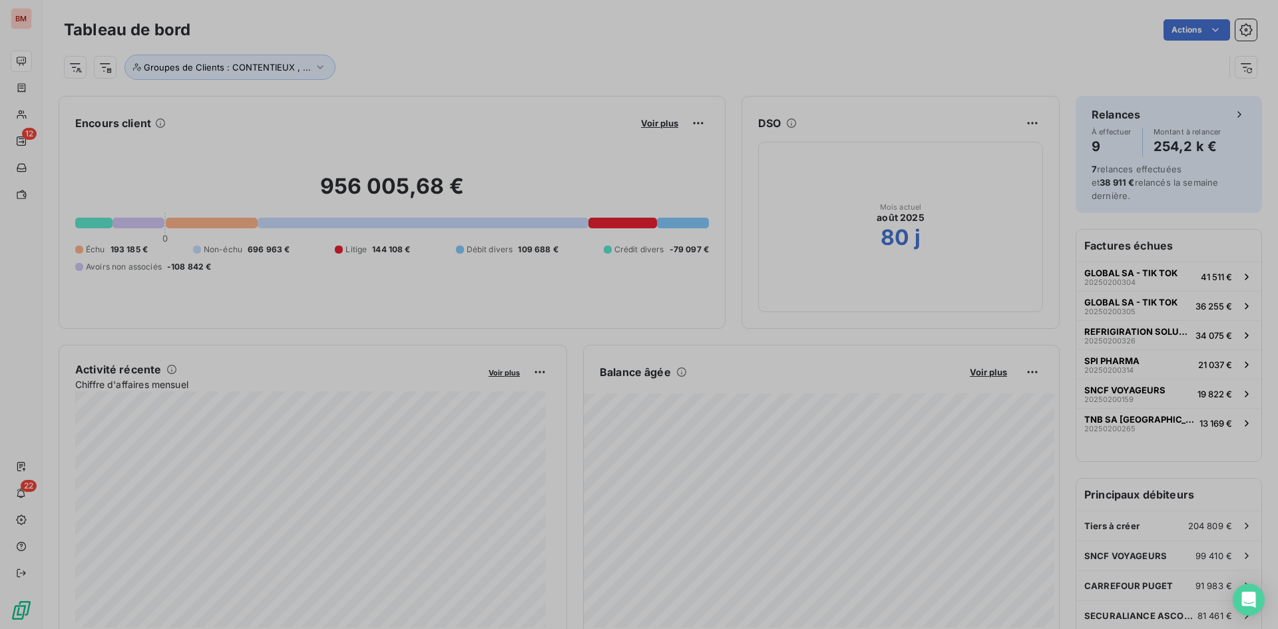
scroll to position [11, 11]
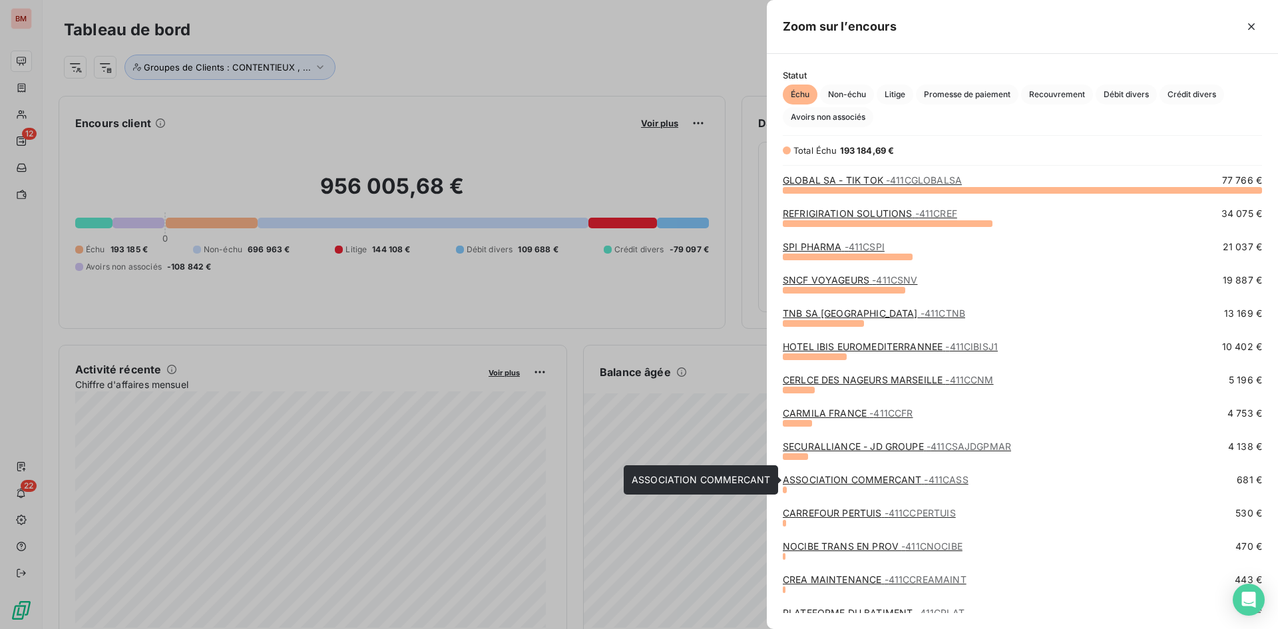
click at [882, 484] on link "ASSOCIATION COMMERCANT - 411CASS" at bounding box center [876, 479] width 186 height 11
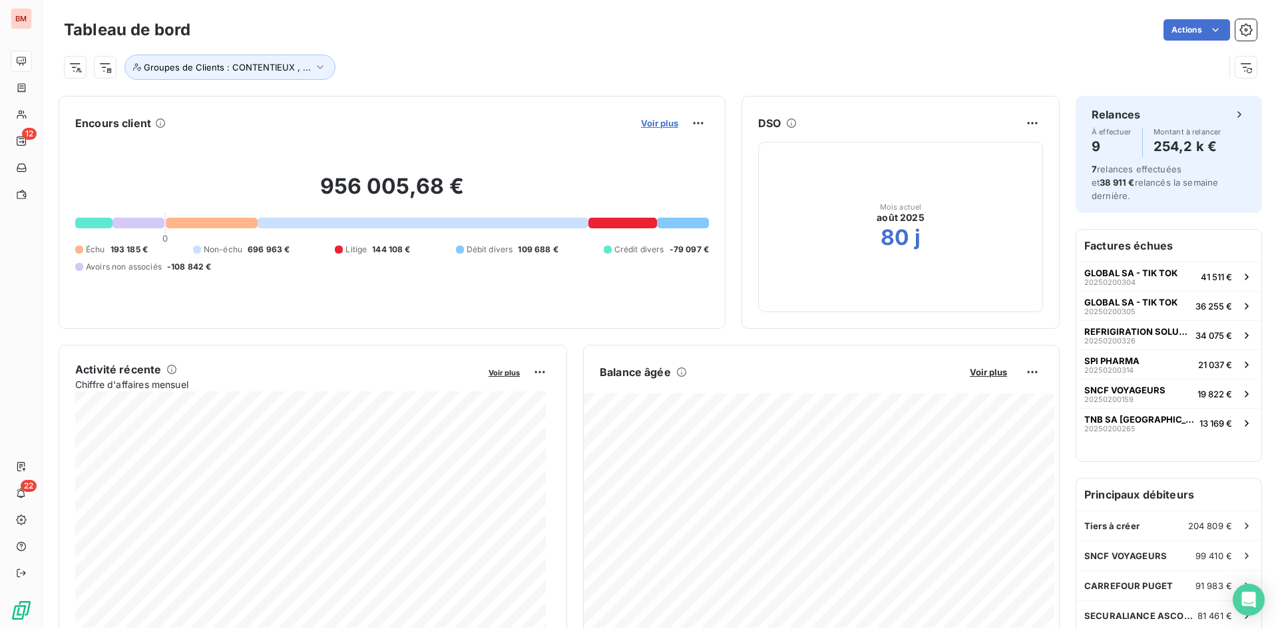
click at [653, 123] on span "Voir plus" at bounding box center [659, 123] width 37 height 11
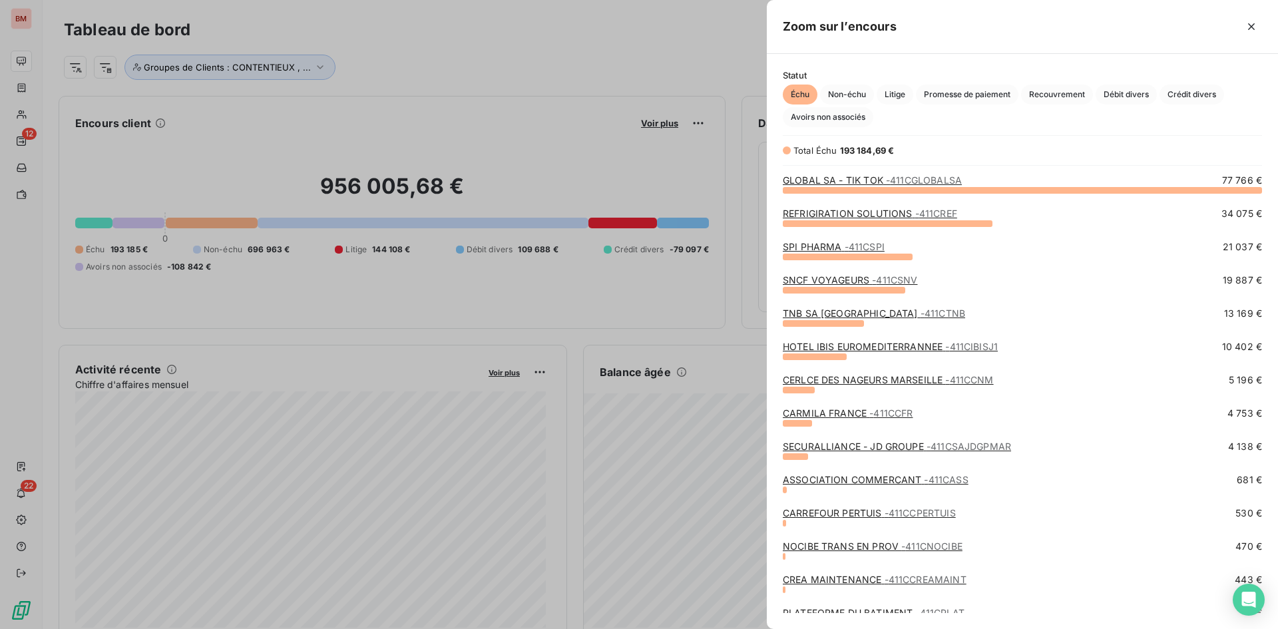
scroll to position [67, 0]
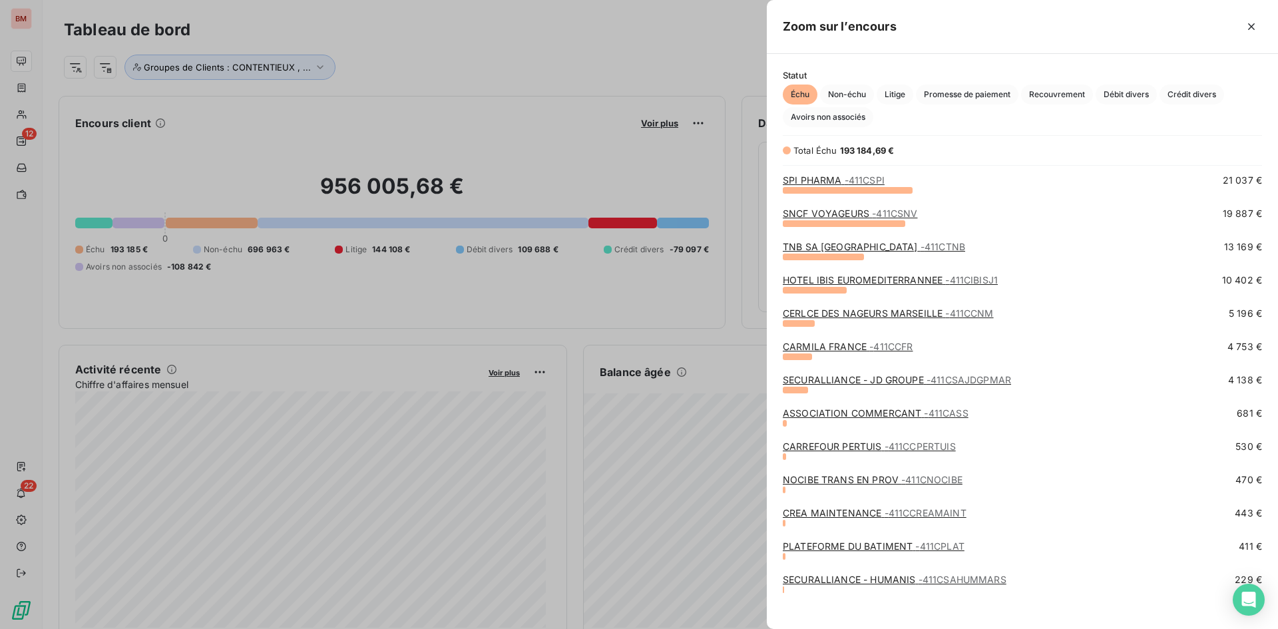
click at [852, 446] on link "CARREFOUR PERTUIS - 411CCPERTUIS" at bounding box center [869, 446] width 173 height 11
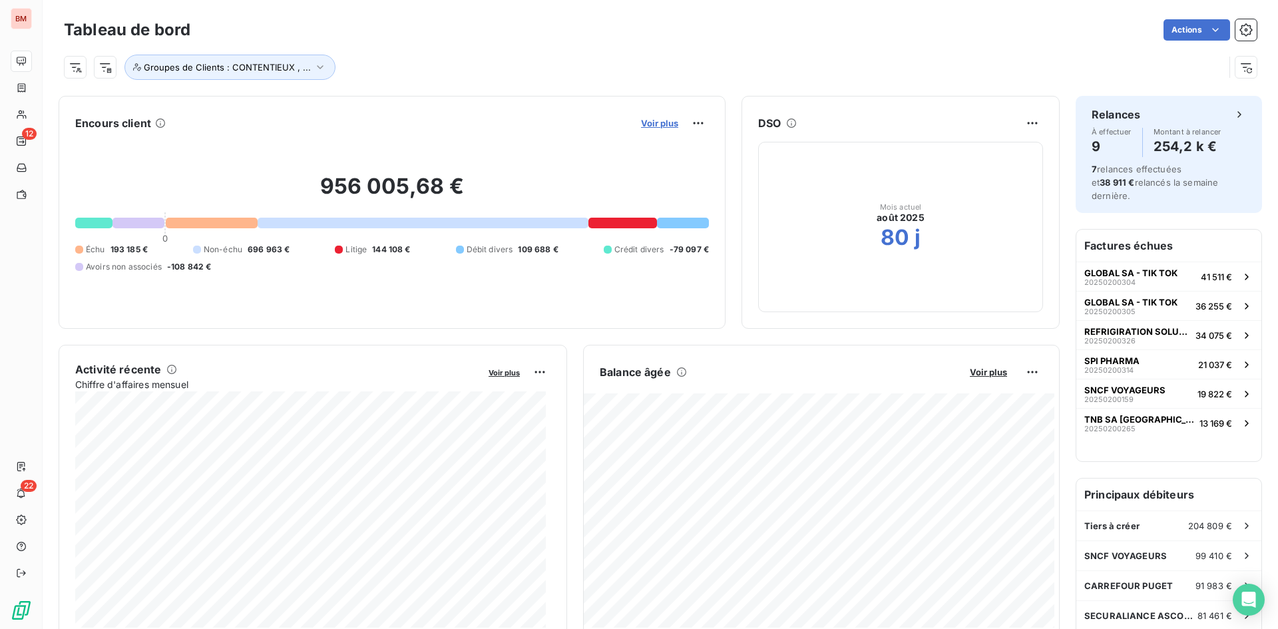
click at [664, 123] on span "Voir plus" at bounding box center [659, 123] width 37 height 11
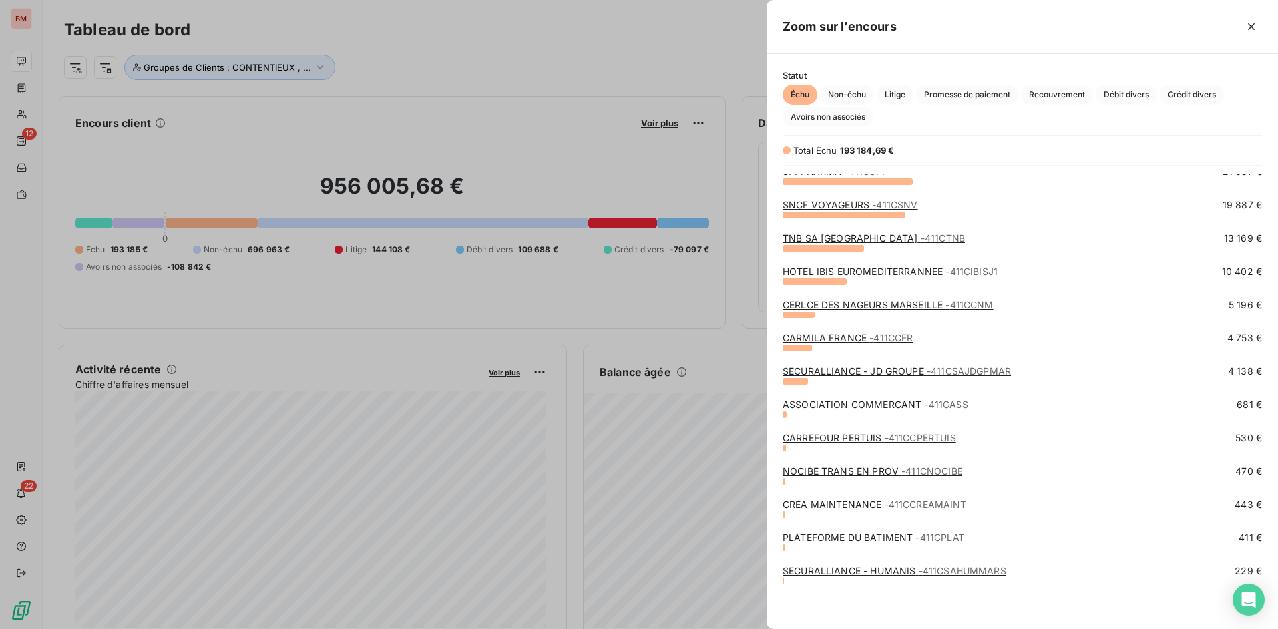
scroll to position [76, 0]
click at [854, 501] on link "CREA MAINTENANCE - 411CCREAMAINT" at bounding box center [875, 503] width 184 height 11
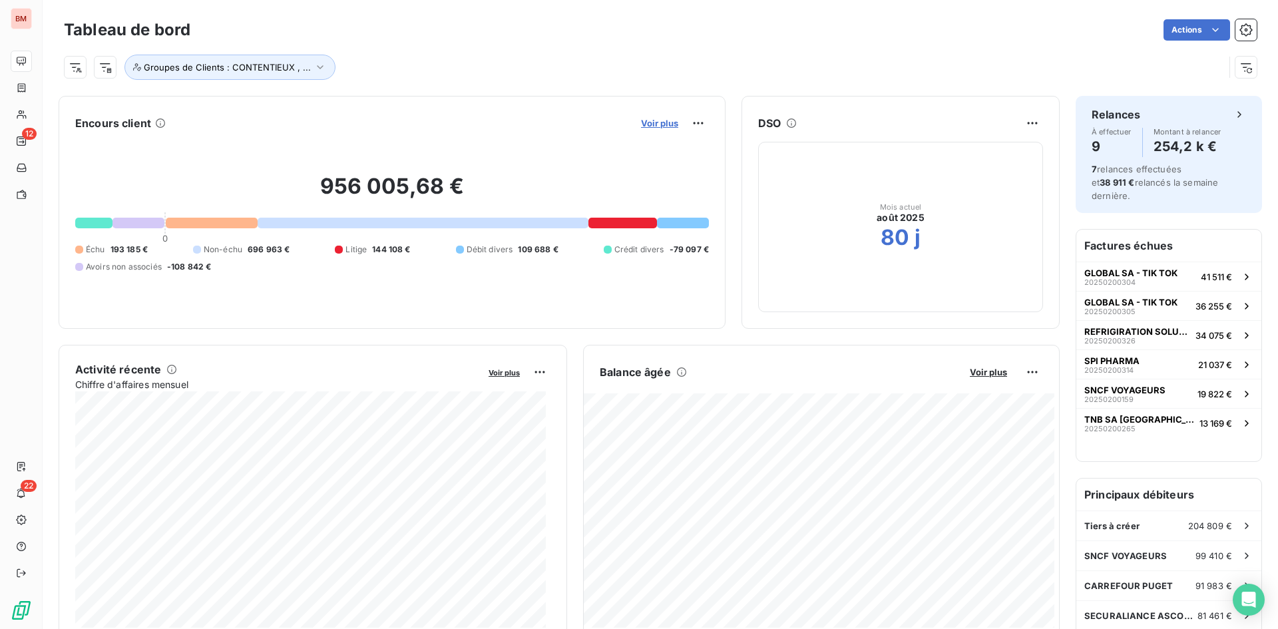
click at [661, 126] on span "Voir plus" at bounding box center [659, 123] width 37 height 11
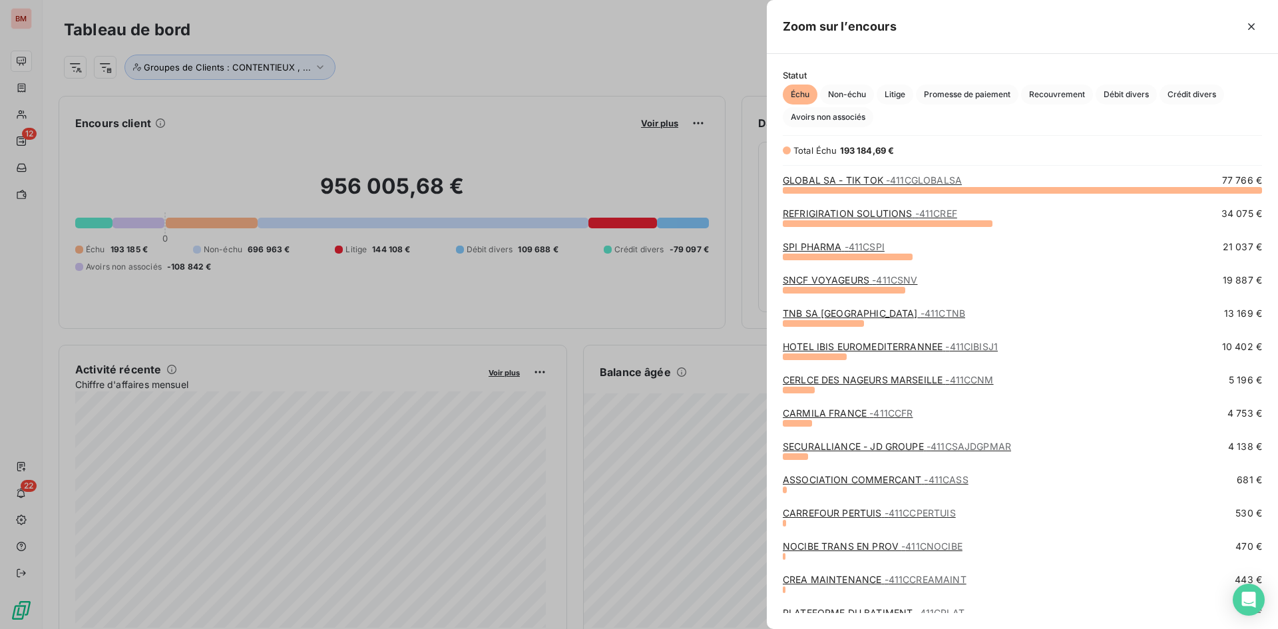
scroll to position [76, 0]
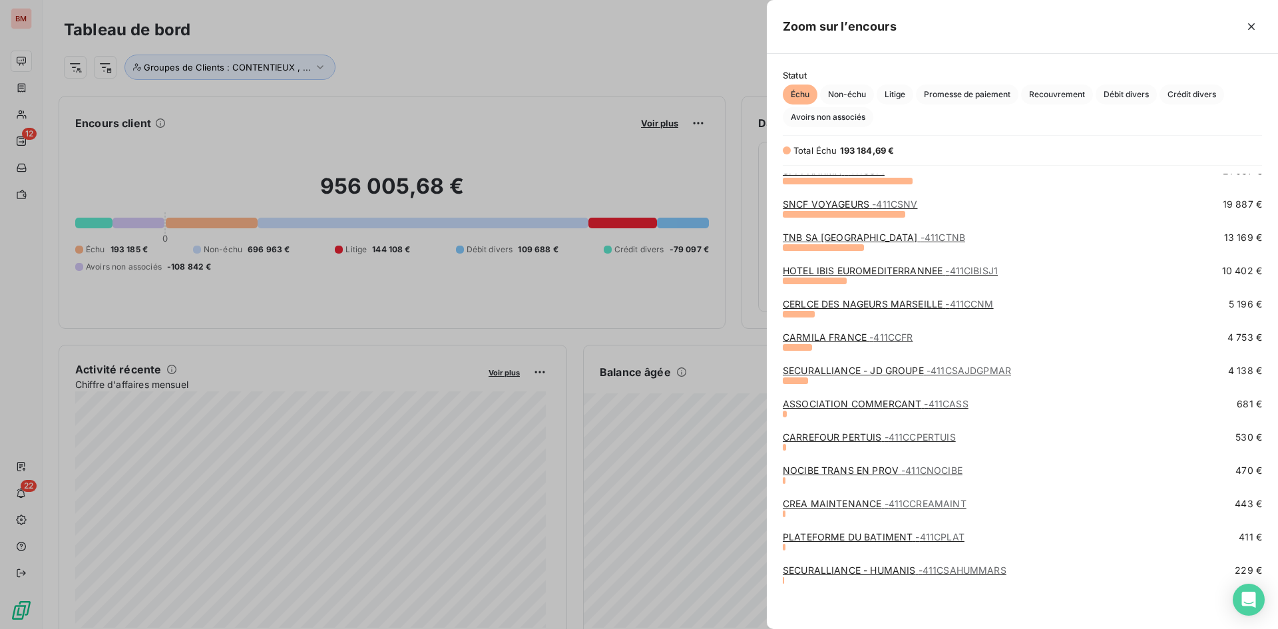
click at [901, 535] on link "PLATEFORME DU BATIMENT - 411CPLAT" at bounding box center [874, 536] width 182 height 11
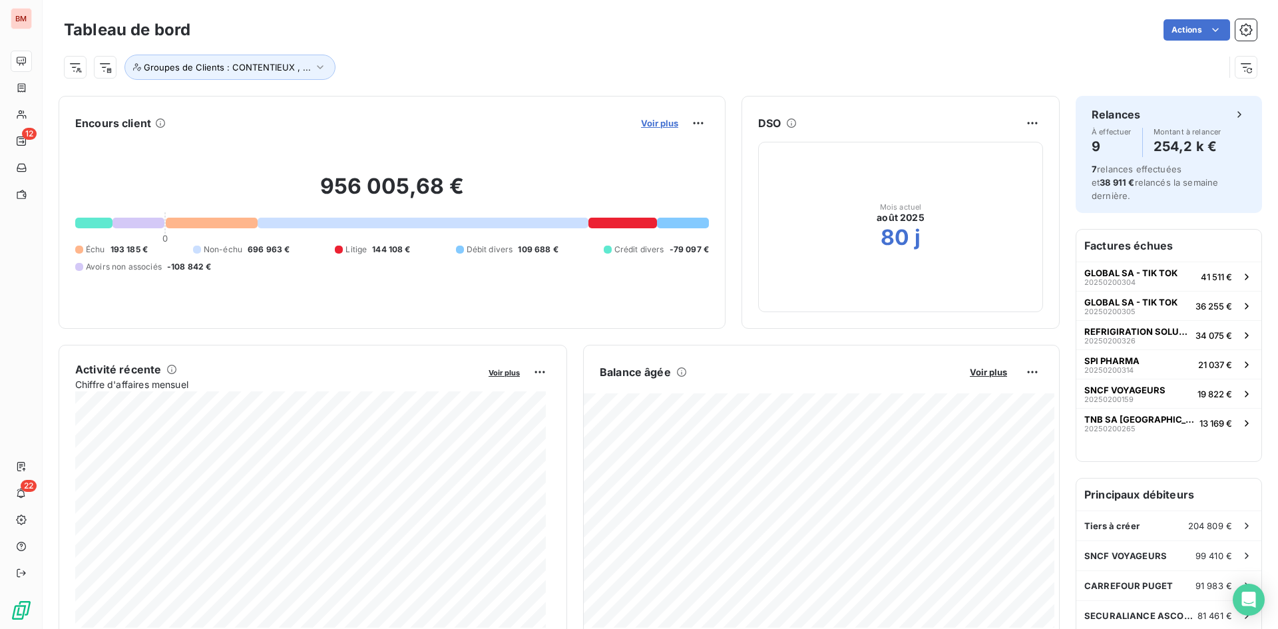
click at [654, 126] on span "Voir plus" at bounding box center [659, 123] width 37 height 11
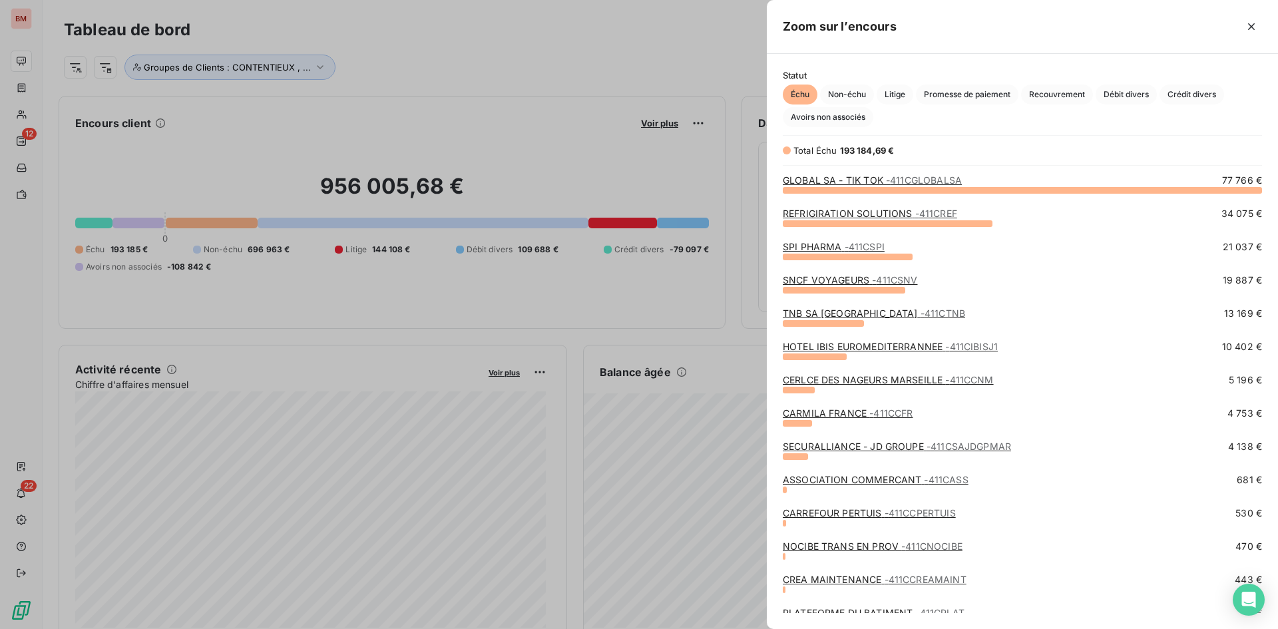
scroll to position [76, 0]
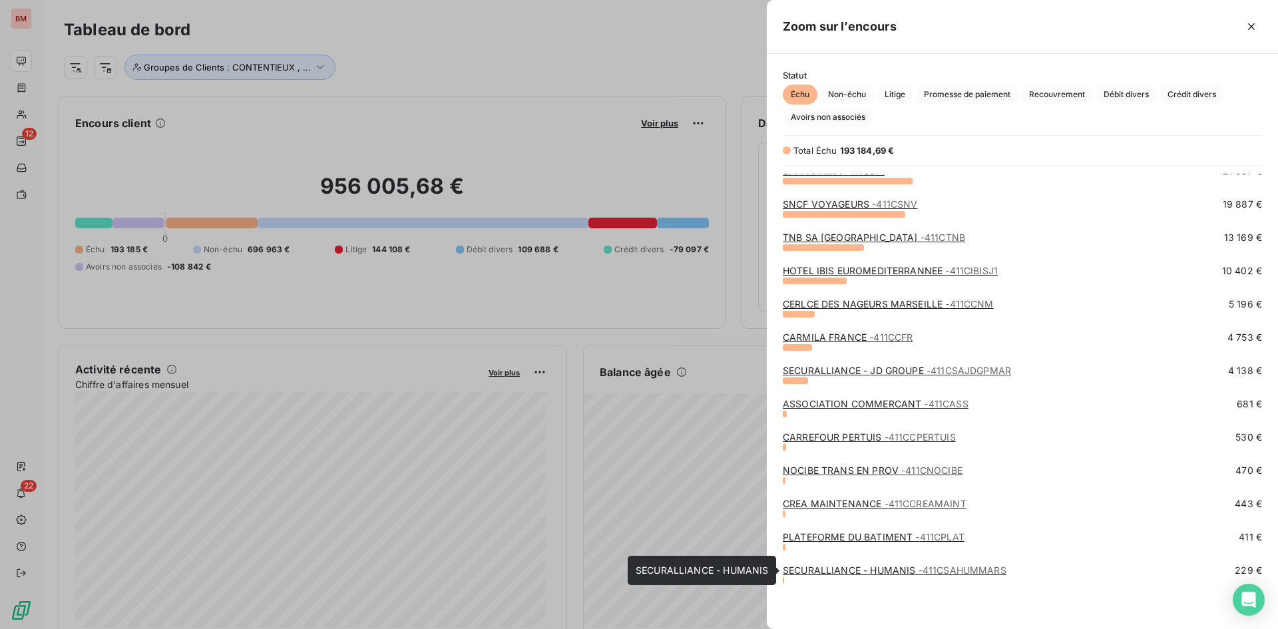
click at [909, 572] on link "SECURALLIANCE - HUMANIS - 411CSAHUMMARS" at bounding box center [895, 570] width 224 height 11
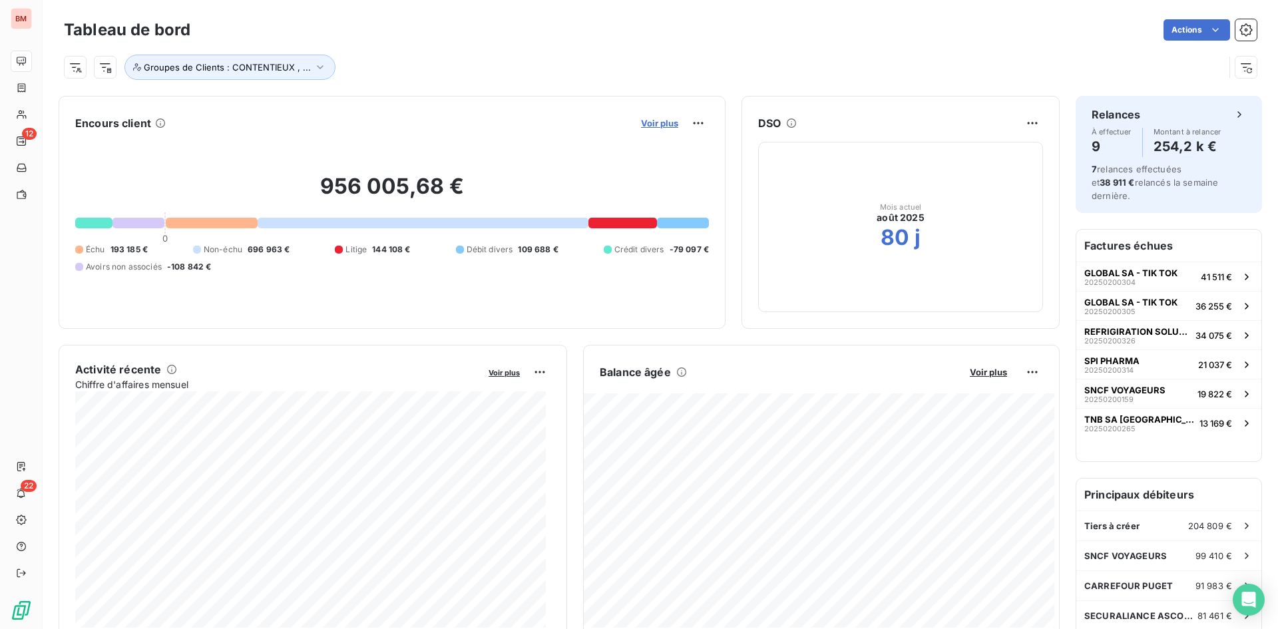
click at [664, 122] on span "Voir plus" at bounding box center [659, 123] width 37 height 11
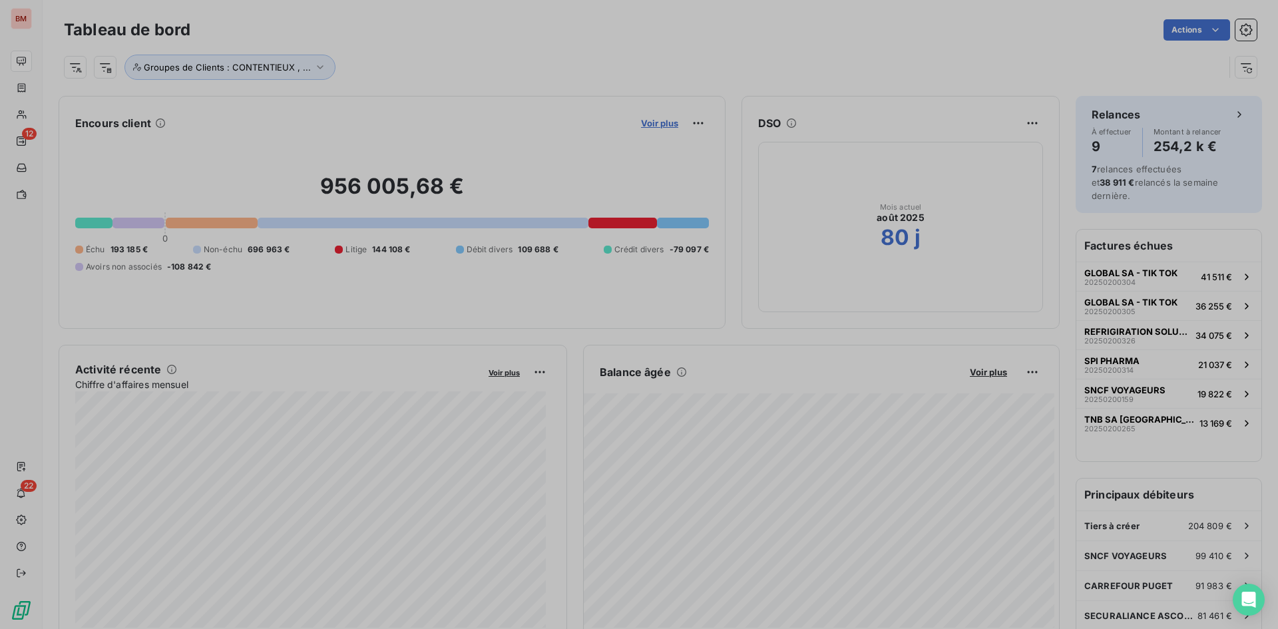
scroll to position [11, 11]
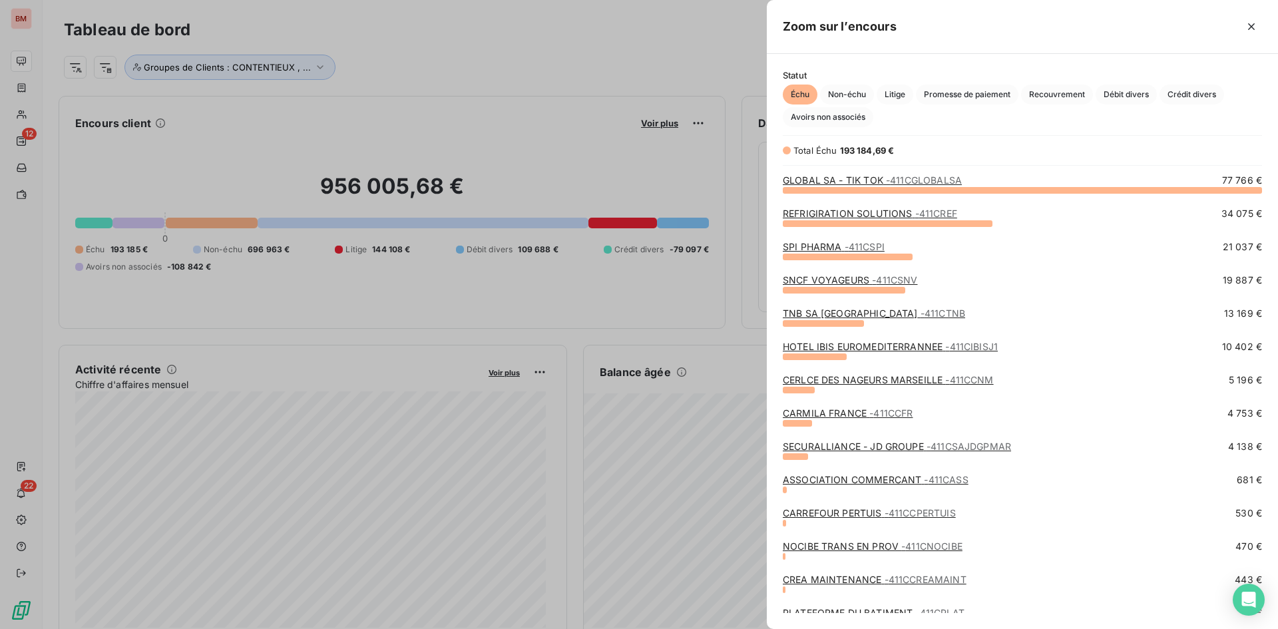
click at [25, 19] on div at bounding box center [639, 314] width 1278 height 629
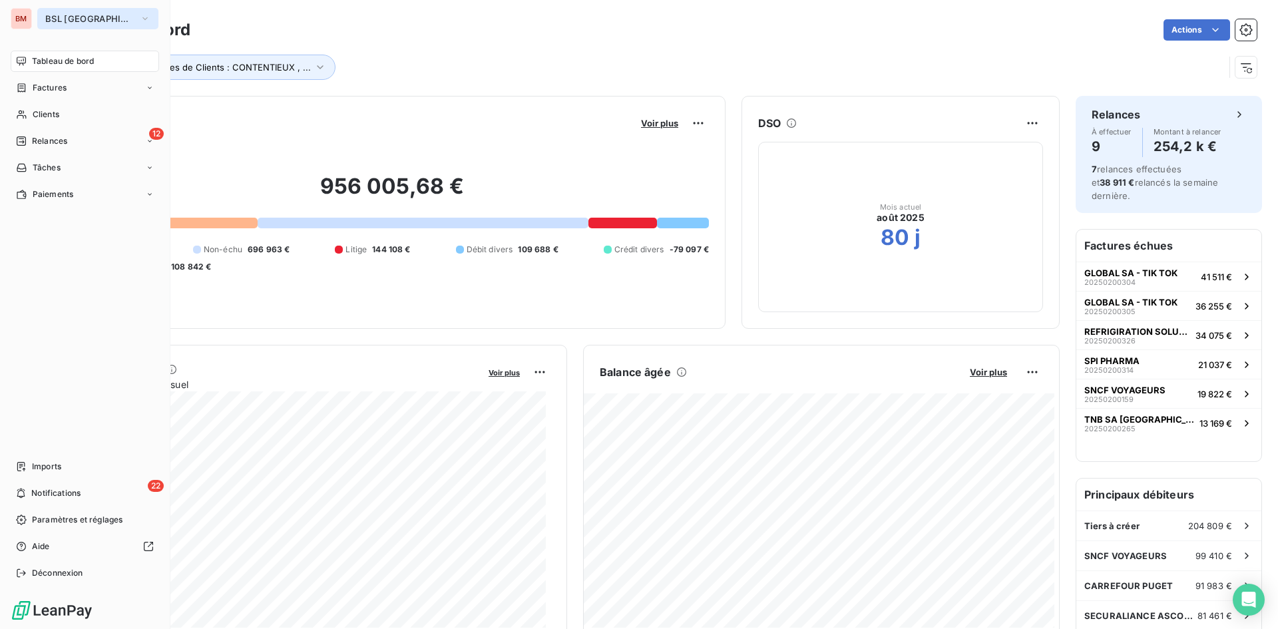
click at [78, 23] on span "BSL [GEOGRAPHIC_DATA]" at bounding box center [89, 18] width 89 height 11
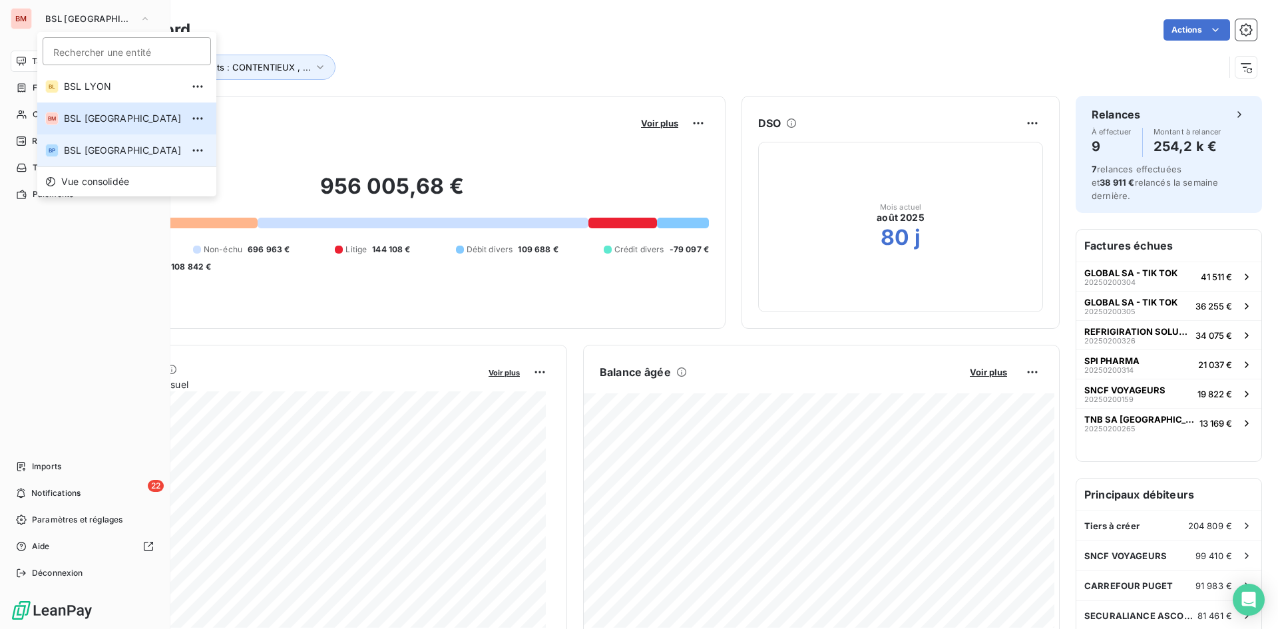
click at [85, 146] on span "BSL [GEOGRAPHIC_DATA]" at bounding box center [123, 150] width 118 height 13
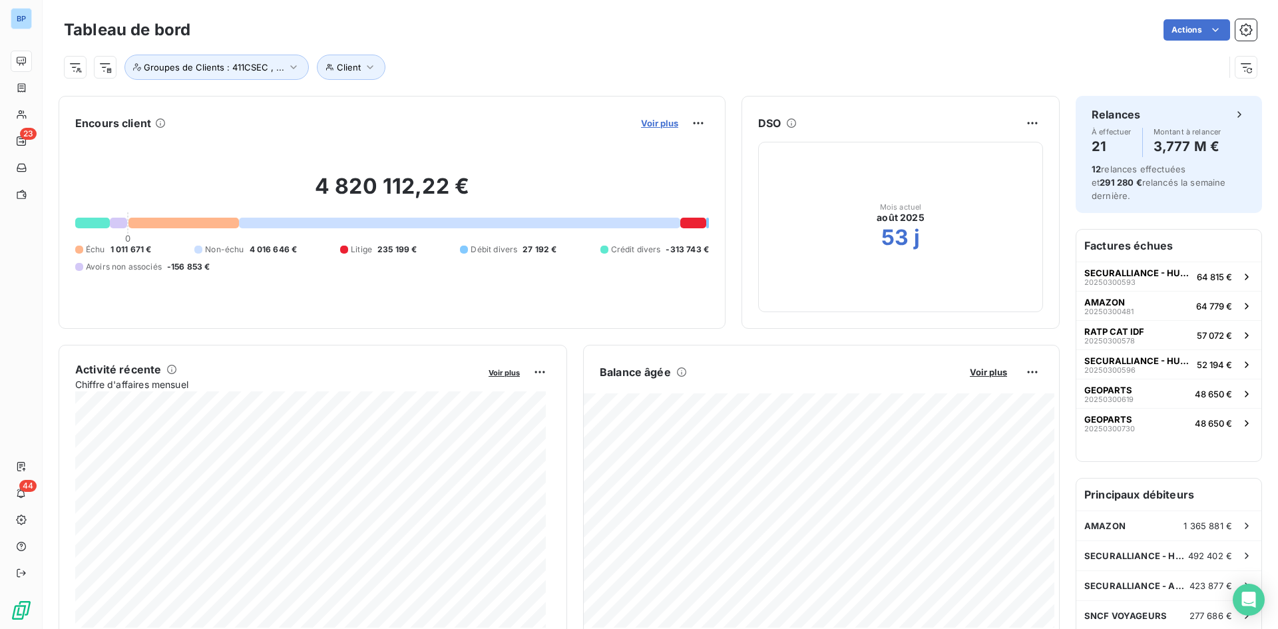
click at [657, 123] on span "Voir plus" at bounding box center [659, 123] width 37 height 11
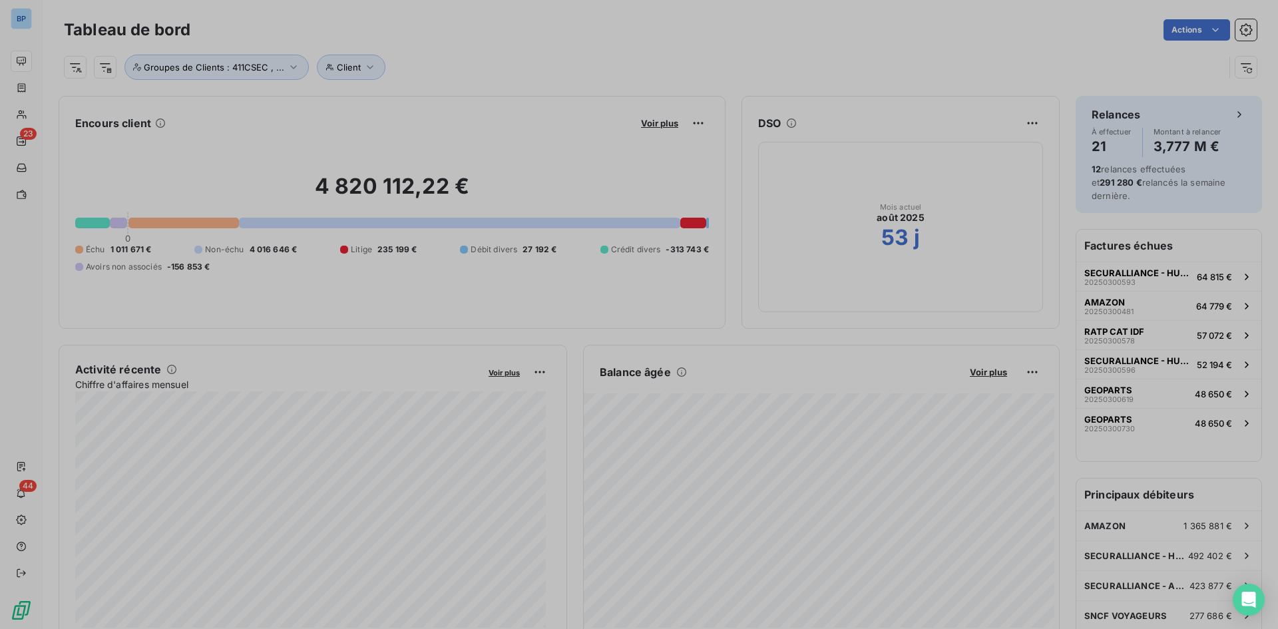
scroll to position [429, 501]
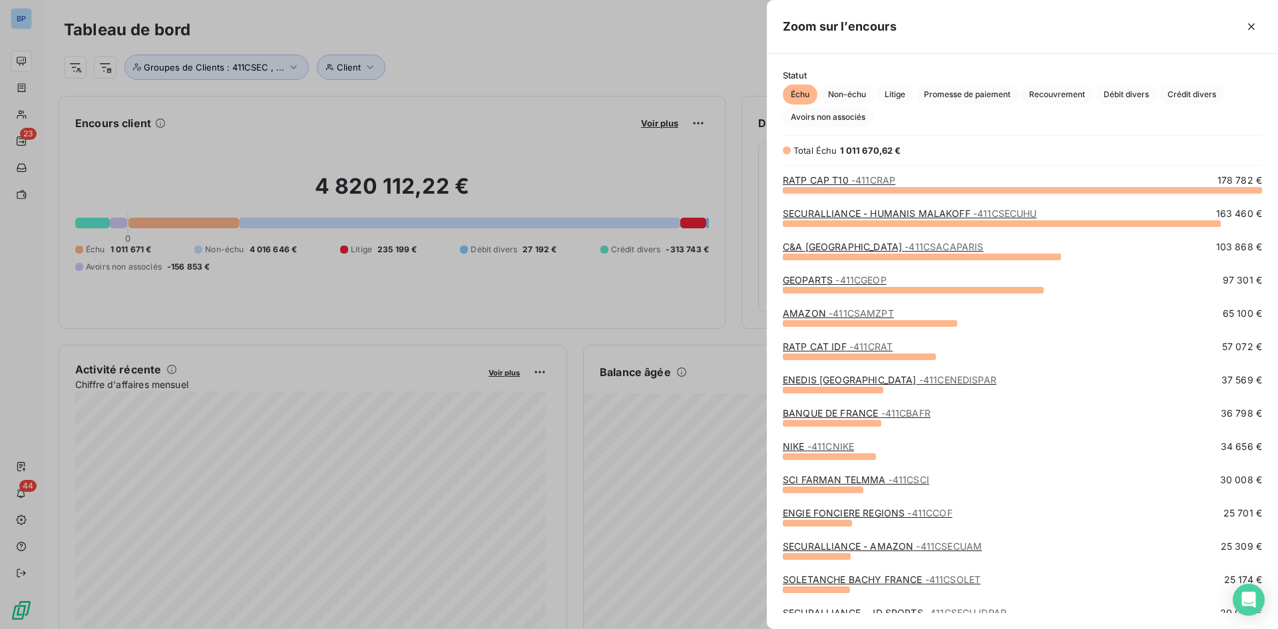
click at [846, 176] on link "RATP CAP T10 - 411CRAP" at bounding box center [839, 179] width 113 height 11
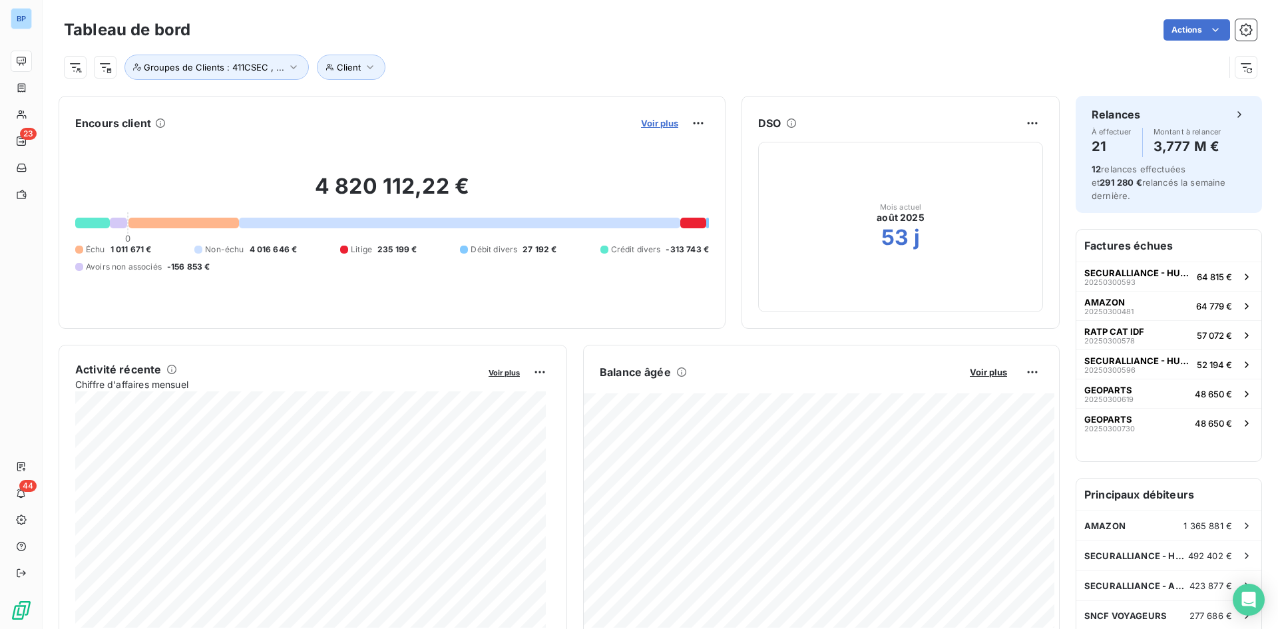
click at [649, 124] on span "Voir plus" at bounding box center [659, 123] width 37 height 11
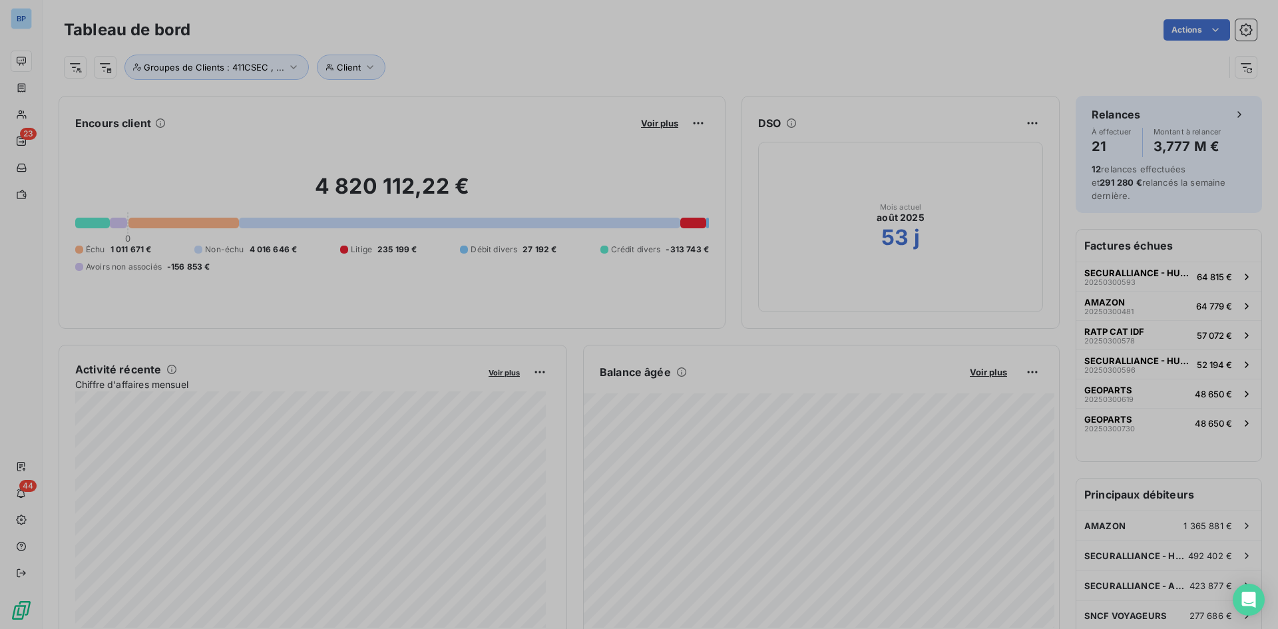
scroll to position [619, 501]
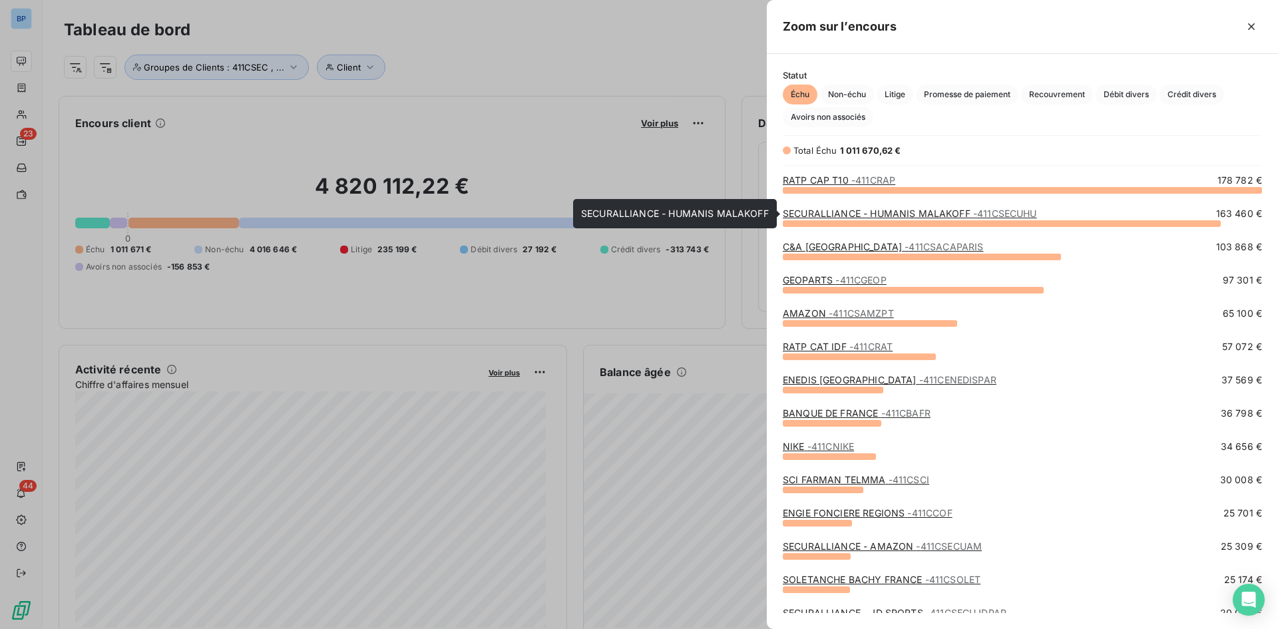
click at [882, 216] on link "SECURALLIANCE - HUMANIS MALAKOFF - 411CSECUHU" at bounding box center [910, 213] width 254 height 11
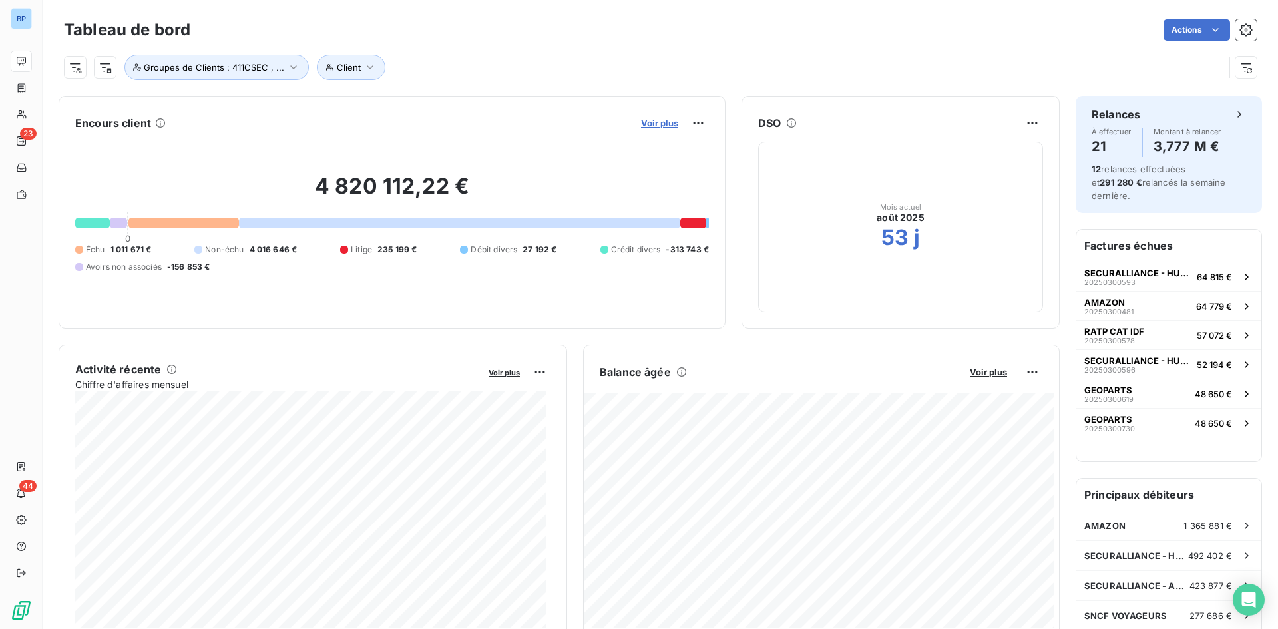
click at [661, 122] on span "Voir plus" at bounding box center [659, 123] width 37 height 11
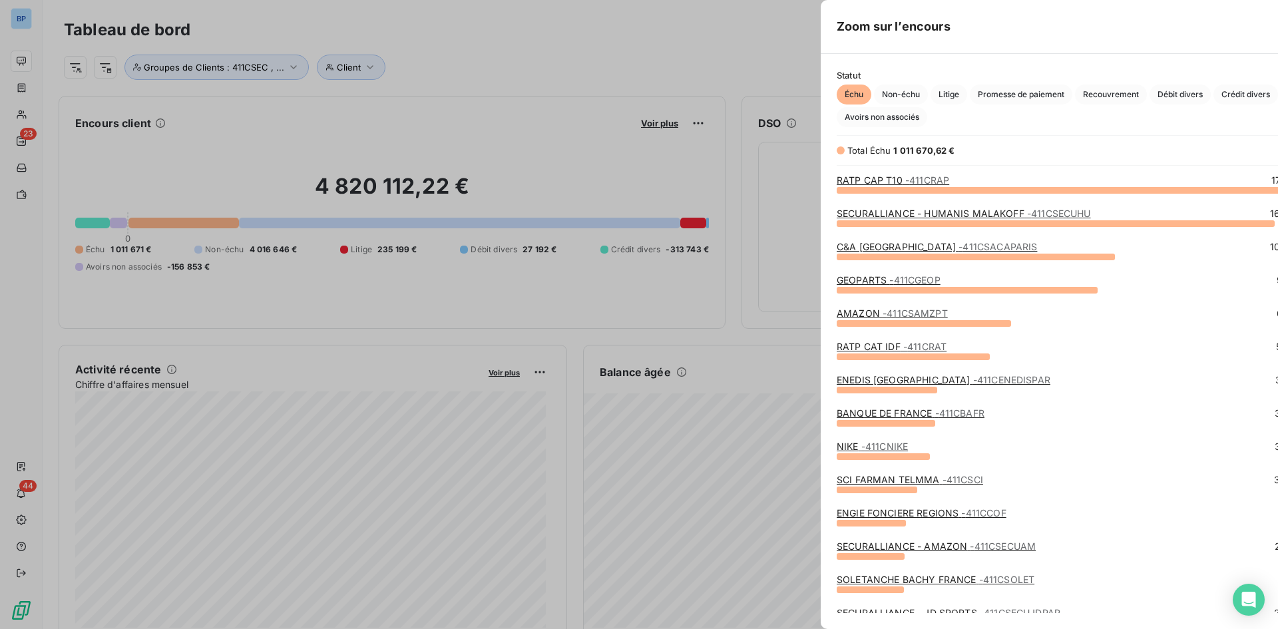
scroll to position [619, 501]
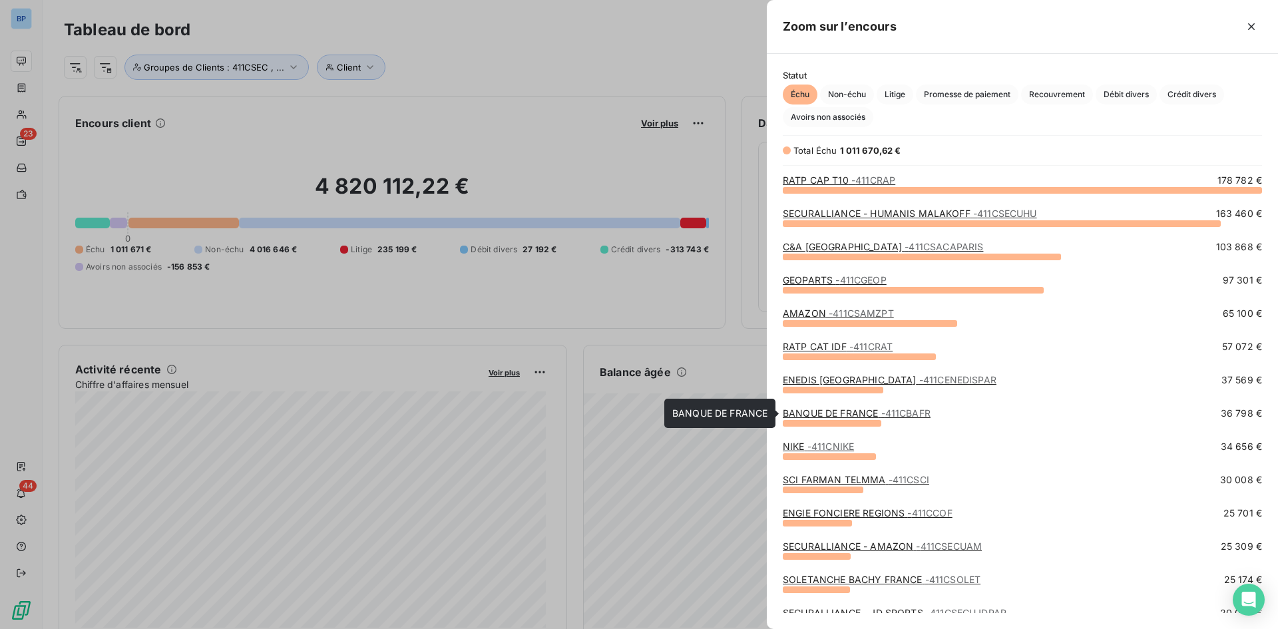
click at [832, 414] on link "BANQUE DE FRANCE - 411CBAFR" at bounding box center [857, 413] width 148 height 11
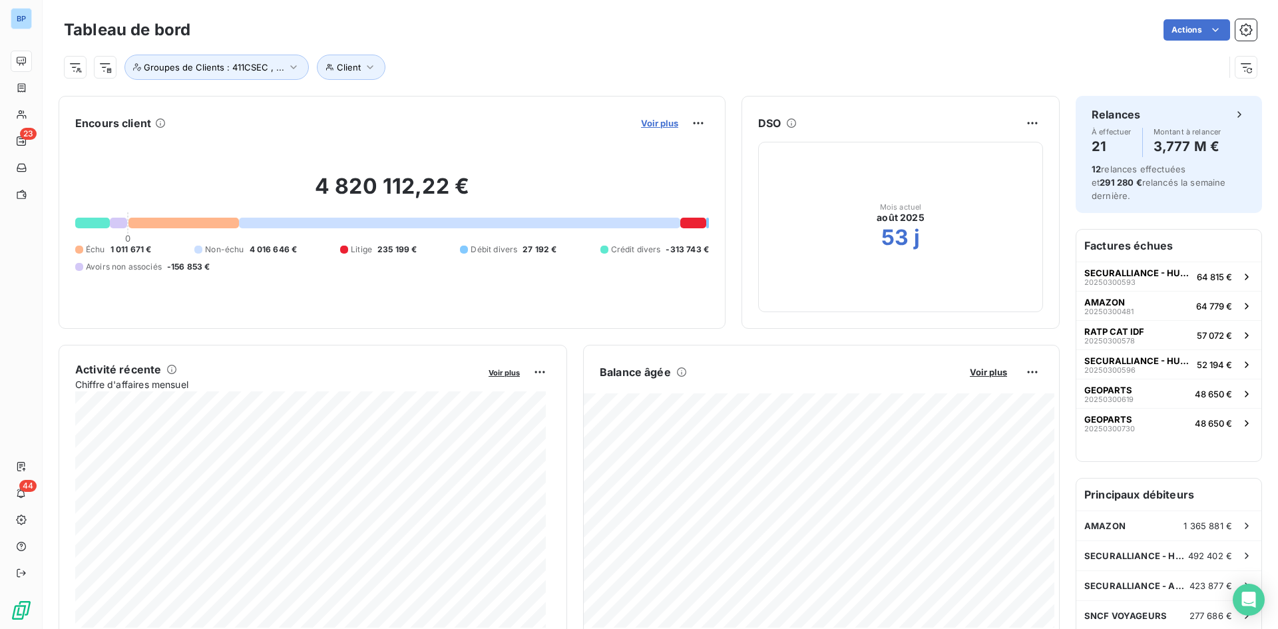
click at [641, 123] on span "Voir plus" at bounding box center [659, 123] width 37 height 11
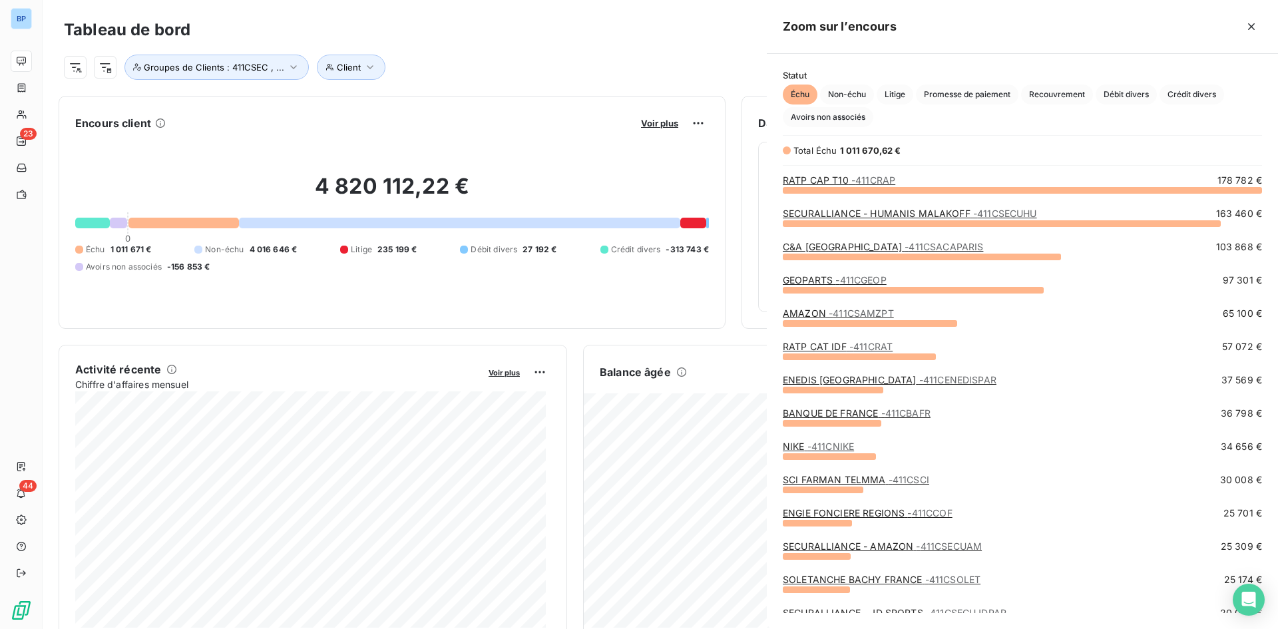
scroll to position [619, 501]
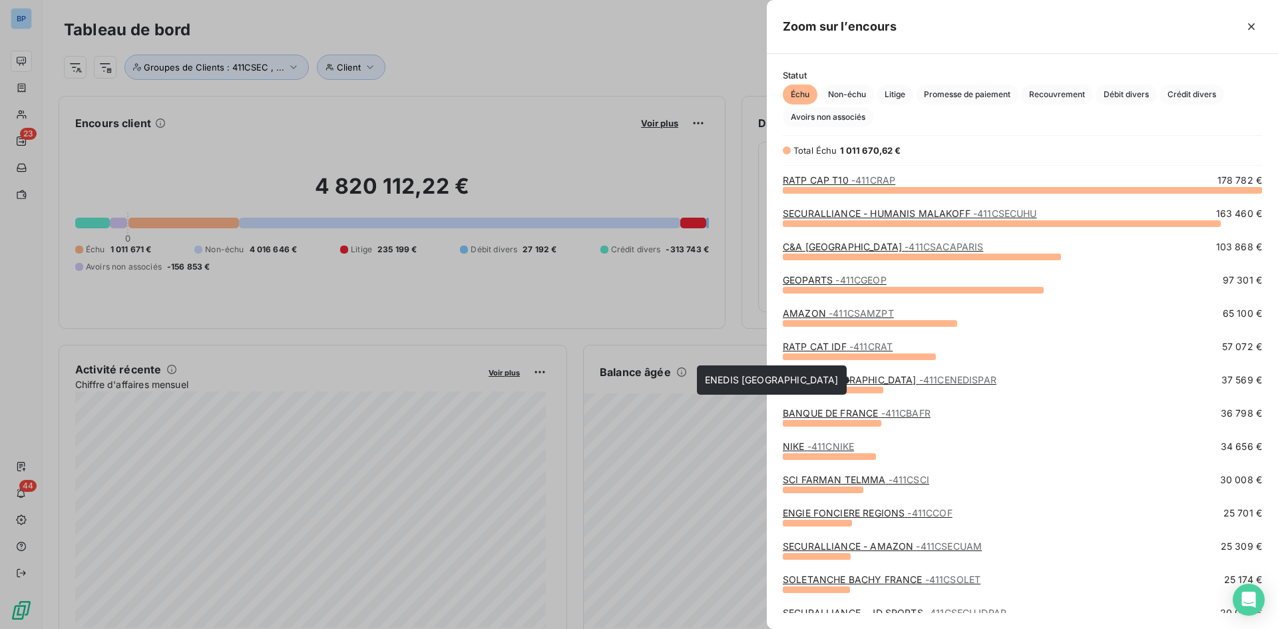
click at [814, 378] on link "ENEDIS PARIS - 411CENEDISPAR" at bounding box center [890, 379] width 214 height 11
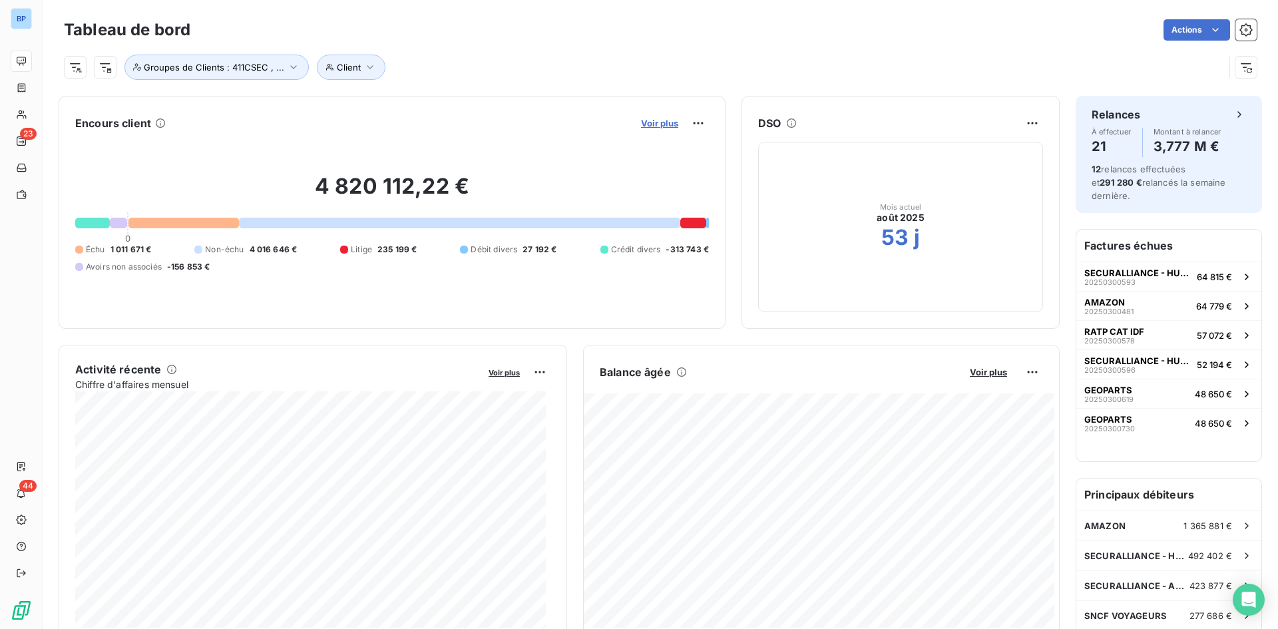
click at [662, 121] on span "Voir plus" at bounding box center [659, 123] width 37 height 11
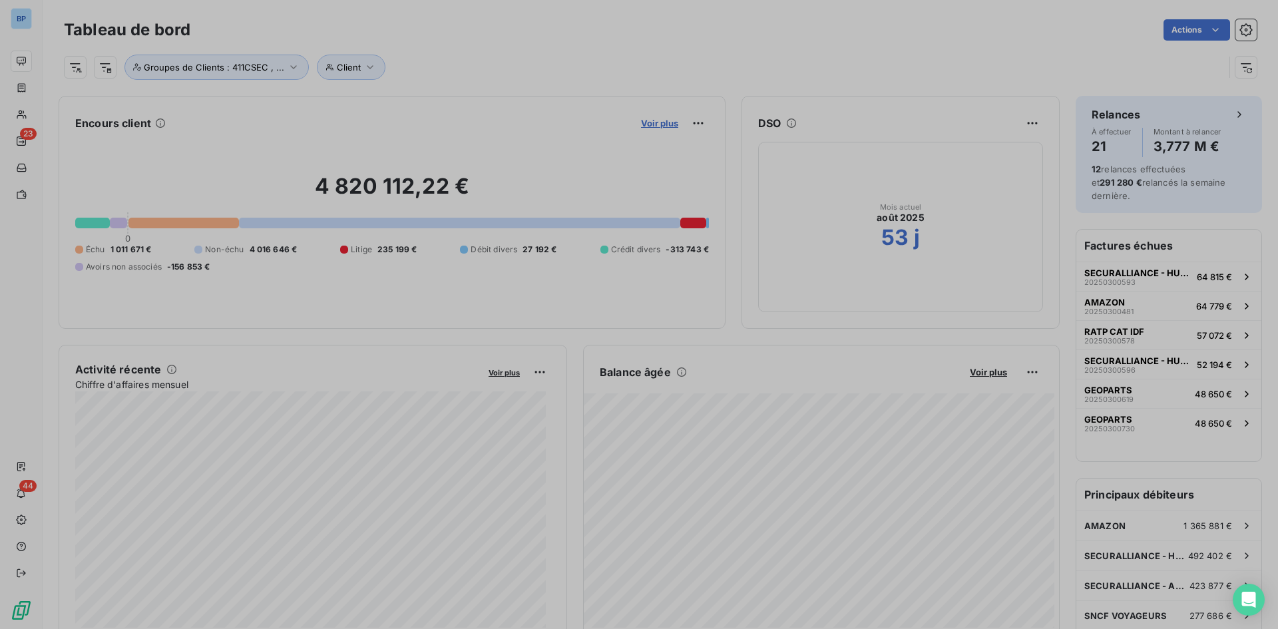
scroll to position [619, 501]
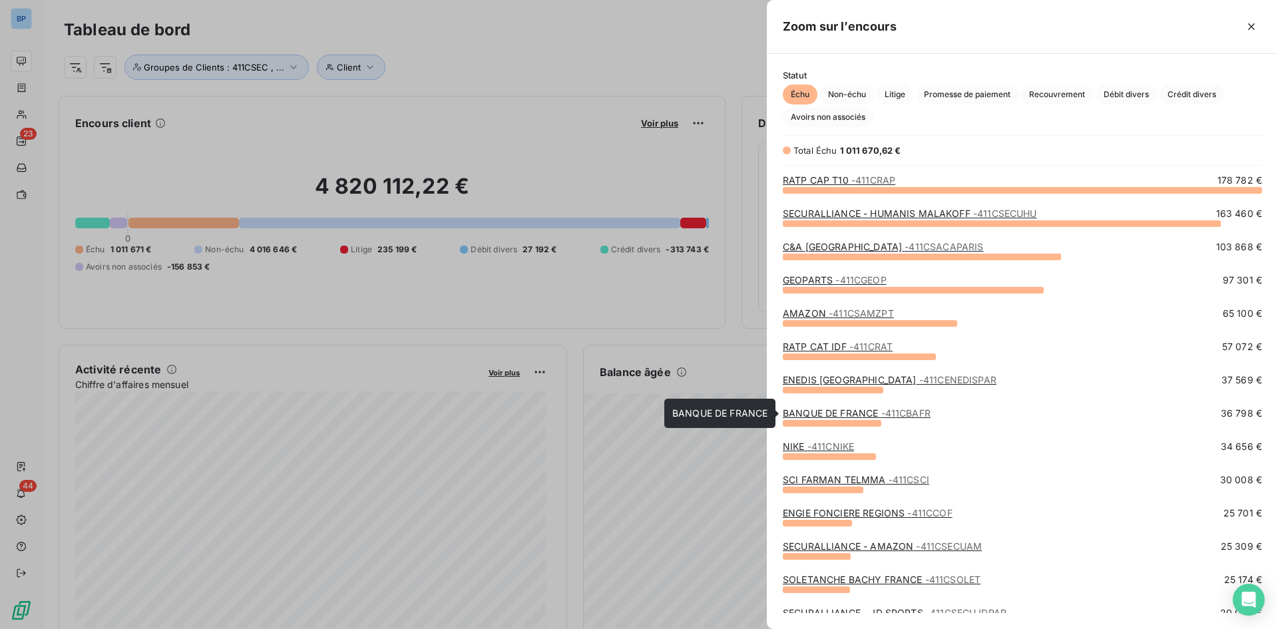
click at [820, 411] on link "BANQUE DE FRANCE - 411CBAFR" at bounding box center [857, 413] width 148 height 11
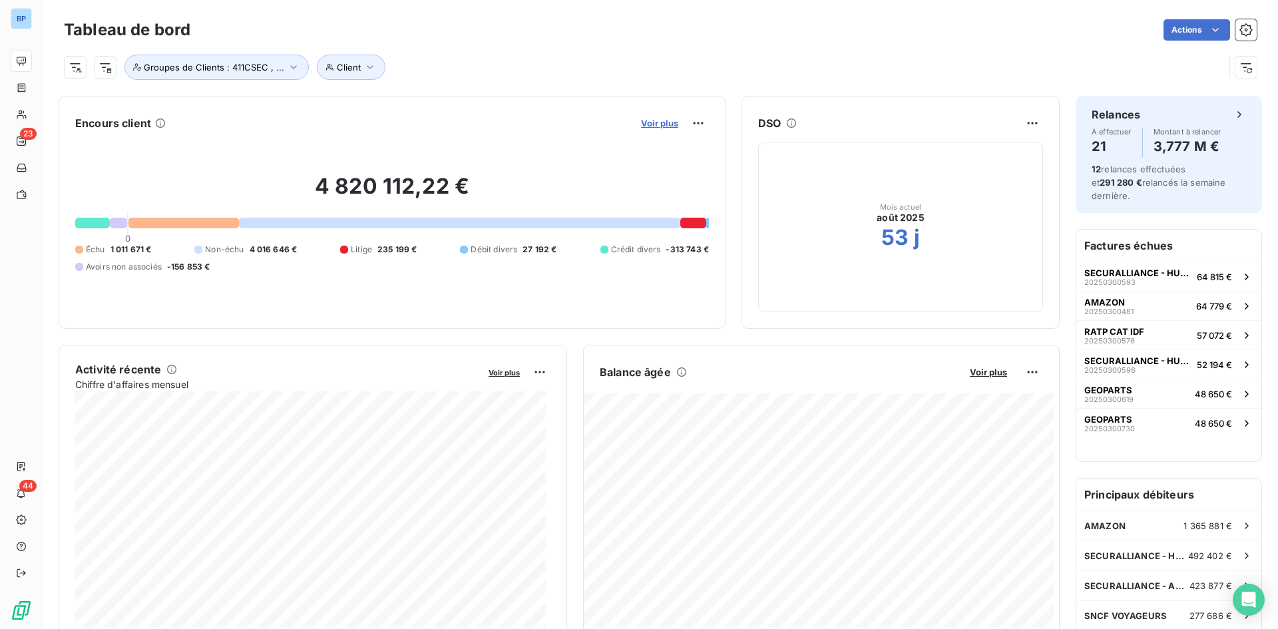
click at [646, 123] on span "Voir plus" at bounding box center [659, 123] width 37 height 11
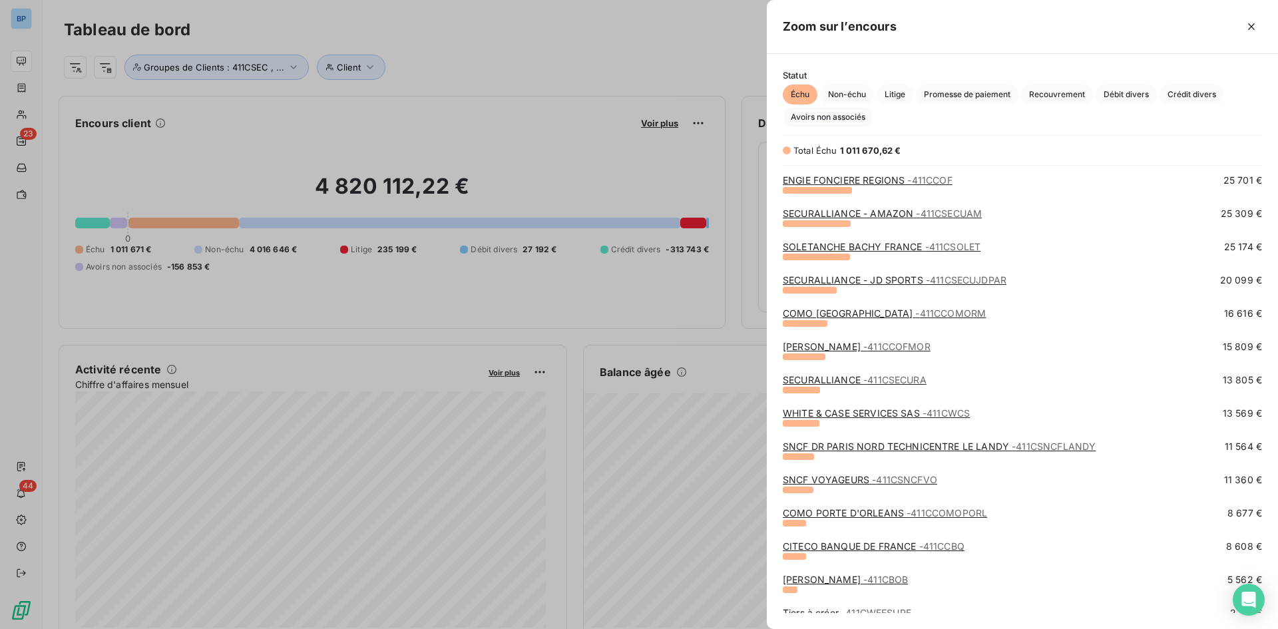
scroll to position [200, 0]
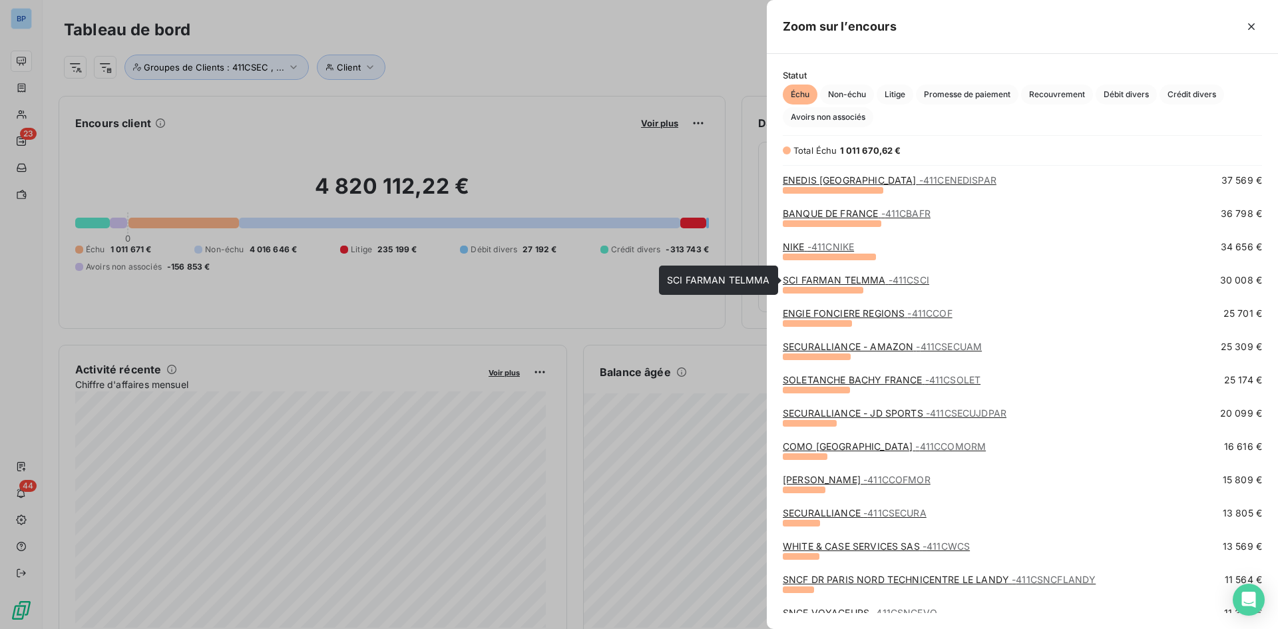
click at [833, 280] on link "SCI FARMAN TELMMA - 411CSCI" at bounding box center [856, 279] width 146 height 11
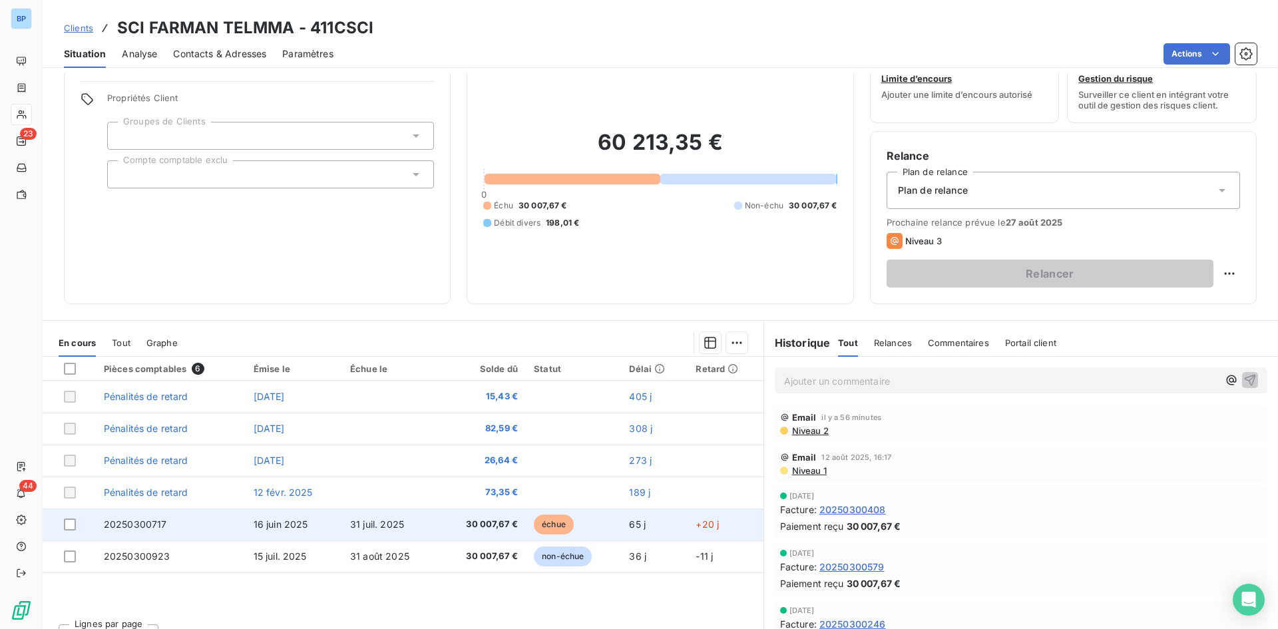
scroll to position [67, 0]
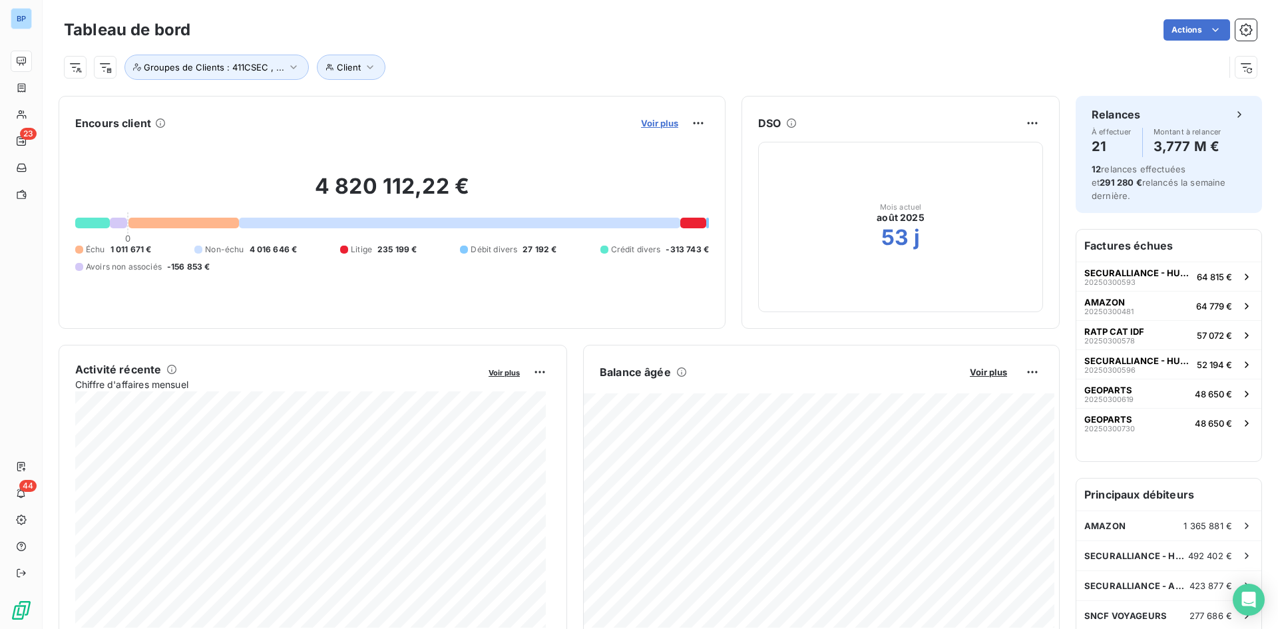
click at [645, 123] on span "Voir plus" at bounding box center [659, 123] width 37 height 11
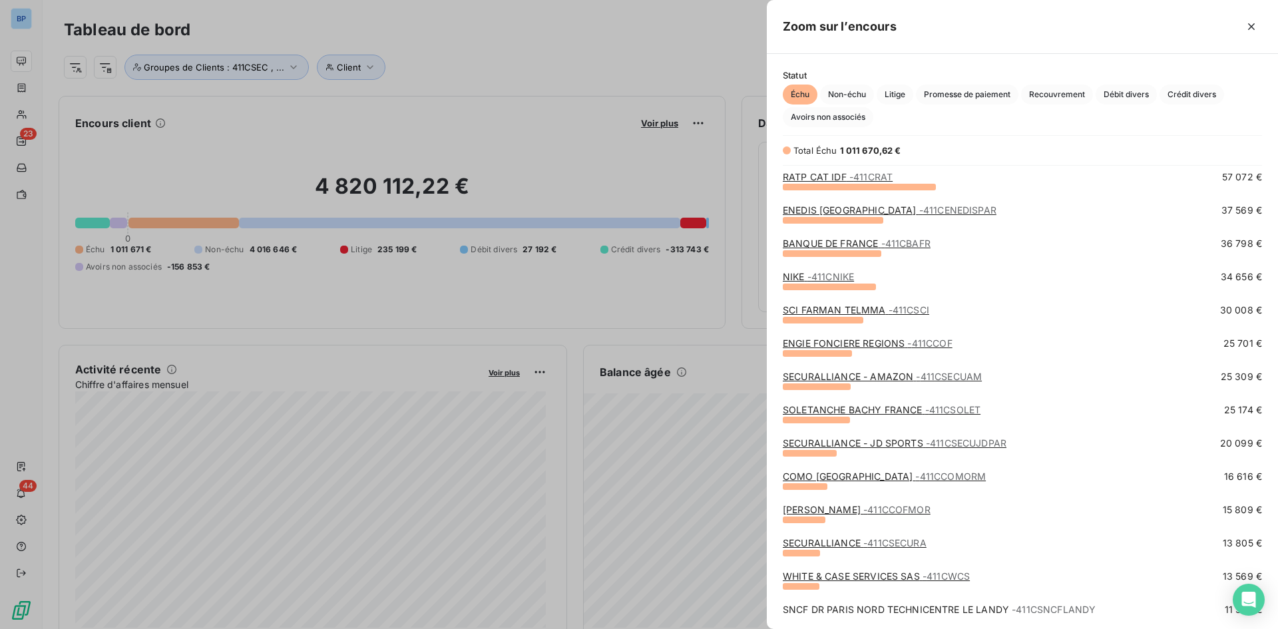
scroll to position [200, 0]
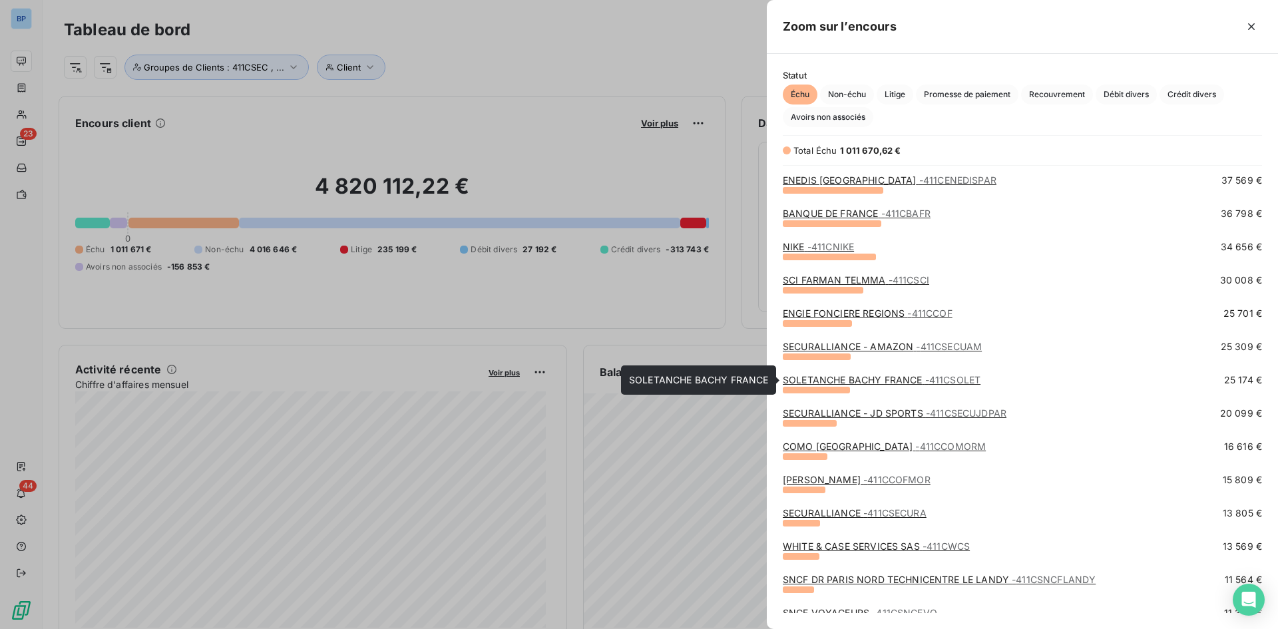
click at [904, 380] on link "SOLETANCHE BACHY FRANCE - 411CSOLET" at bounding box center [882, 379] width 198 height 11
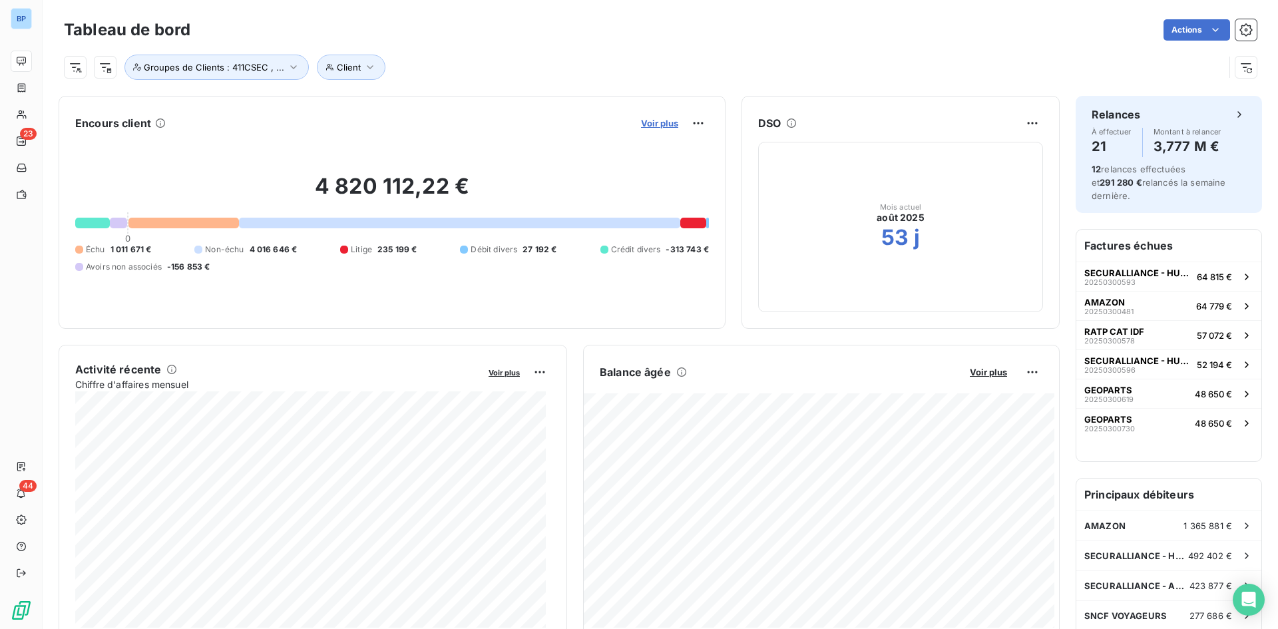
click at [644, 121] on span "Voir plus" at bounding box center [659, 123] width 37 height 11
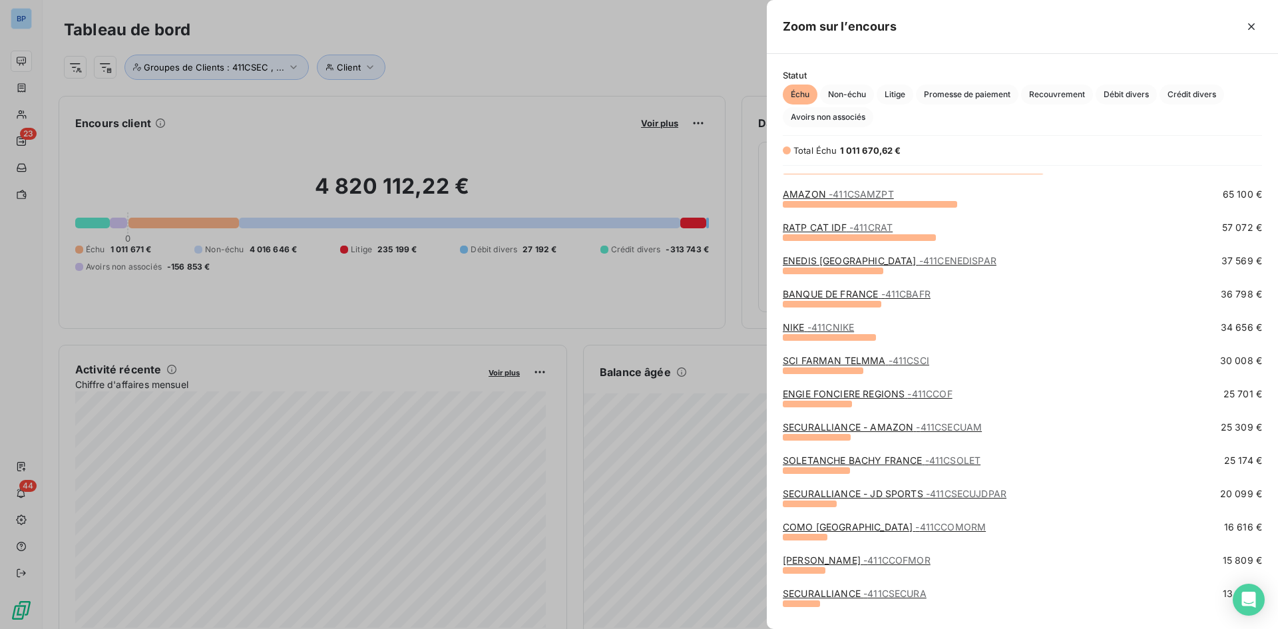
scroll to position [133, 0]
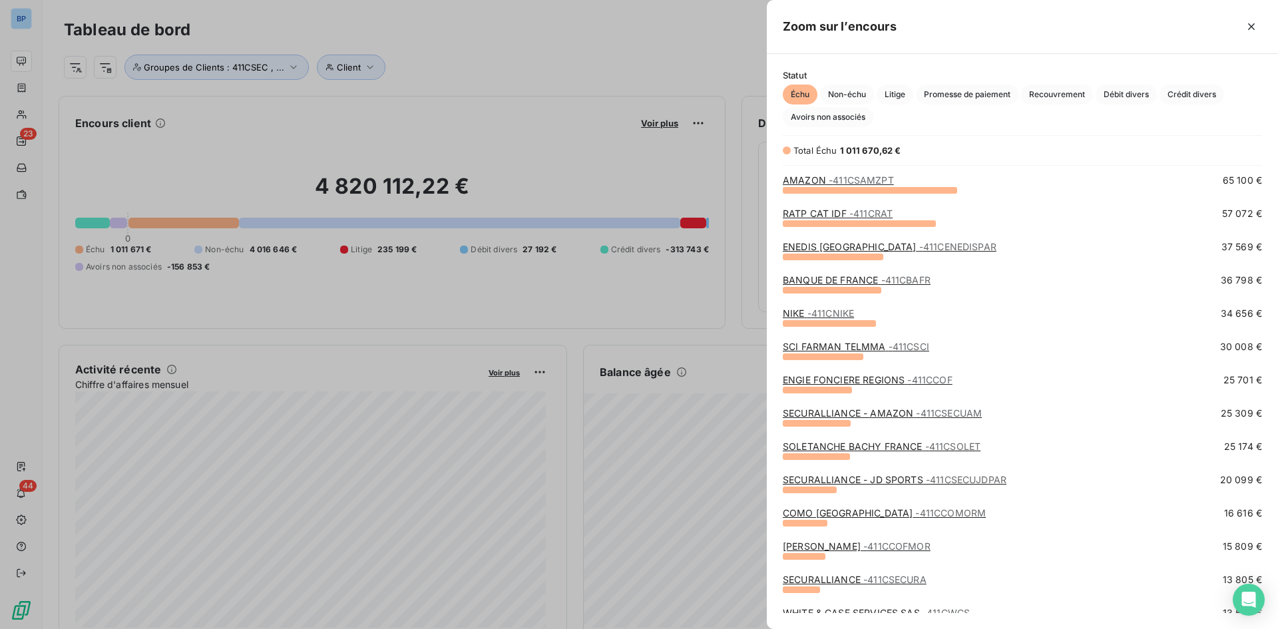
click at [861, 514] on link "COMO BRAND CENTER - 411CCOMORM" at bounding box center [884, 512] width 203 height 11
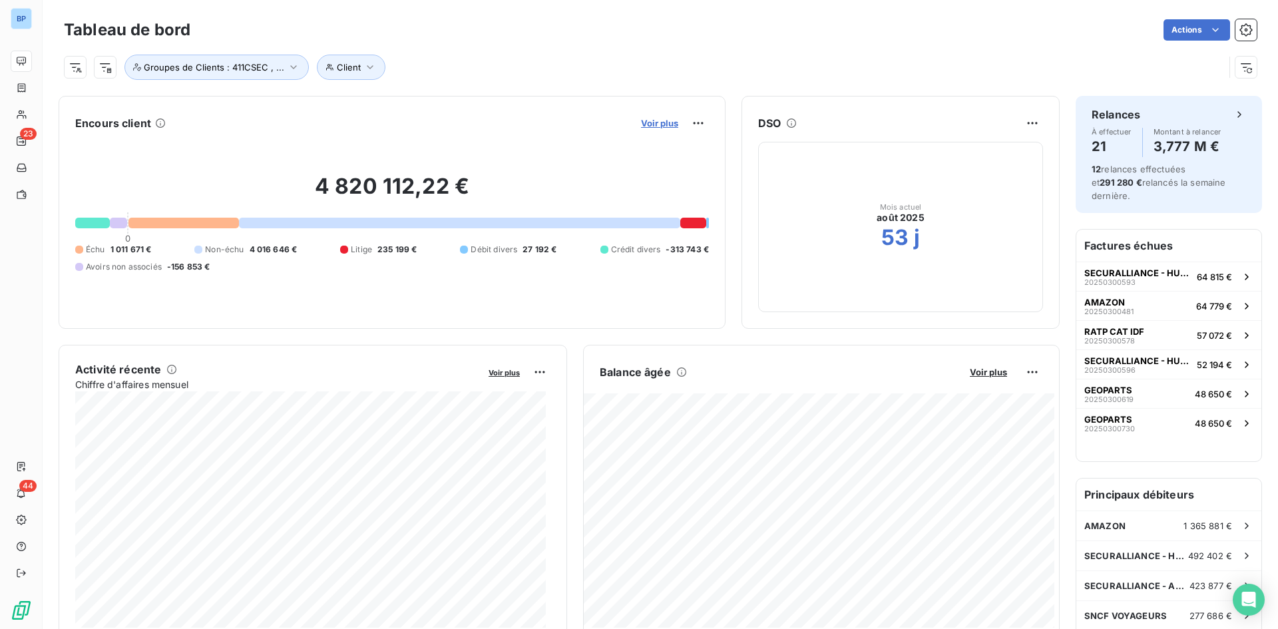
click at [643, 119] on span "Voir plus" at bounding box center [659, 123] width 37 height 11
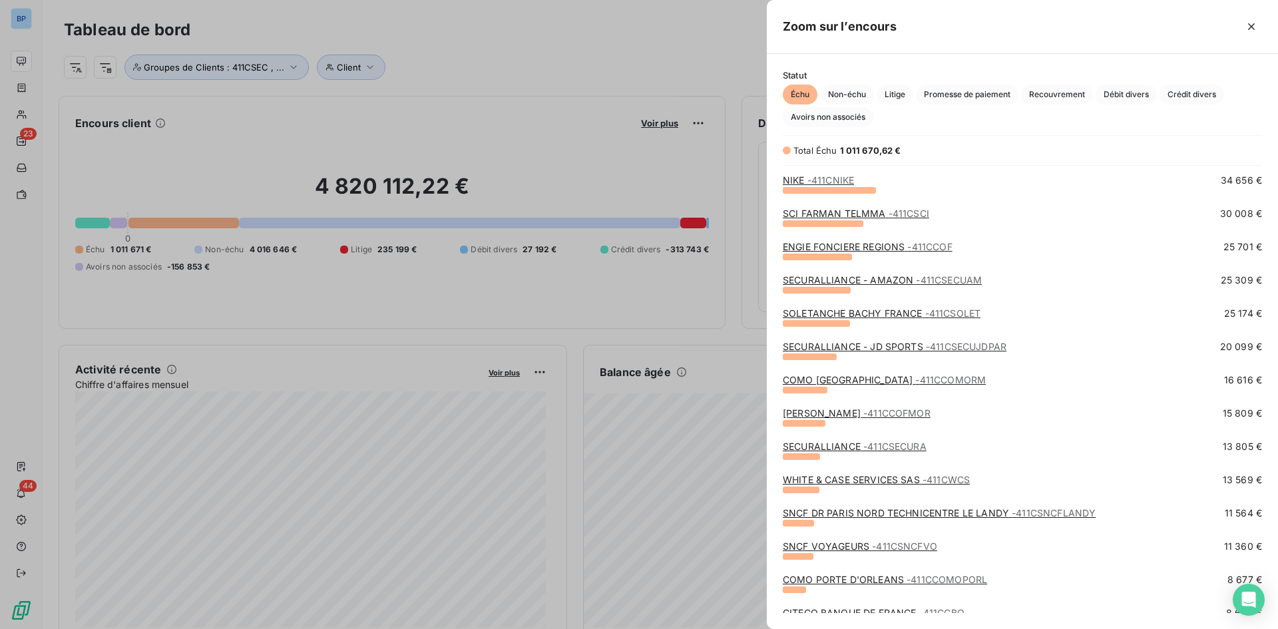
scroll to position [333, 0]
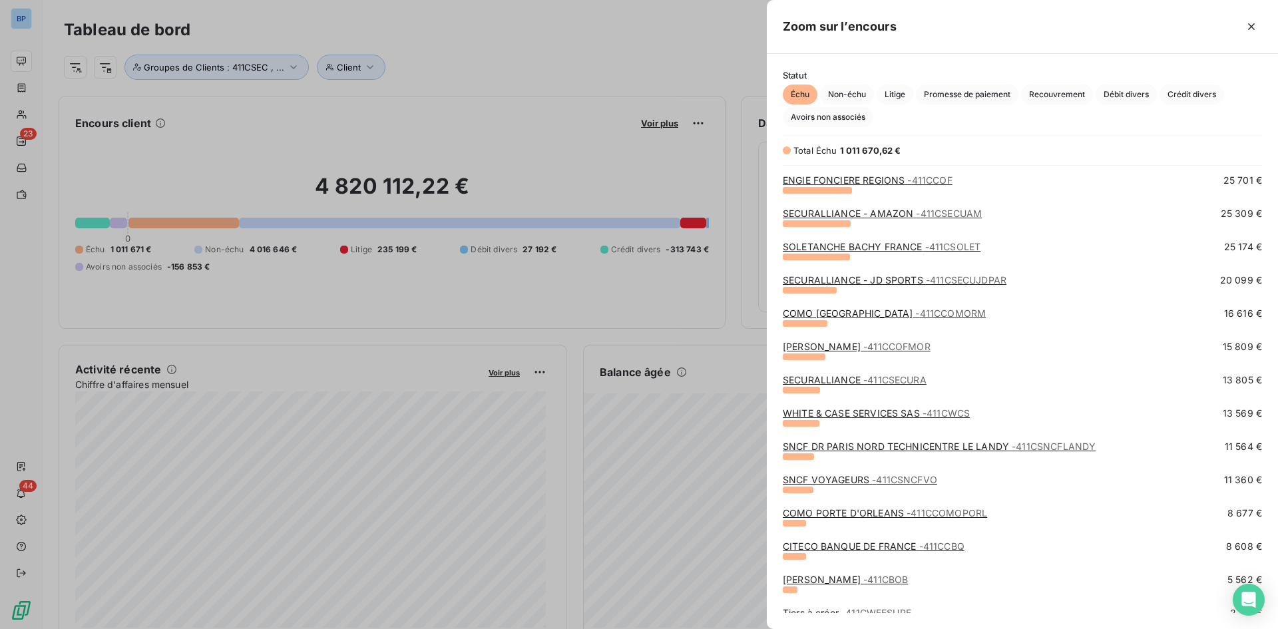
click at [850, 412] on link "WHITE & CASE SERVICES SAS - 411CWCS" at bounding box center [876, 413] width 187 height 11
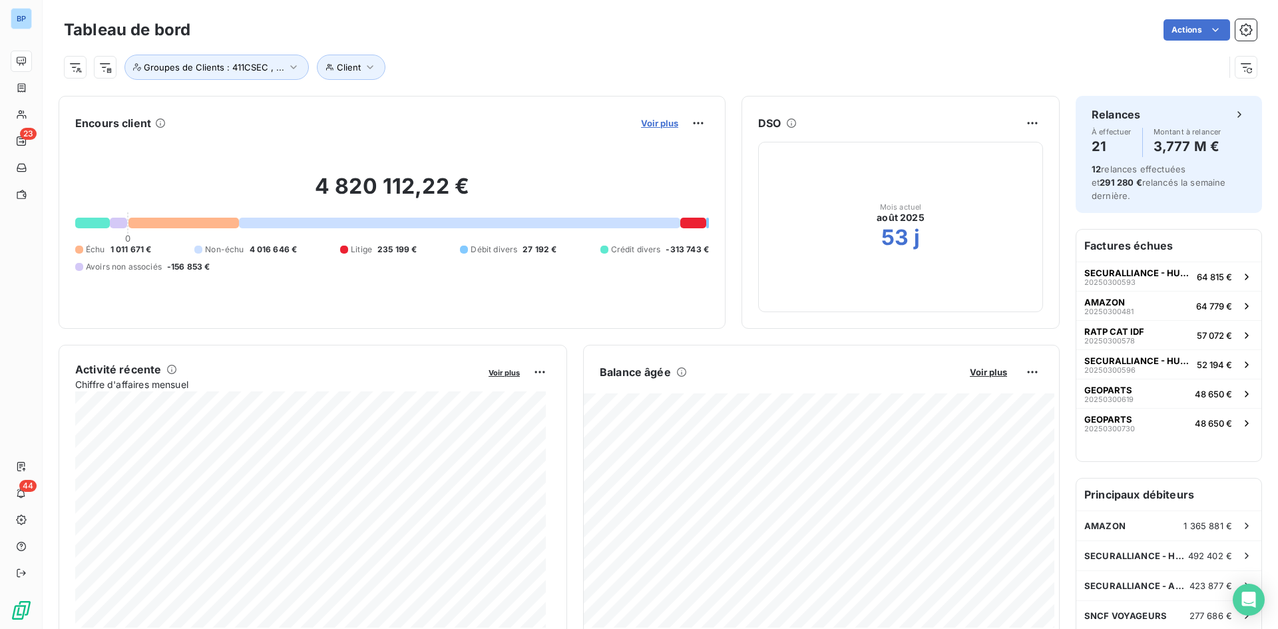
click at [653, 121] on span "Voir plus" at bounding box center [659, 123] width 37 height 11
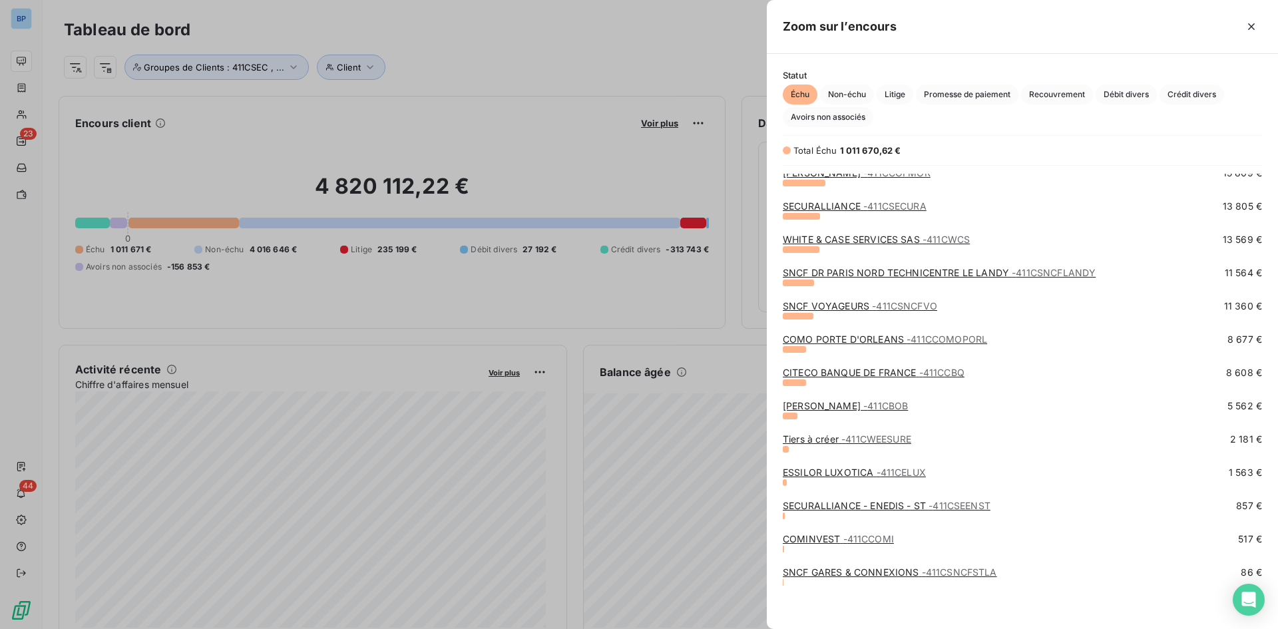
scroll to position [509, 0]
click at [877, 334] on link "COMO PORTE D'ORLEANS - 411CCOMOPORL" at bounding box center [885, 337] width 204 height 11
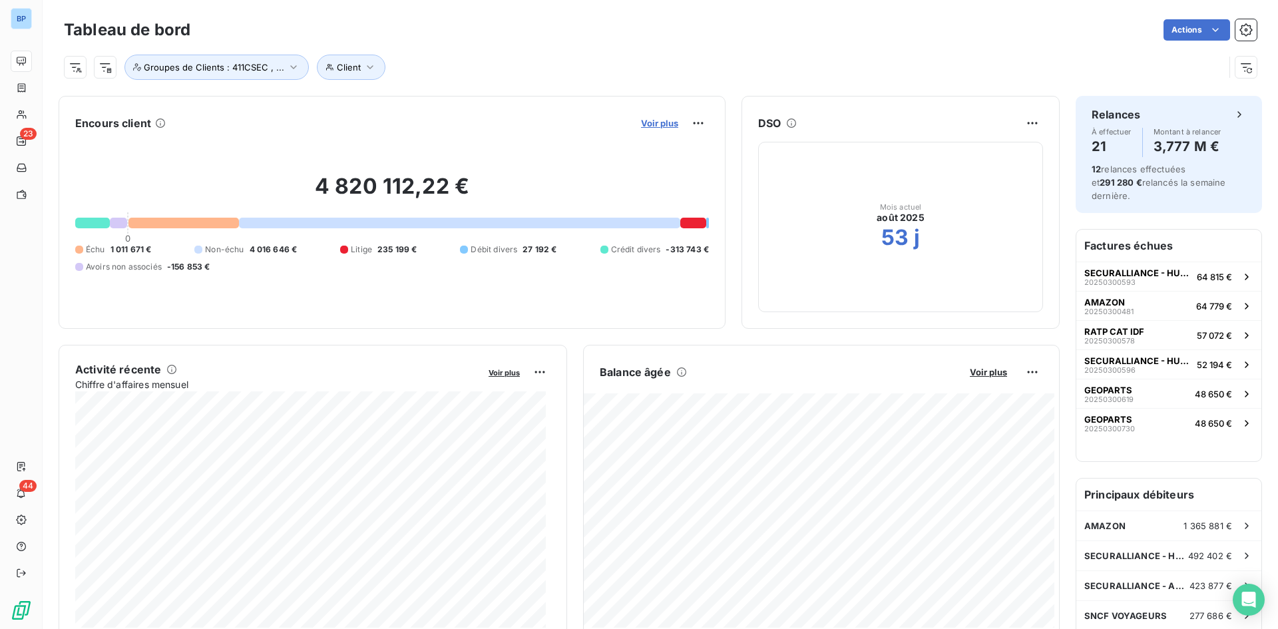
click at [649, 125] on span "Voir plus" at bounding box center [659, 123] width 37 height 11
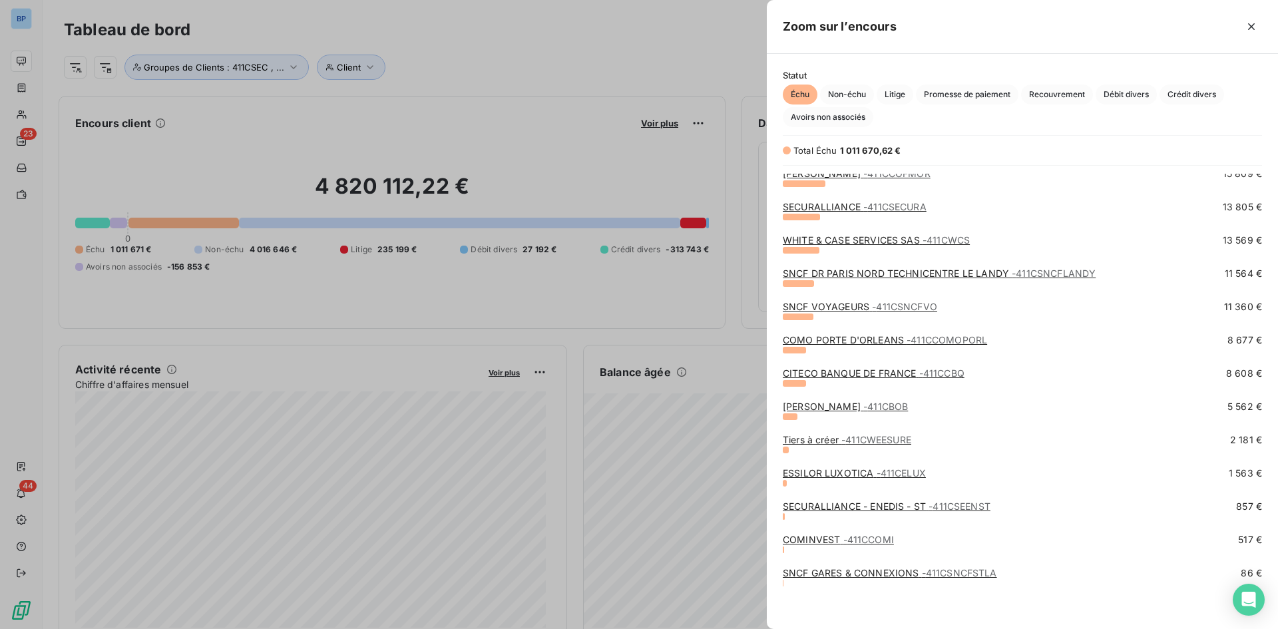
scroll to position [509, 0]
click at [898, 370] on link "CITECO BANQUE DE FRANCE - 411CCBQ" at bounding box center [874, 370] width 182 height 11
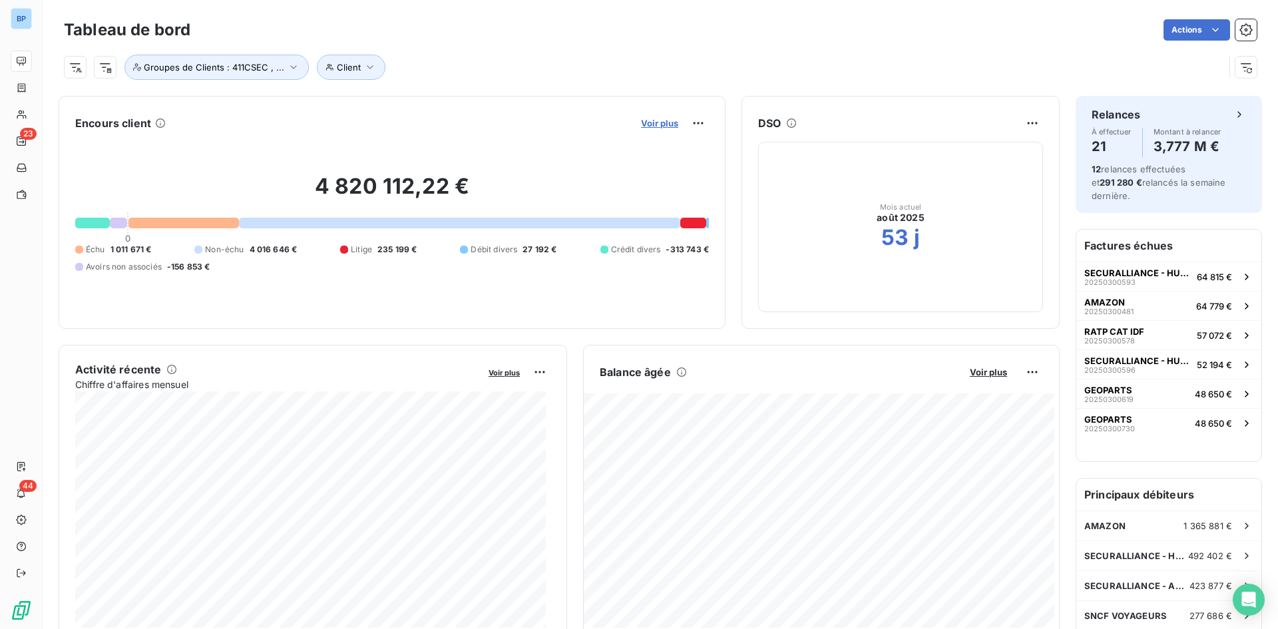
click at [661, 124] on span "Voir plus" at bounding box center [659, 123] width 37 height 11
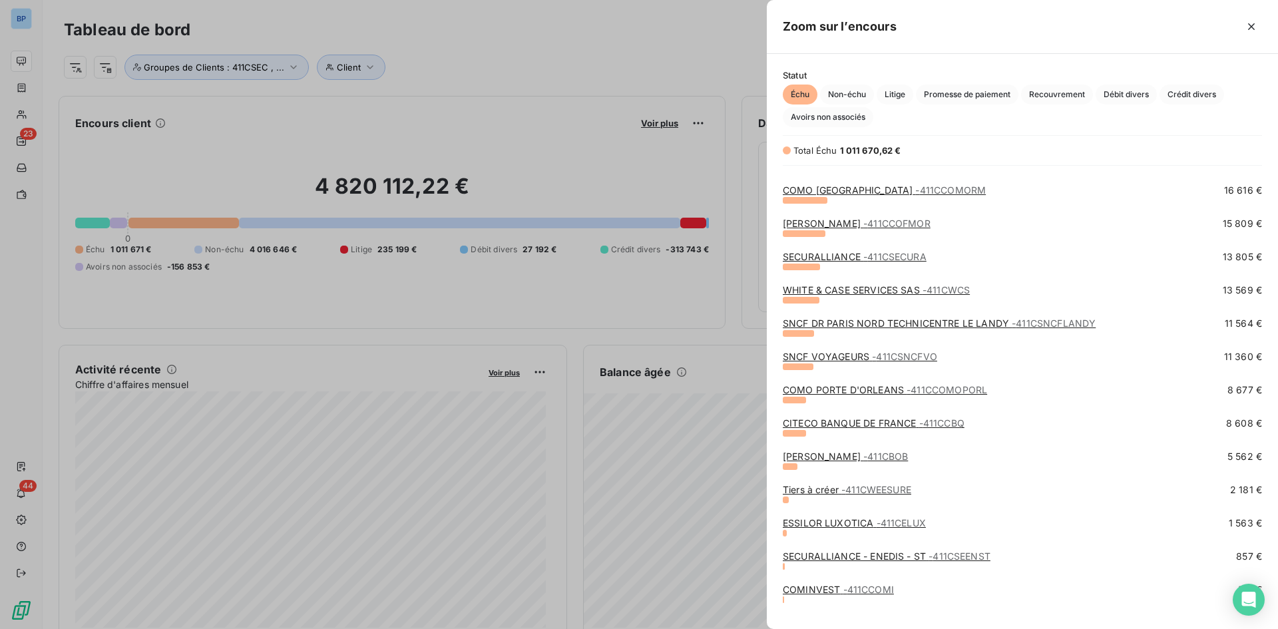
scroll to position [509, 0]
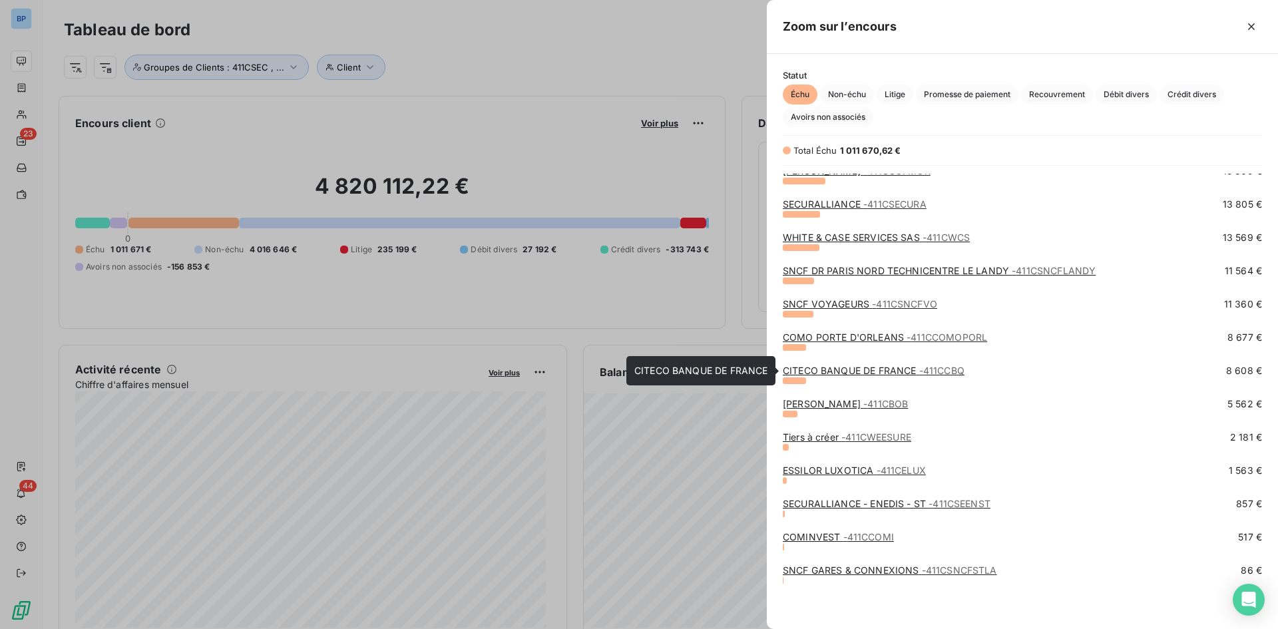
click at [826, 370] on link "CITECO BANQUE DE FRANCE - 411CCBQ" at bounding box center [874, 370] width 182 height 11
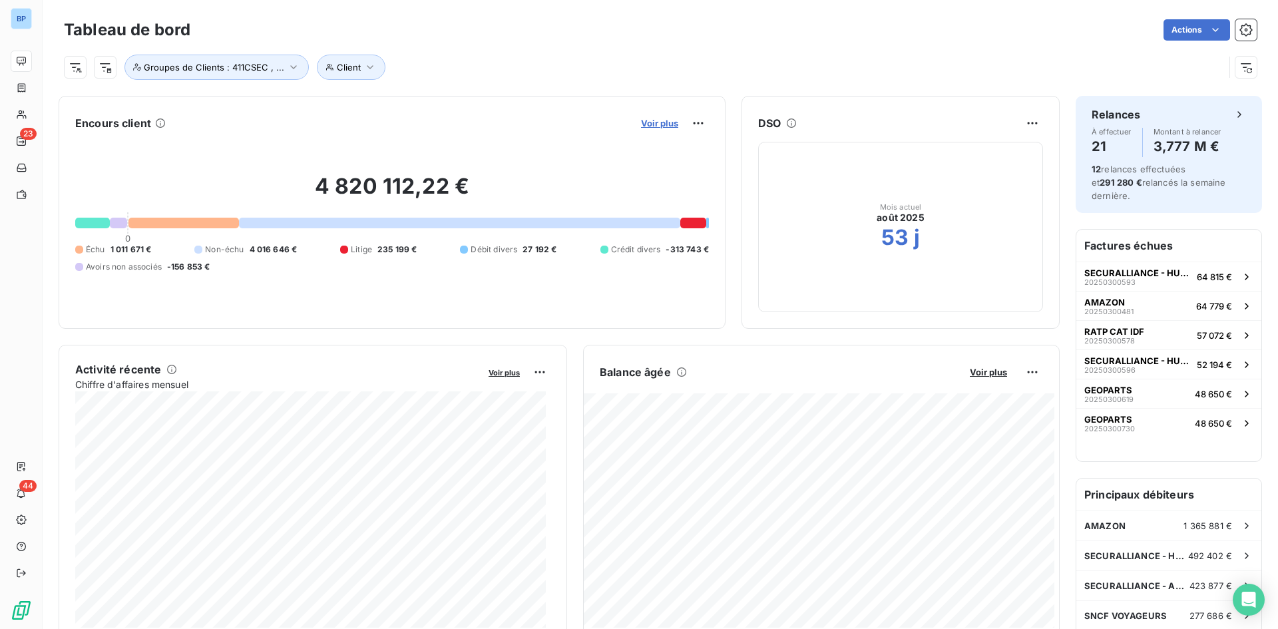
click at [647, 124] on span "Voir plus" at bounding box center [659, 123] width 37 height 11
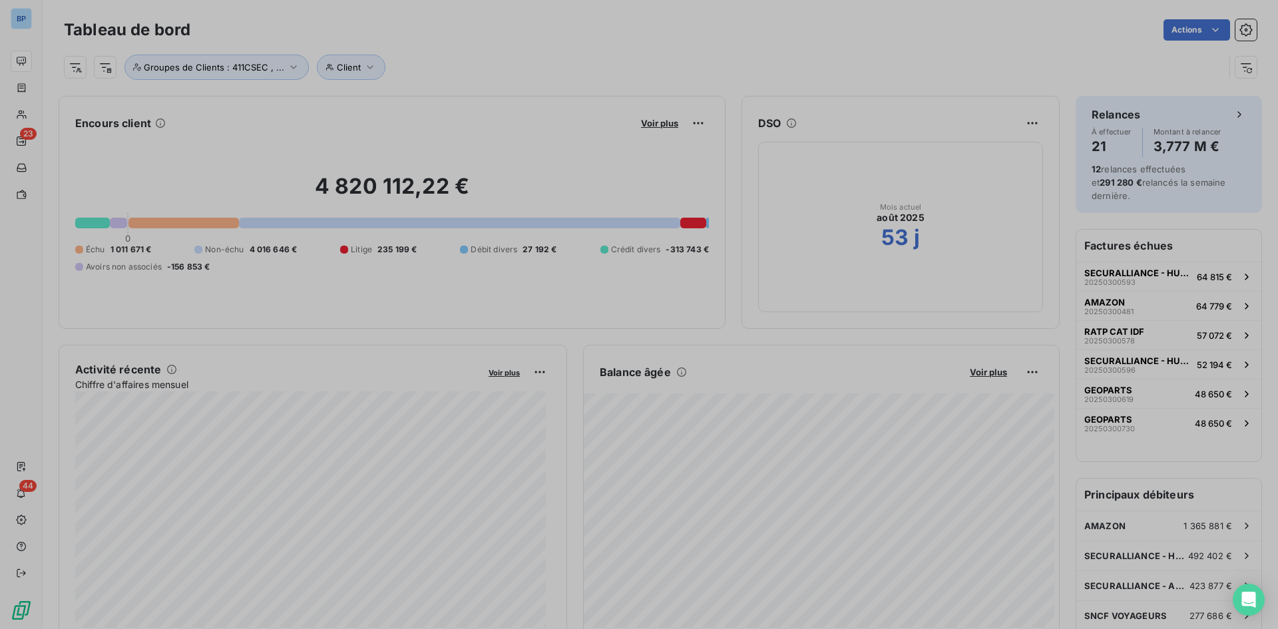
scroll to position [11, 11]
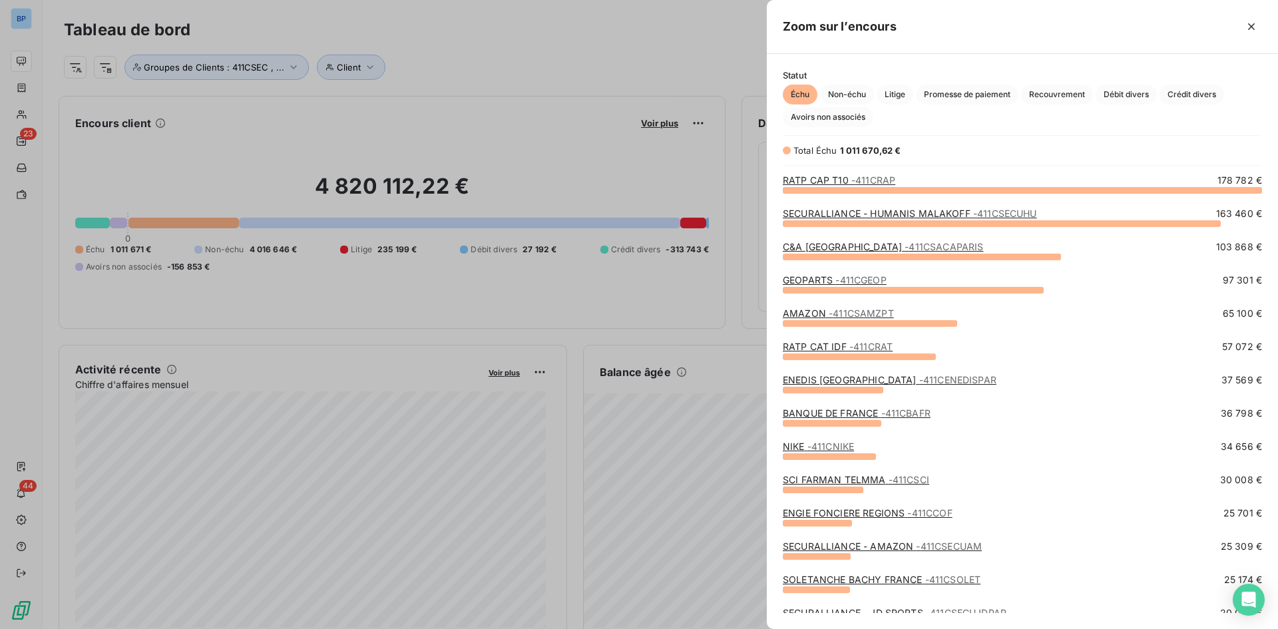
click at [1161, 311] on div "AMAZON - 411CSAMZPT 65 100 €" at bounding box center [1022, 313] width 479 height 13
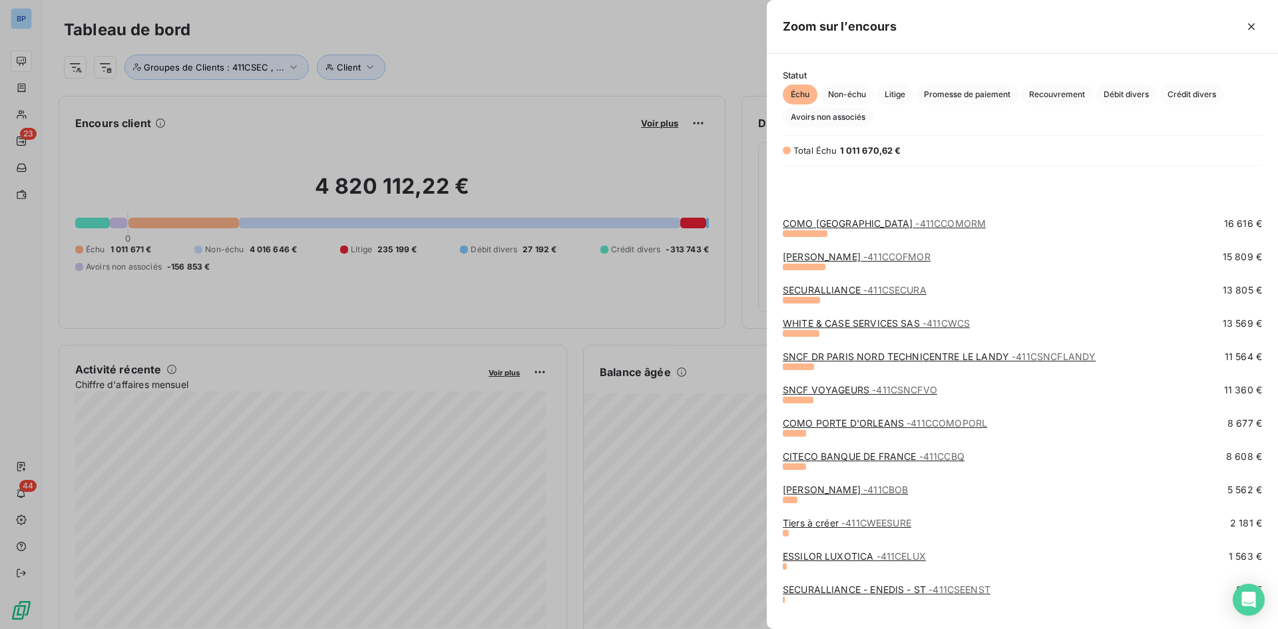
scroll to position [509, 0]
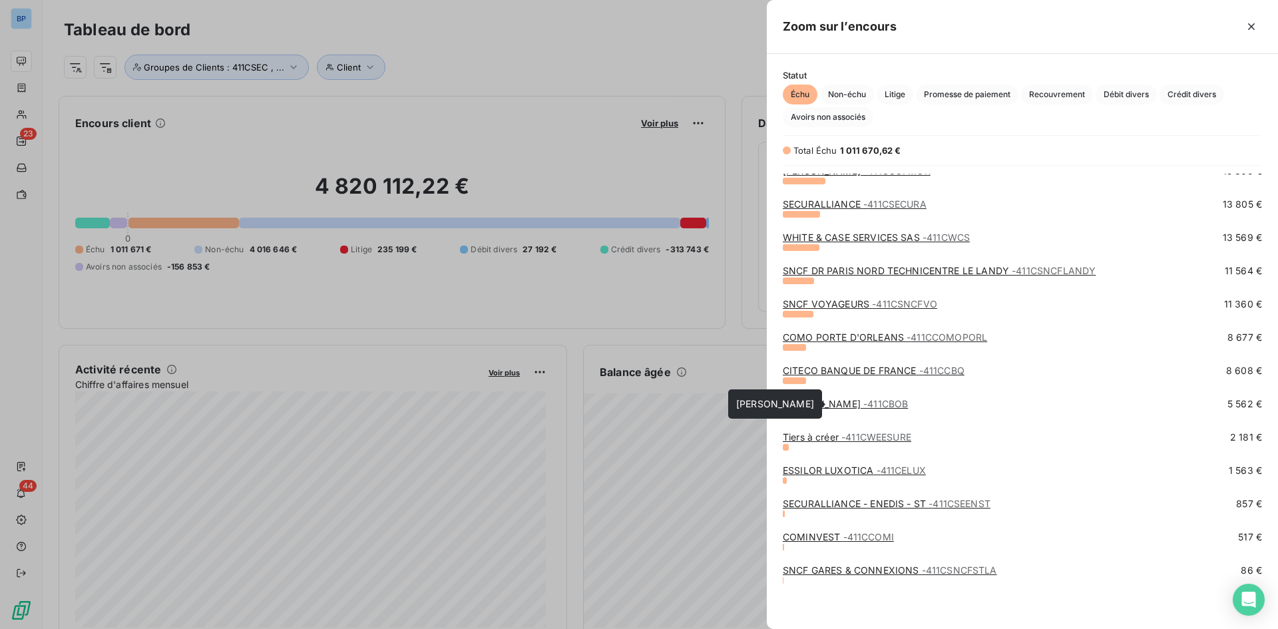
click at [804, 400] on link "BOBBY - 411CBOB" at bounding box center [845, 403] width 125 height 11
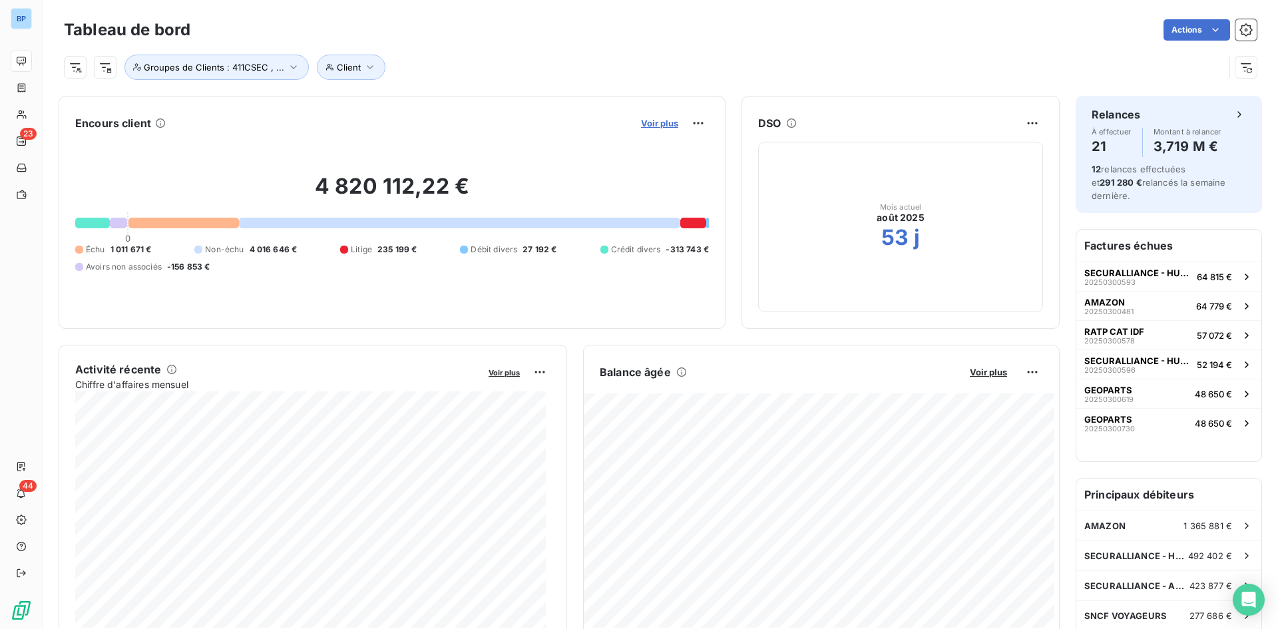
click at [645, 124] on span "Voir plus" at bounding box center [659, 123] width 37 height 11
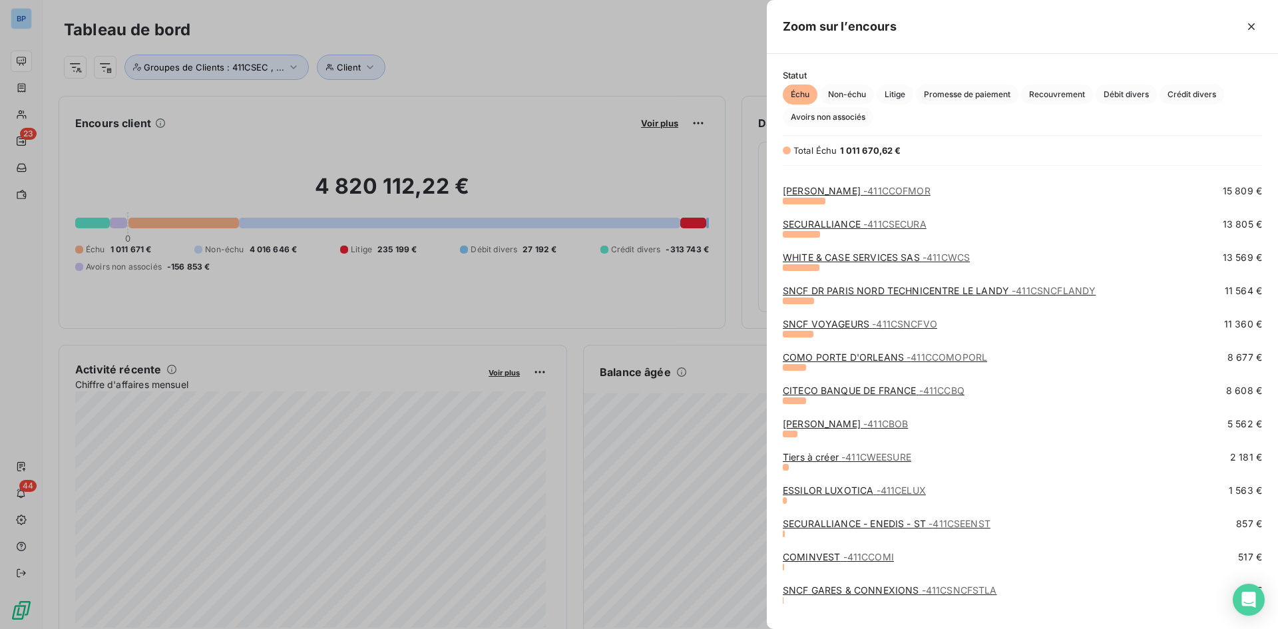
scroll to position [509, 0]
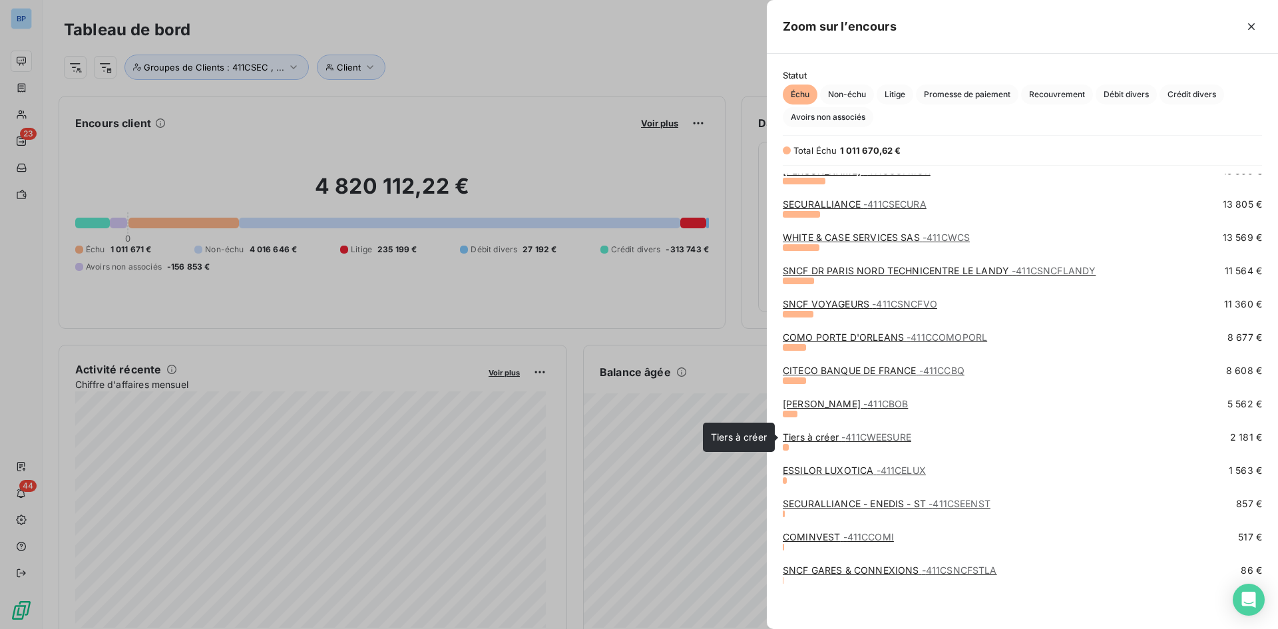
click at [882, 439] on span "- 411CWEESURE" at bounding box center [877, 436] width 70 height 11
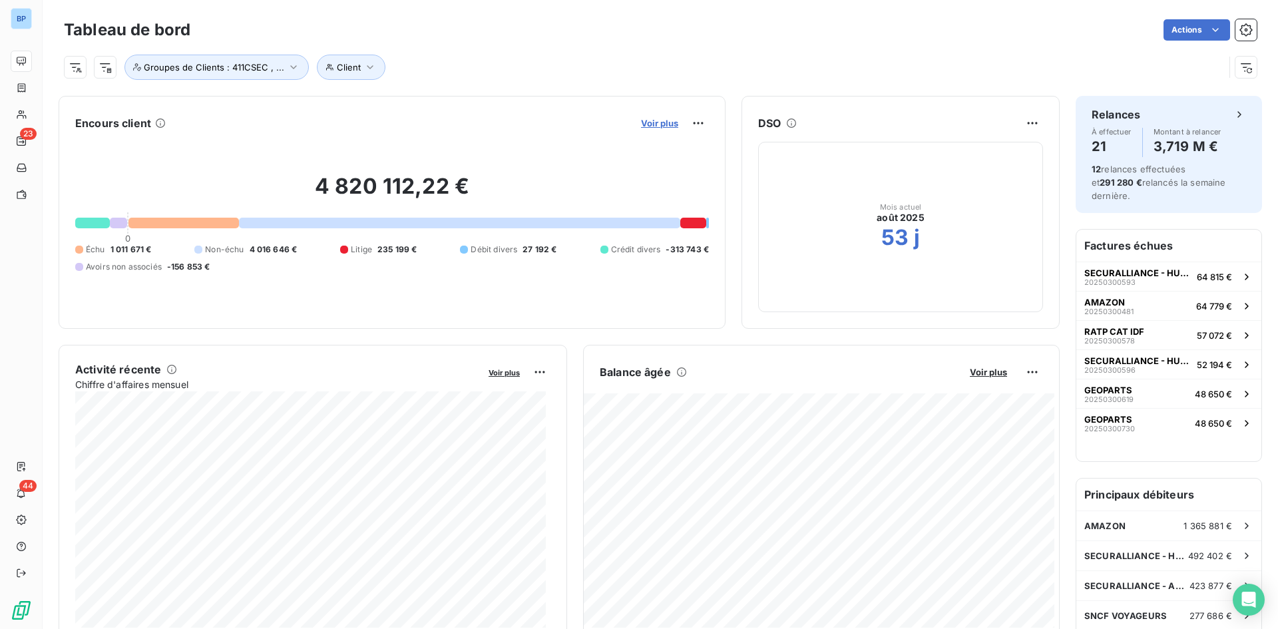
click at [652, 127] on span "Voir plus" at bounding box center [659, 123] width 37 height 11
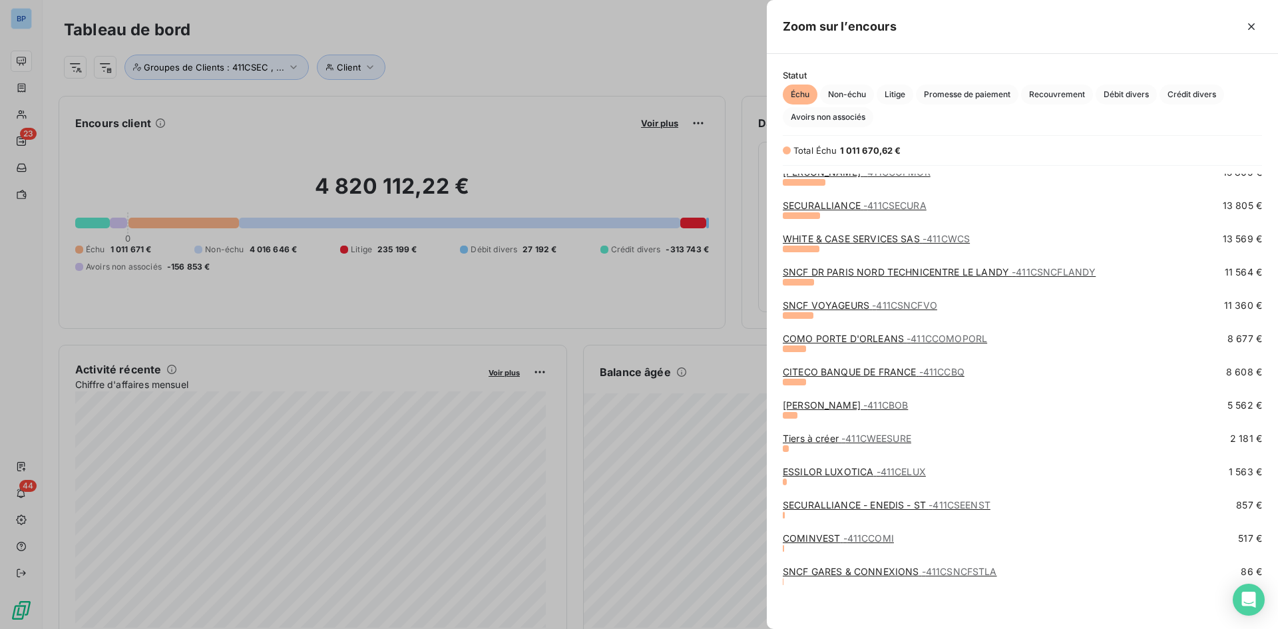
scroll to position [509, 0]
click at [855, 472] on link "ESSILOR LUXOTICA - 411CELUX" at bounding box center [854, 470] width 143 height 11
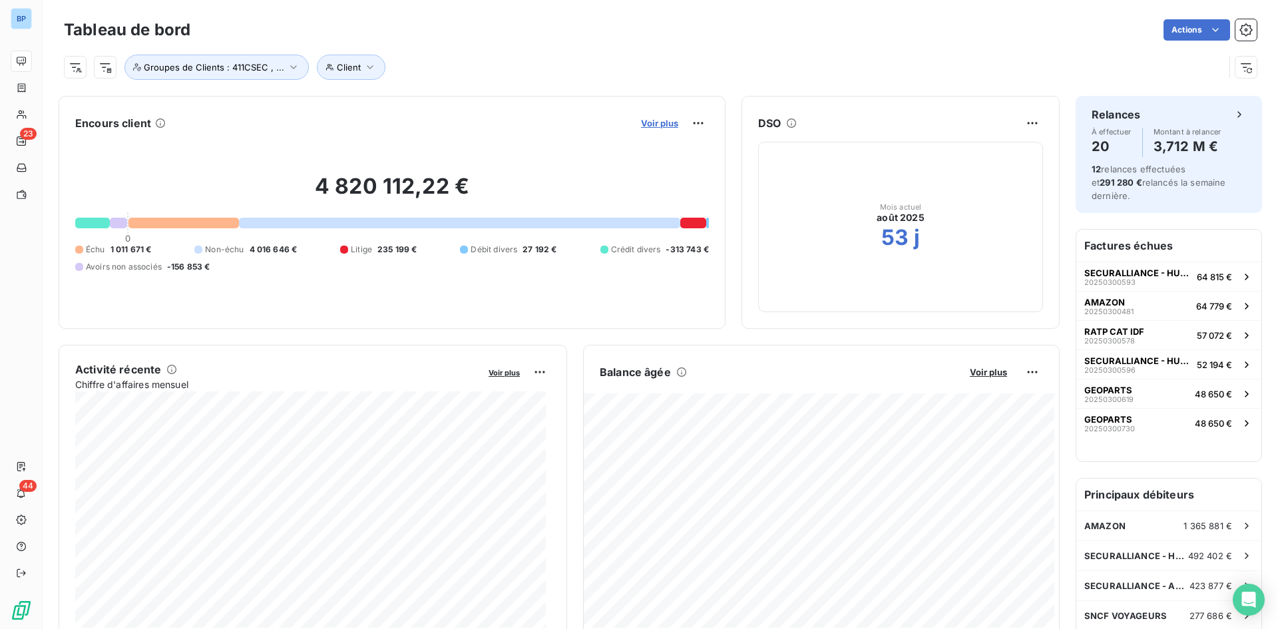
click at [642, 125] on span "Voir plus" at bounding box center [659, 123] width 37 height 11
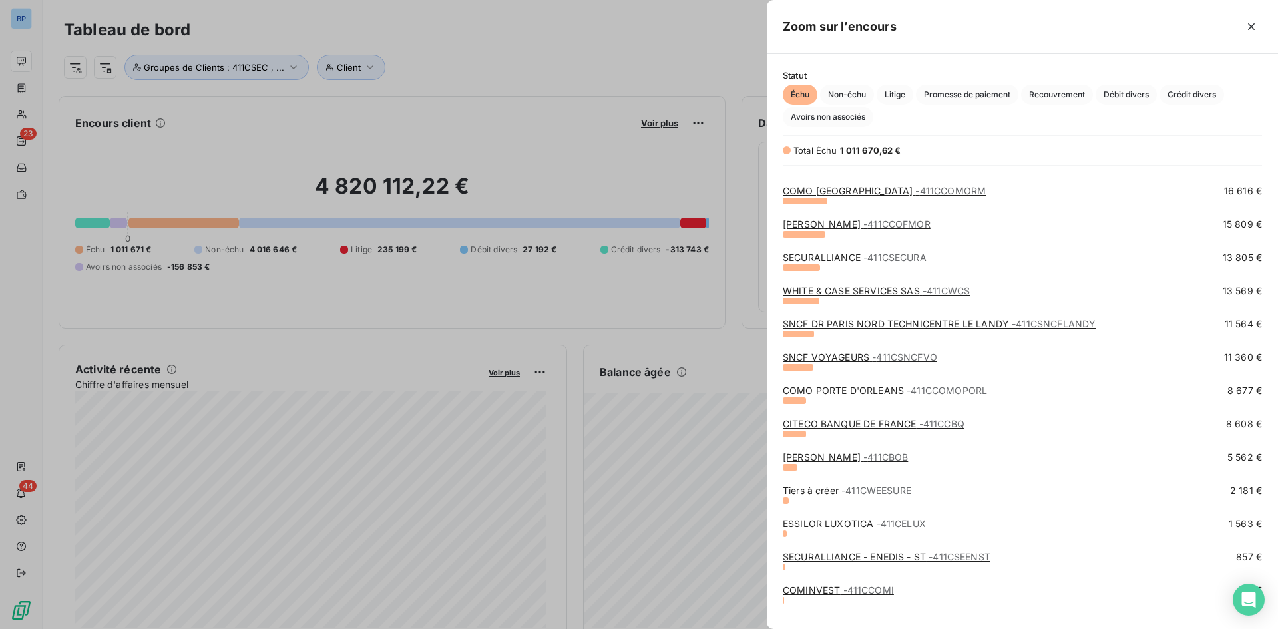
scroll to position [509, 0]
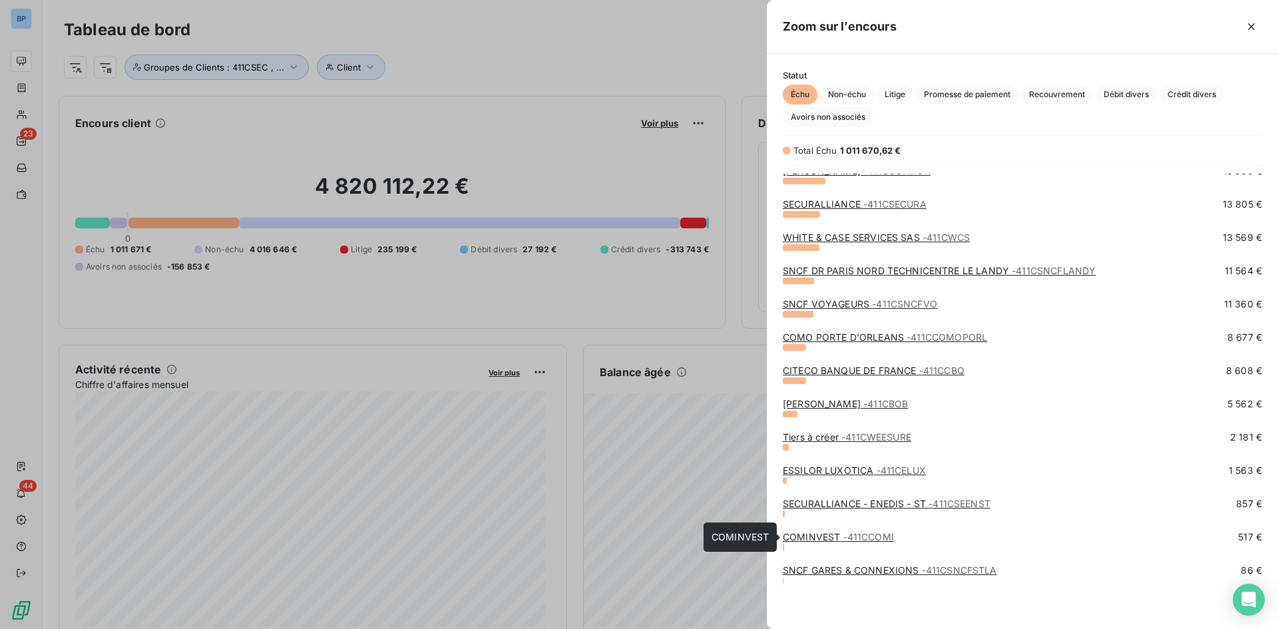
click at [816, 535] on link "COMINVEST - 411CCOMI" at bounding box center [838, 536] width 111 height 11
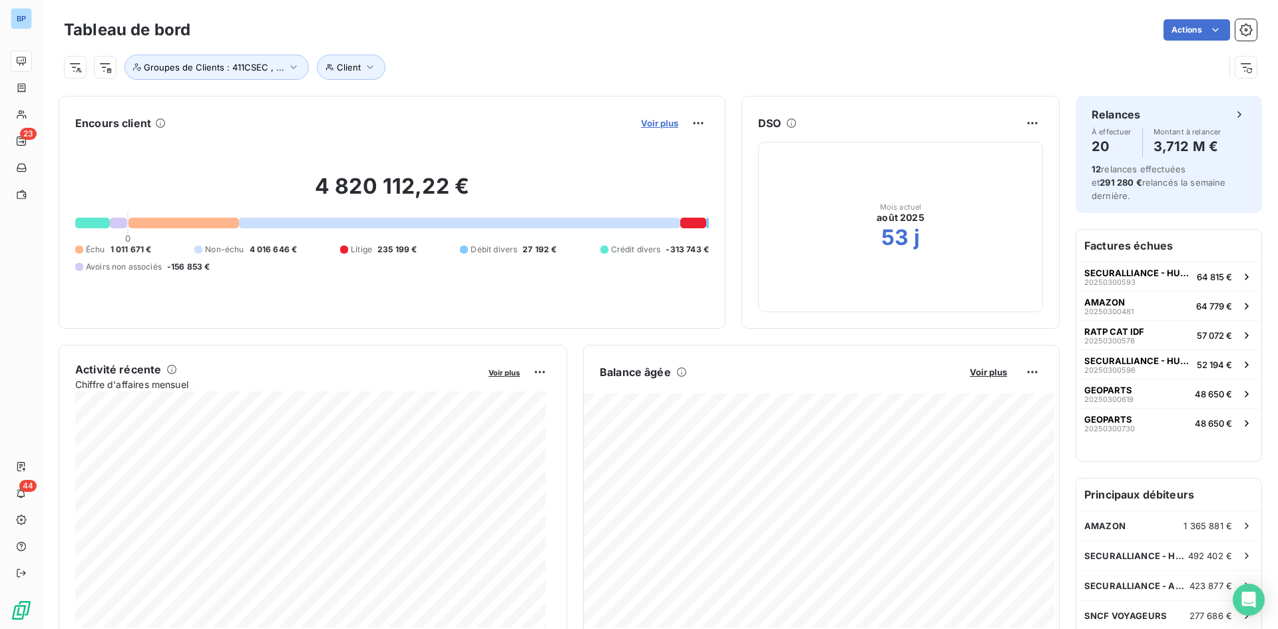
click at [649, 125] on span "Voir plus" at bounding box center [659, 123] width 37 height 11
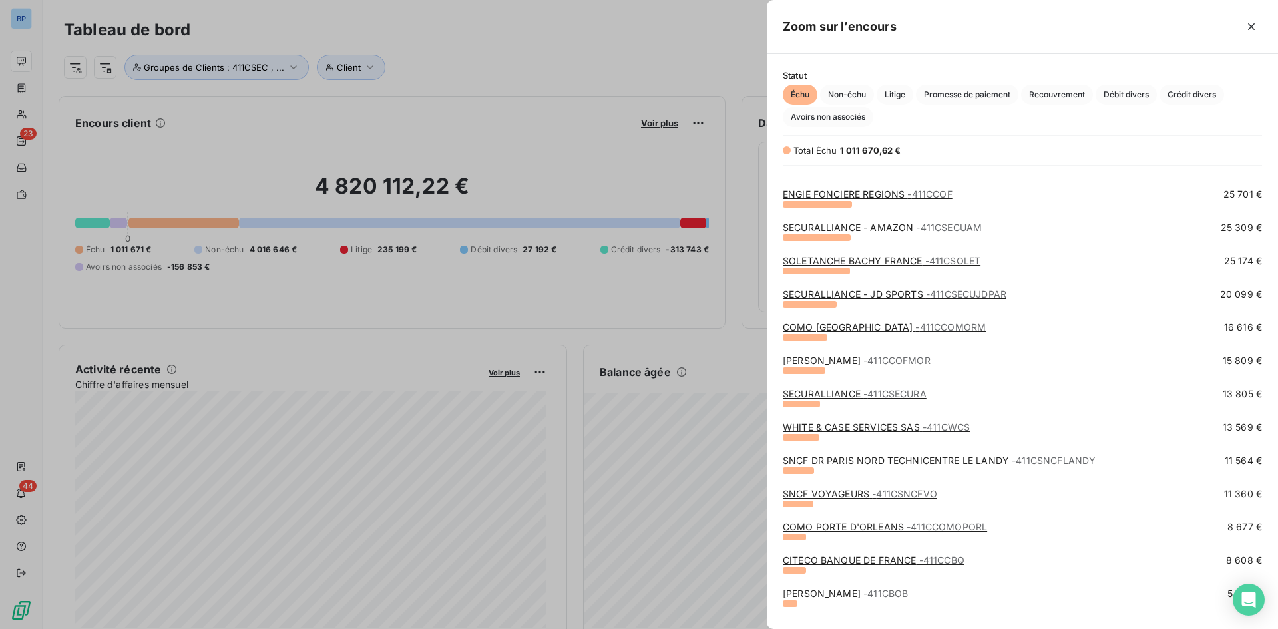
scroll to position [509, 0]
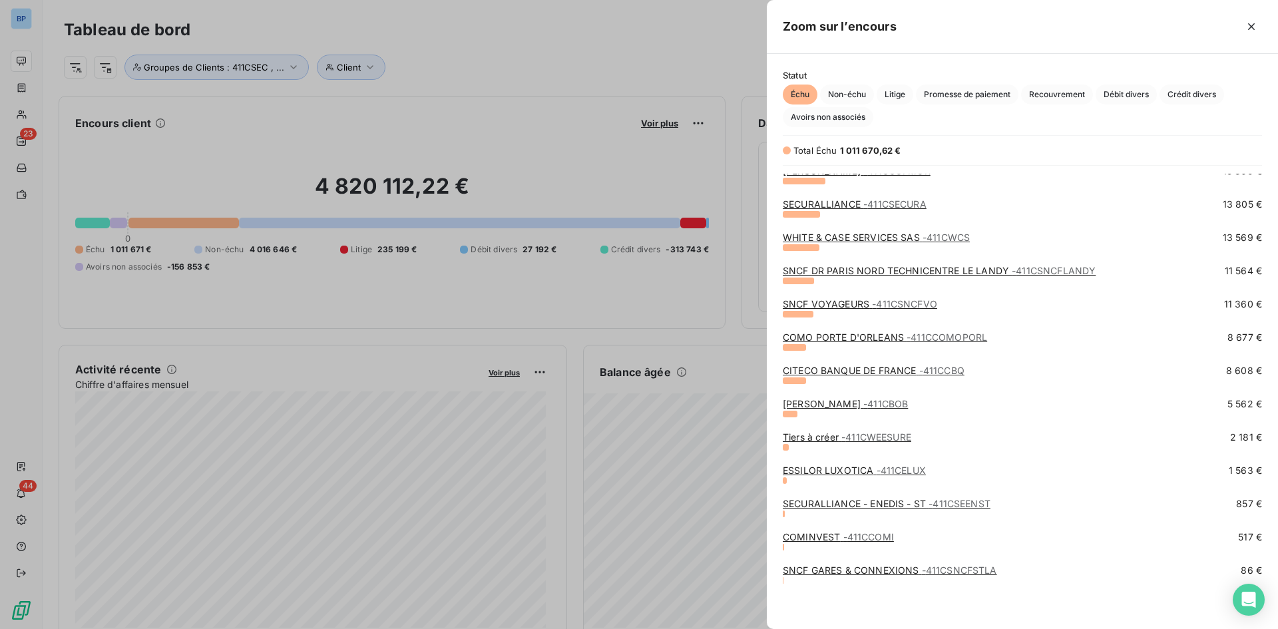
click at [677, 60] on div at bounding box center [639, 314] width 1278 height 629
